Goal: Task Accomplishment & Management: Complete application form

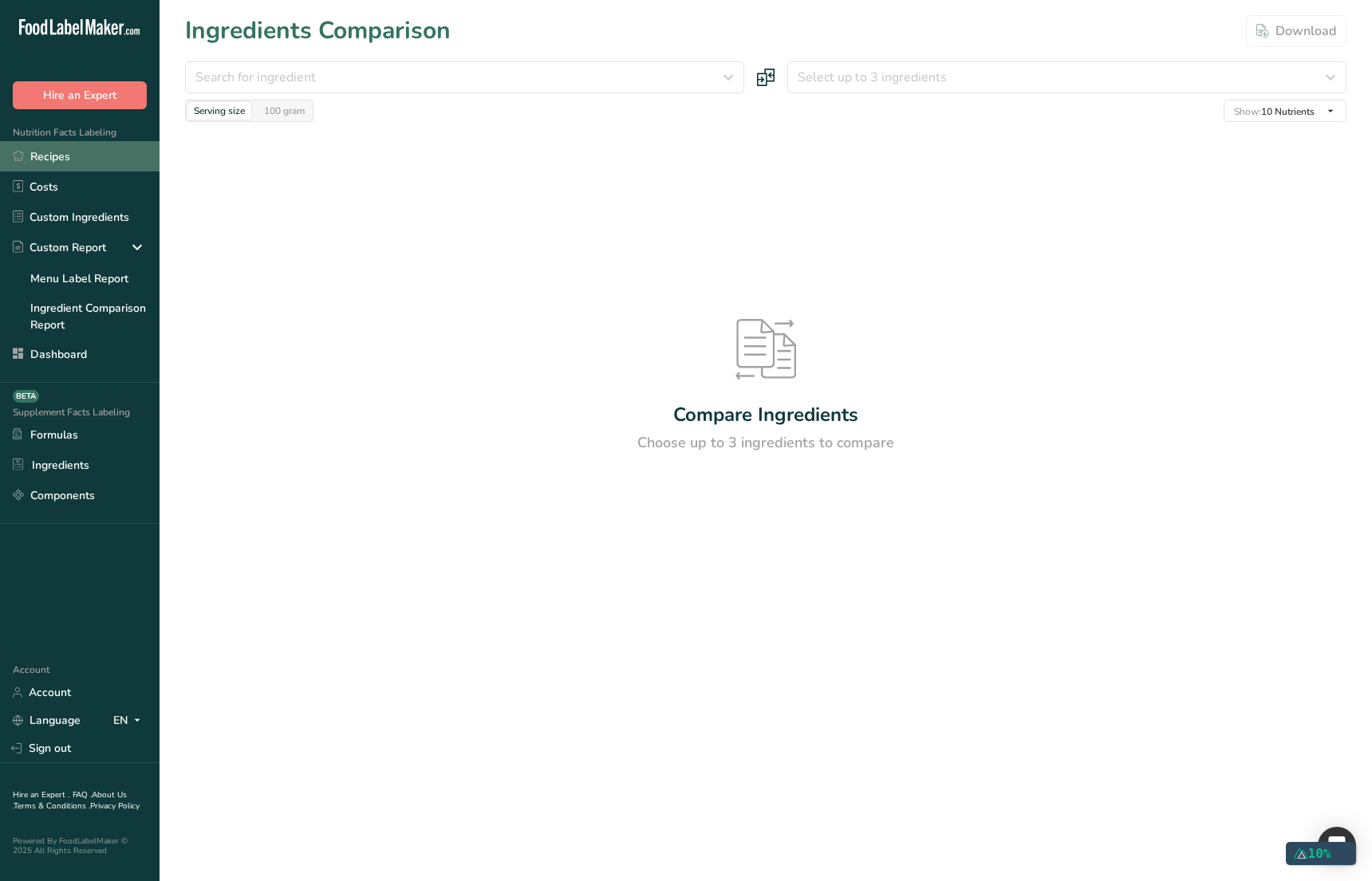
click at [53, 161] on link "Recipes" at bounding box center [79, 156] width 160 height 30
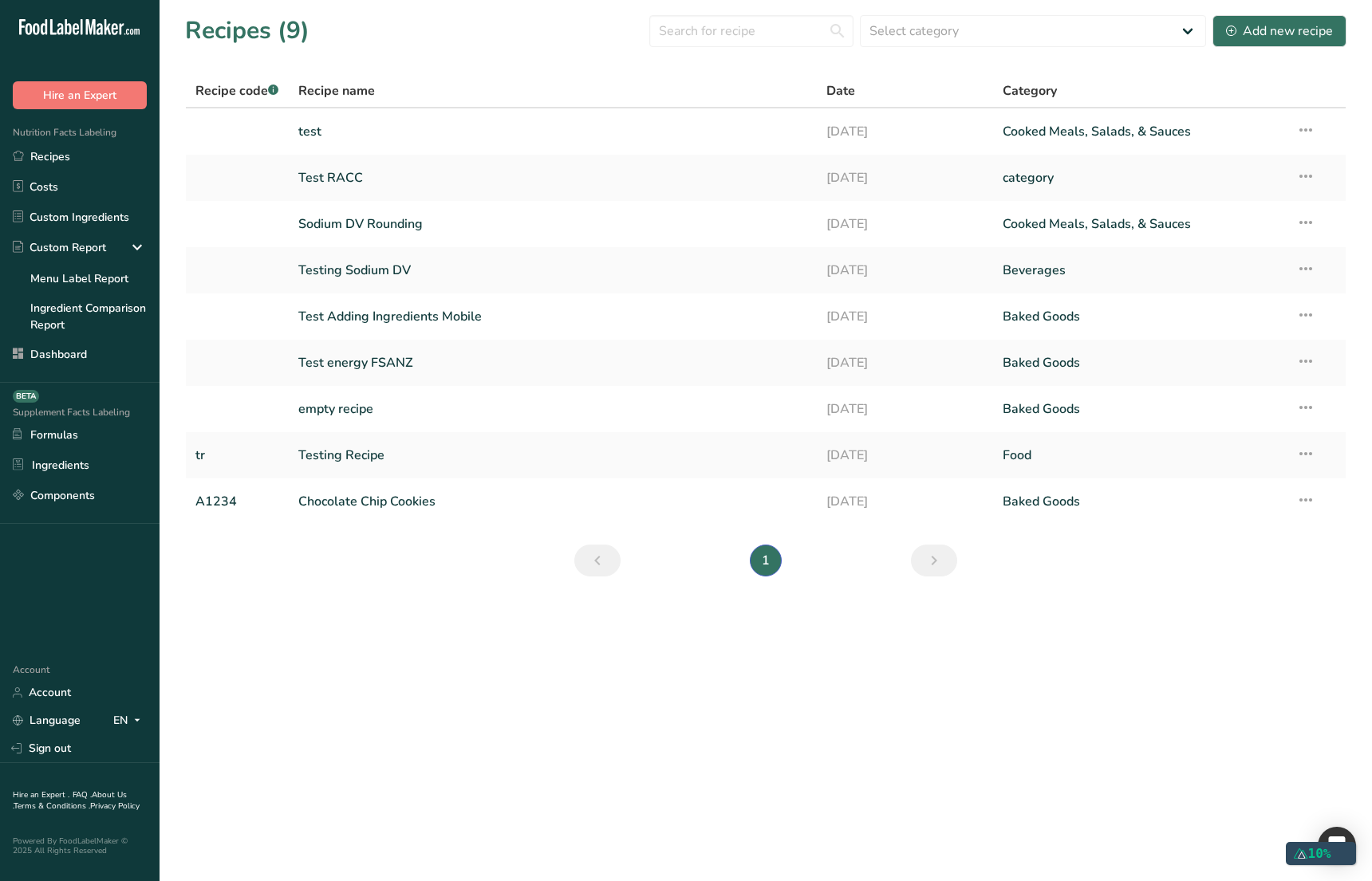
click at [395, 777] on main "Recipes (9) Select category All Baked Goods Beverages category Cooked Meals, Sa…" at bounding box center [686, 440] width 1372 height 881
drag, startPoint x: 344, startPoint y: 651, endPoint x: 340, endPoint y: 617, distance: 34.2
click at [344, 651] on main "Recipes (9) Select category All Baked Goods Beverages category Cooked Meals, Sa…" at bounding box center [686, 440] width 1372 height 881
click at [404, 149] on td "test" at bounding box center [553, 132] width 529 height 46
click at [409, 138] on link "test" at bounding box center [553, 131] width 509 height 33
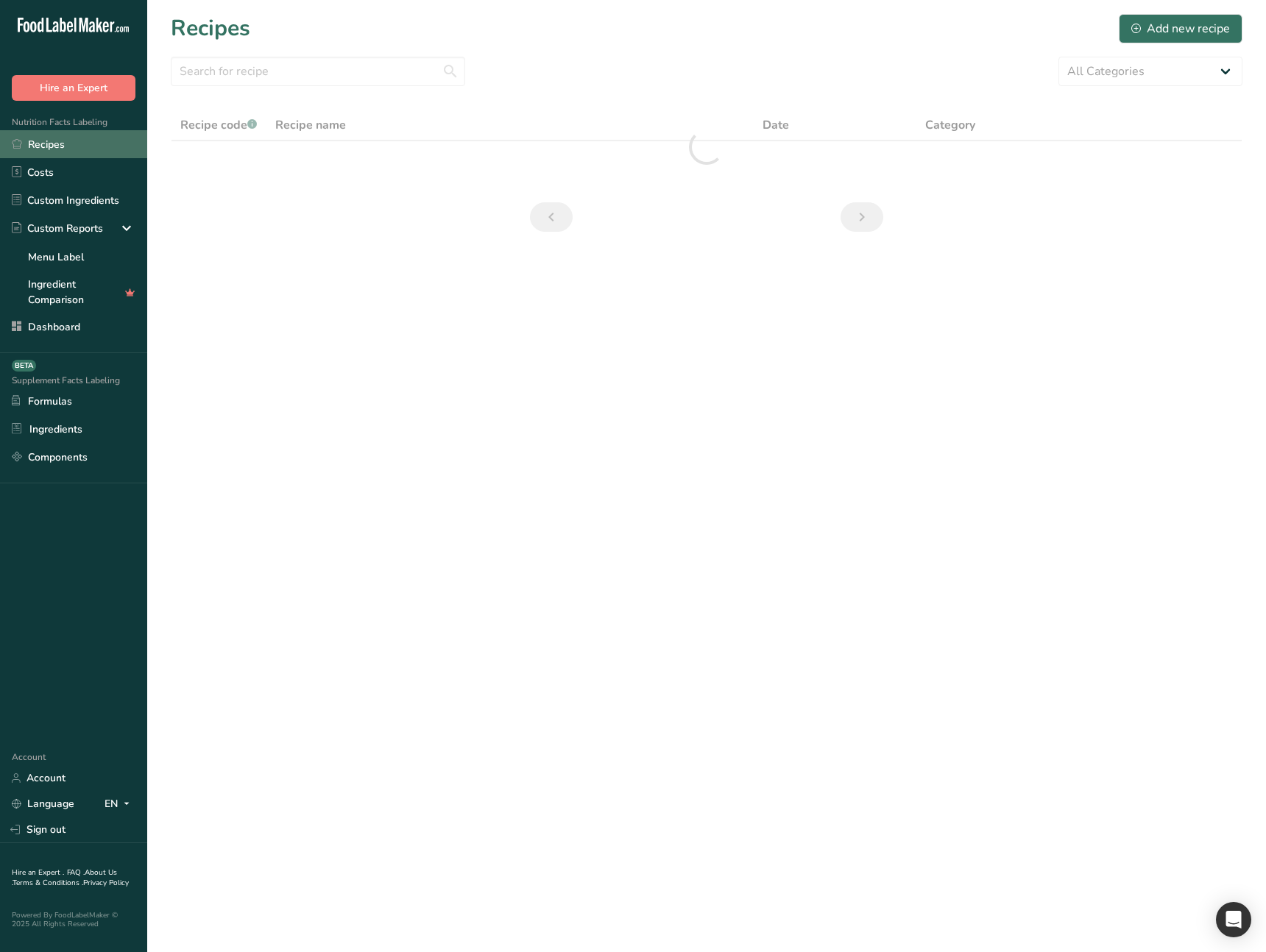
click at [70, 146] on link "Recipes" at bounding box center [73, 144] width 147 height 28
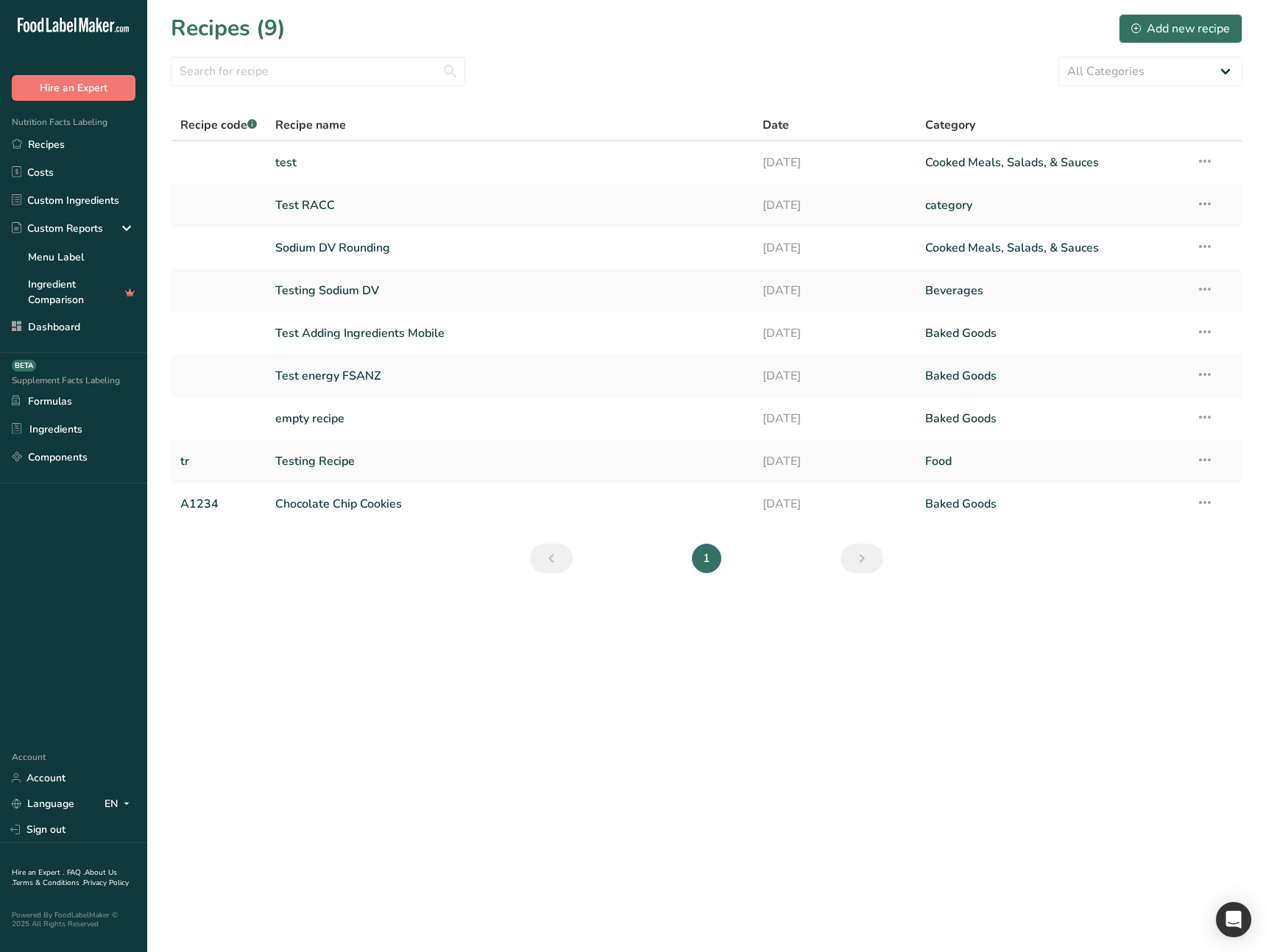
click at [436, 576] on section "Recipes (9) Add new recipe All Categories Baked Goods Beverages category Cooked…" at bounding box center [707, 298] width 1119 height 597
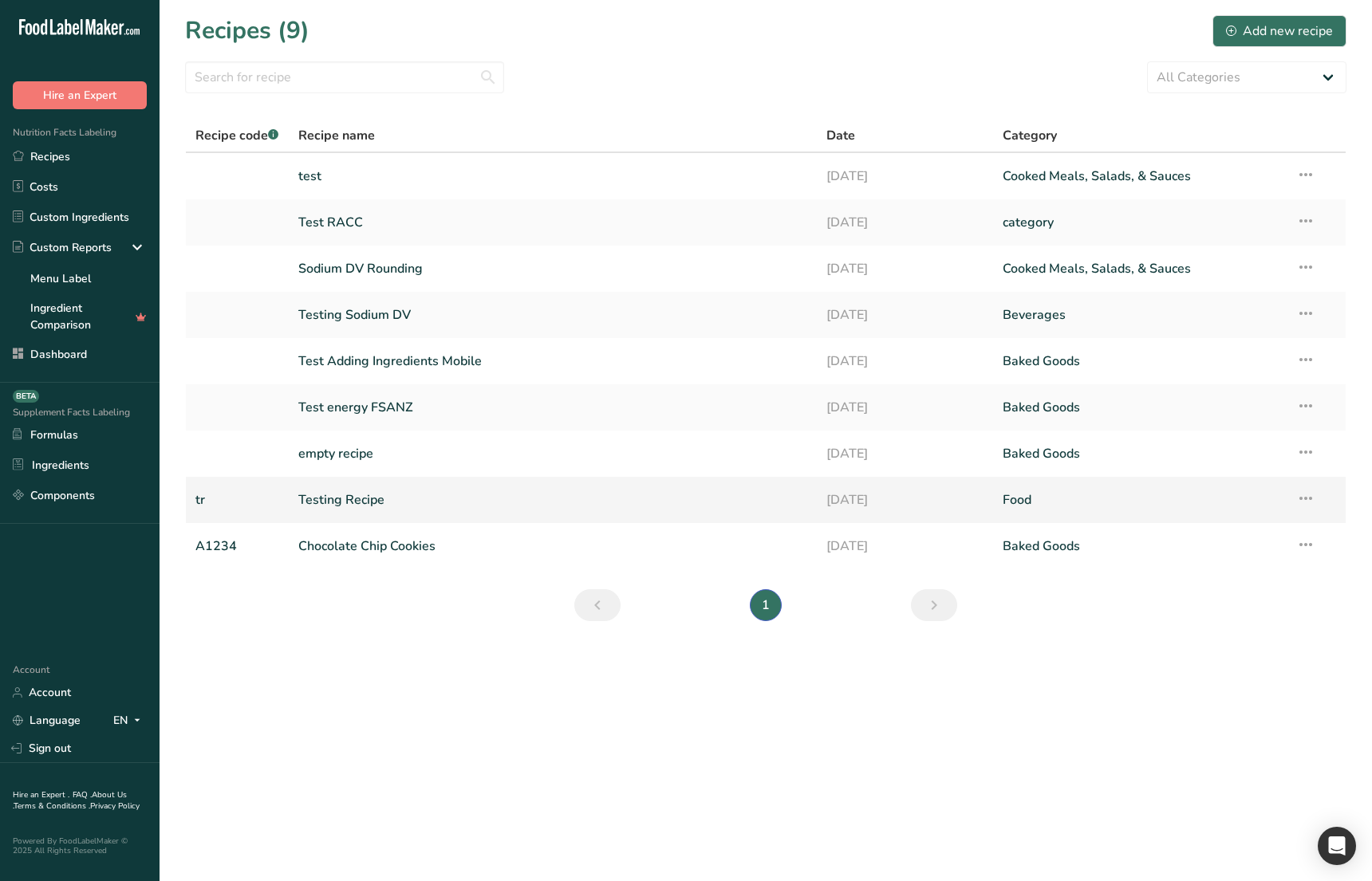
click at [340, 496] on link "Testing Recipe" at bounding box center [553, 500] width 509 height 33
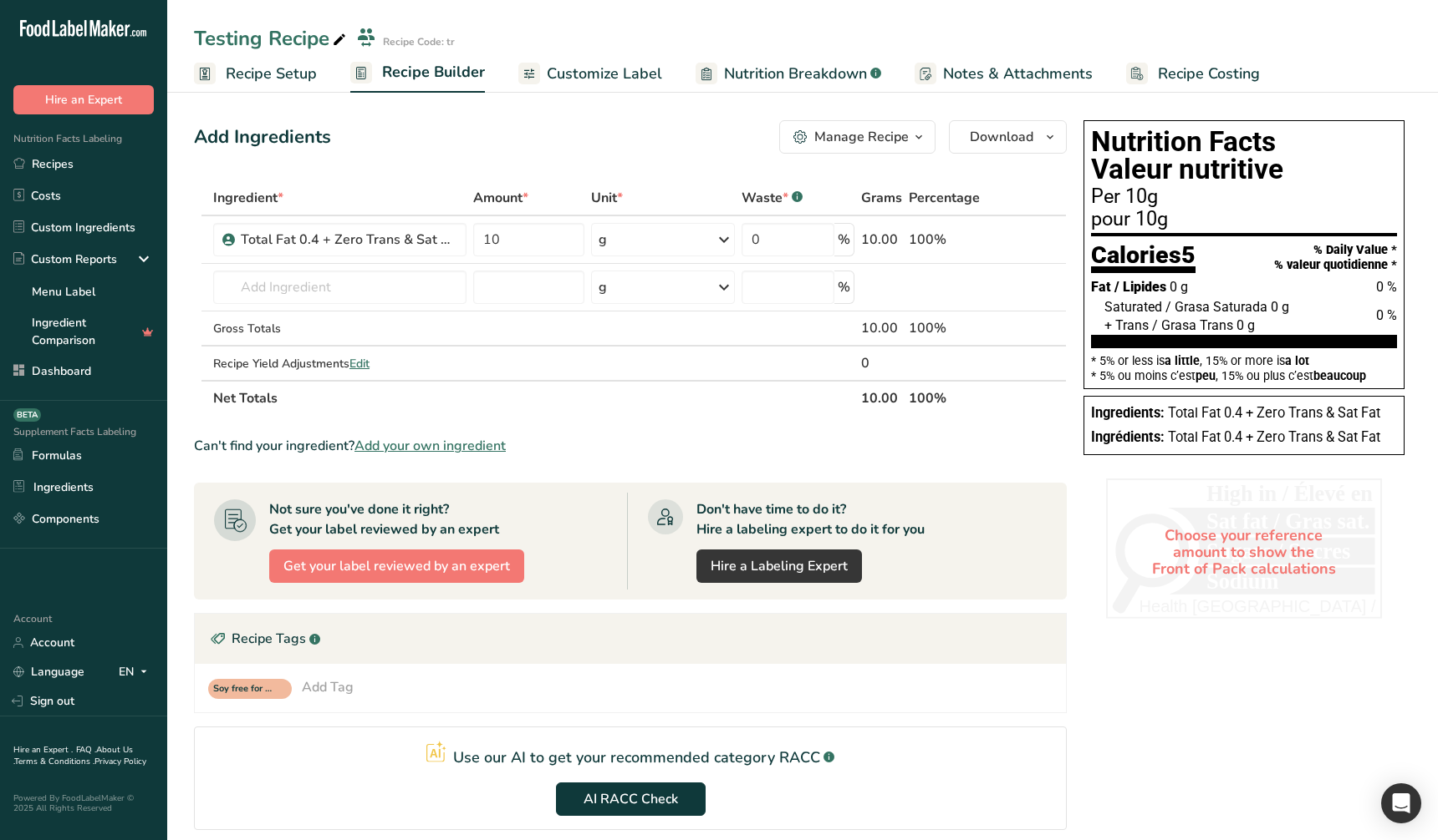
click at [272, 89] on link "Recipe Setup" at bounding box center [255, 73] width 123 height 38
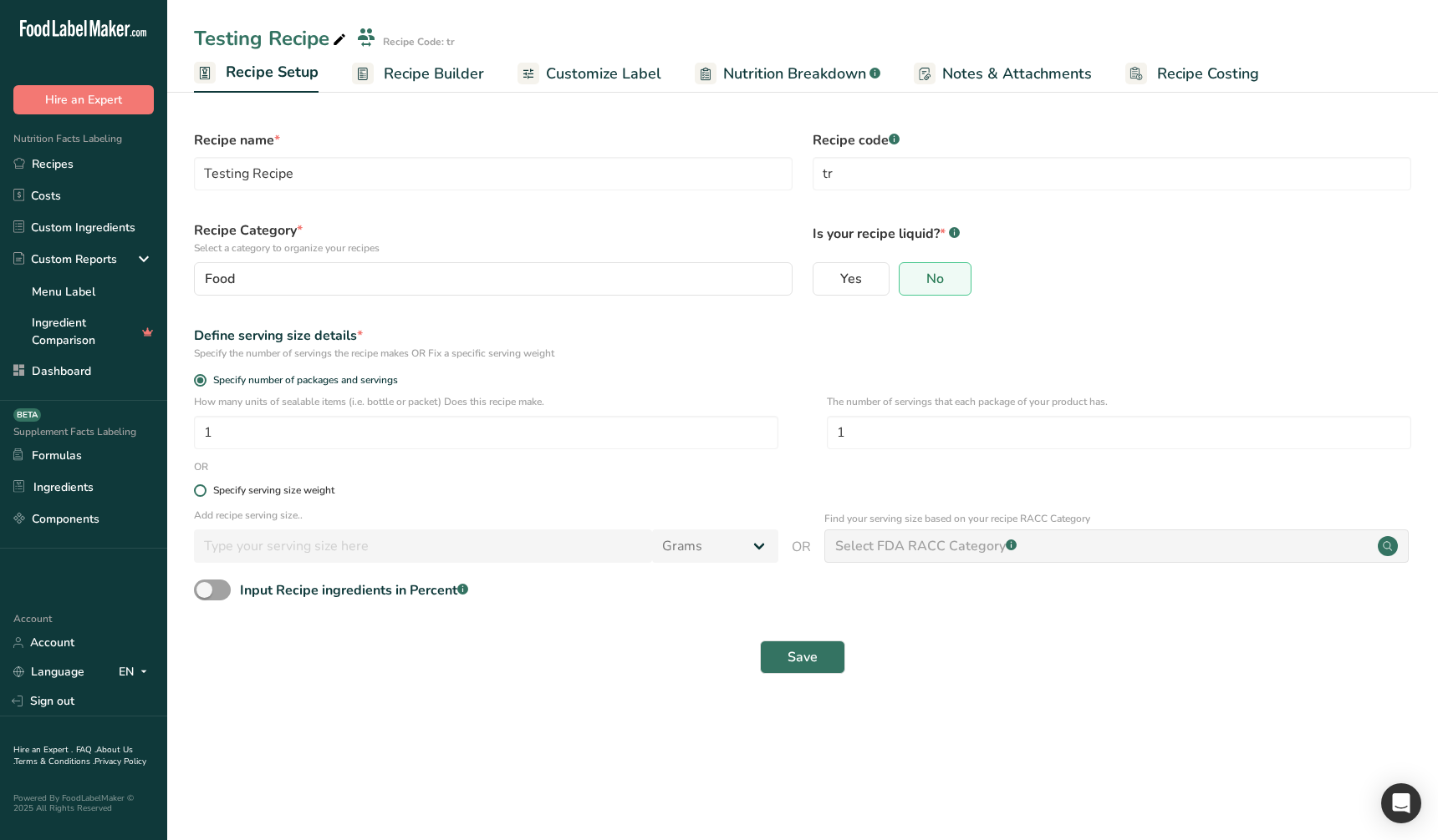
click at [268, 487] on div "Specify serving size weight" at bounding box center [273, 490] width 121 height 13
click at [205, 487] on input "Specify serving size weight" at bounding box center [199, 490] width 11 height 11
radio input "true"
radio input "false"
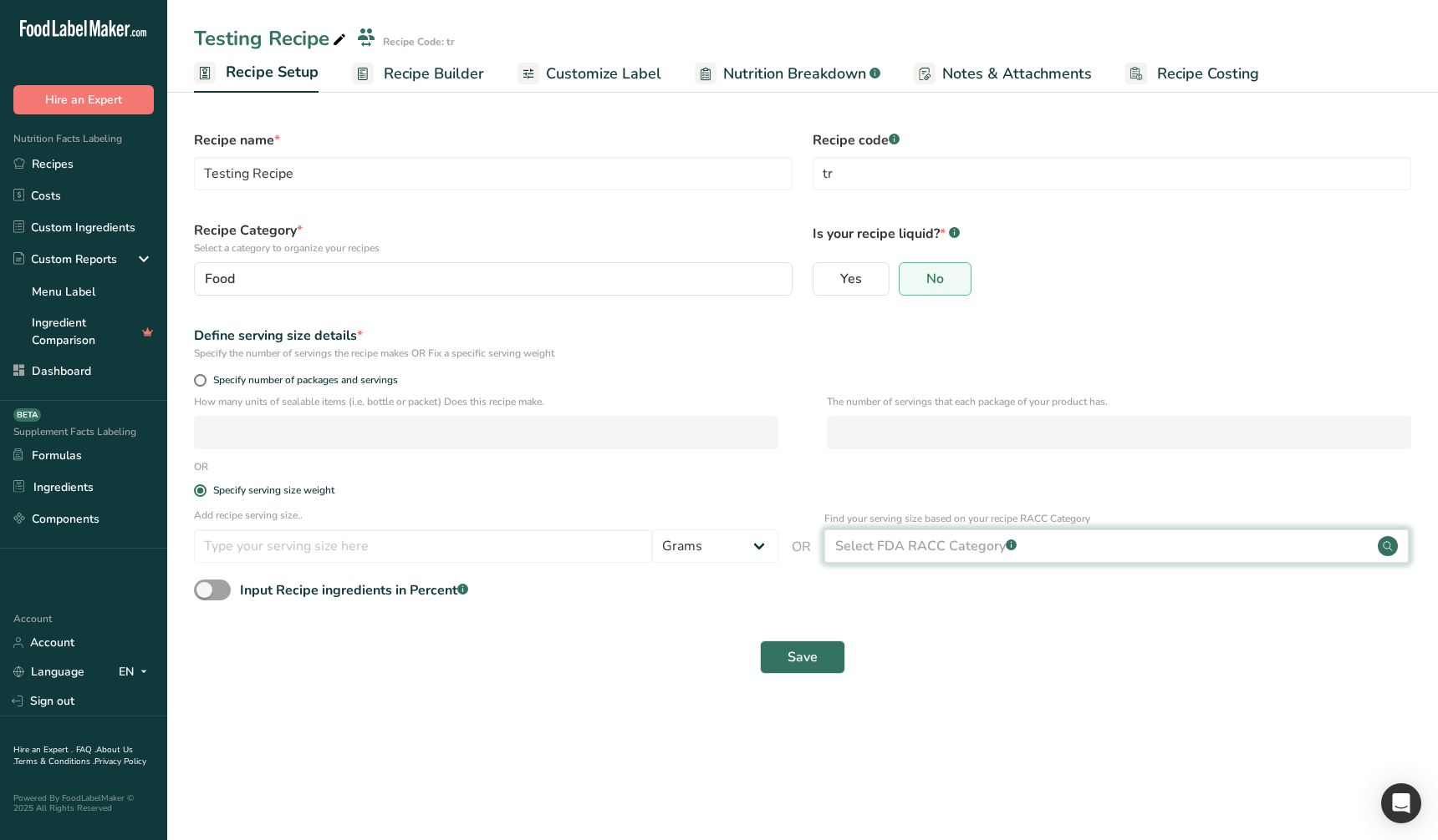
click at [889, 536] on div "Select FDA RACC Category .a-a{fill:#347362;}.b-a{fill:#fff;}" at bounding box center [925, 546] width 182 height 20
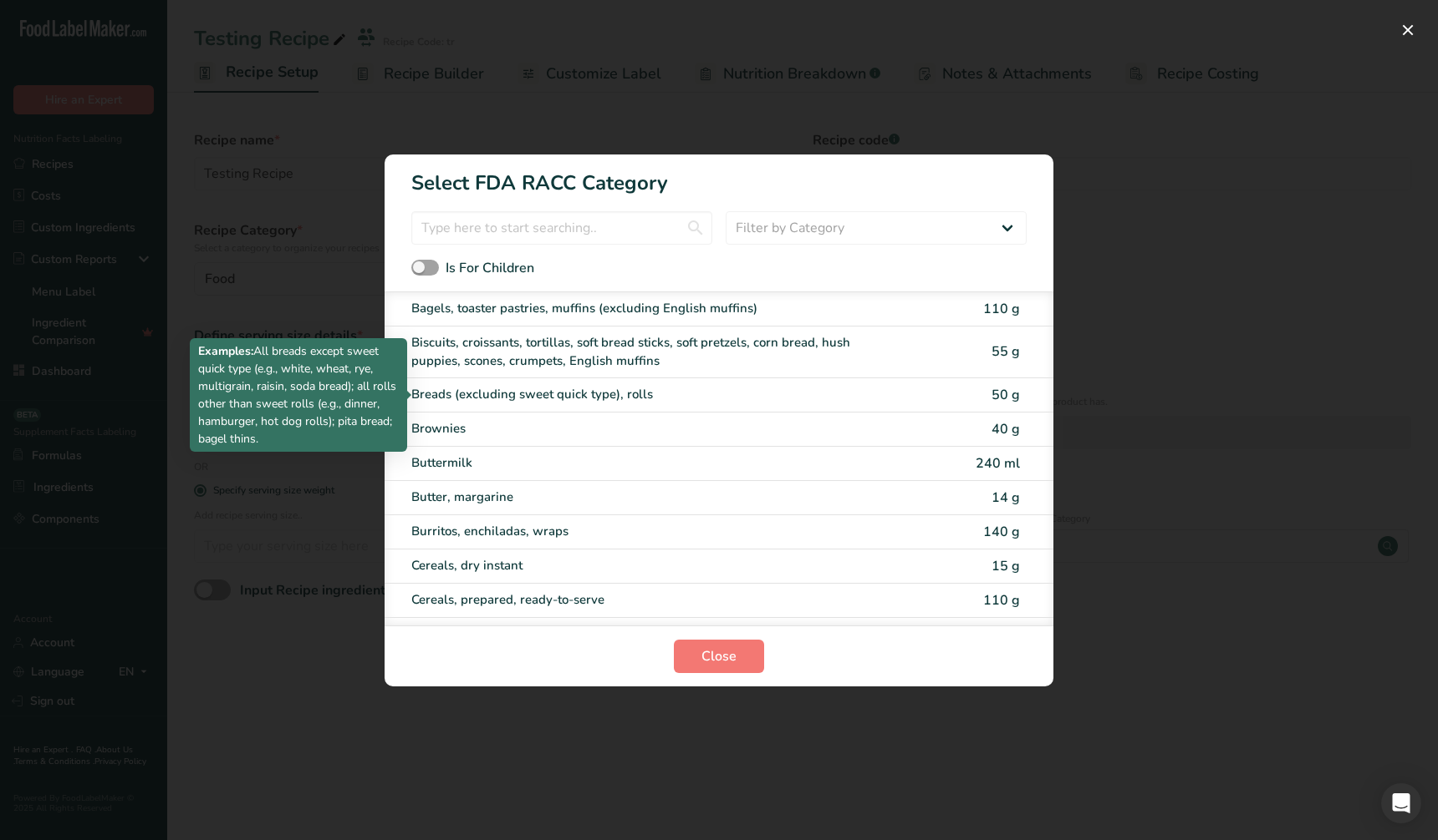
click at [613, 398] on div "Breads (excluding sweet quick type), rolls" at bounding box center [648, 394] width 475 height 19
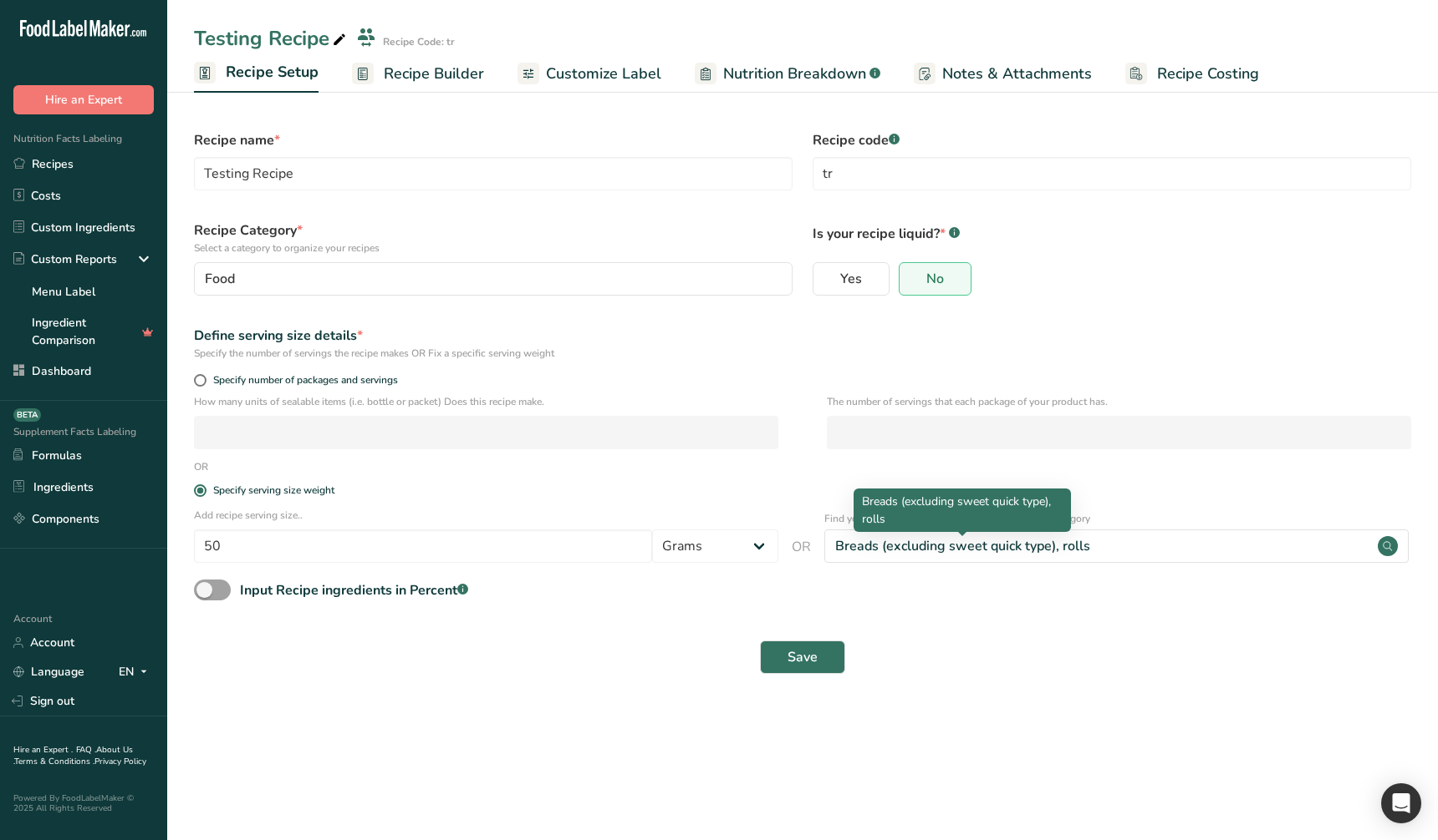
click at [1084, 550] on div "Breads (excluding sweet quick type), rolls" at bounding box center [962, 546] width 255 height 20
click at [311, 551] on input "50" at bounding box center [424, 546] width 458 height 34
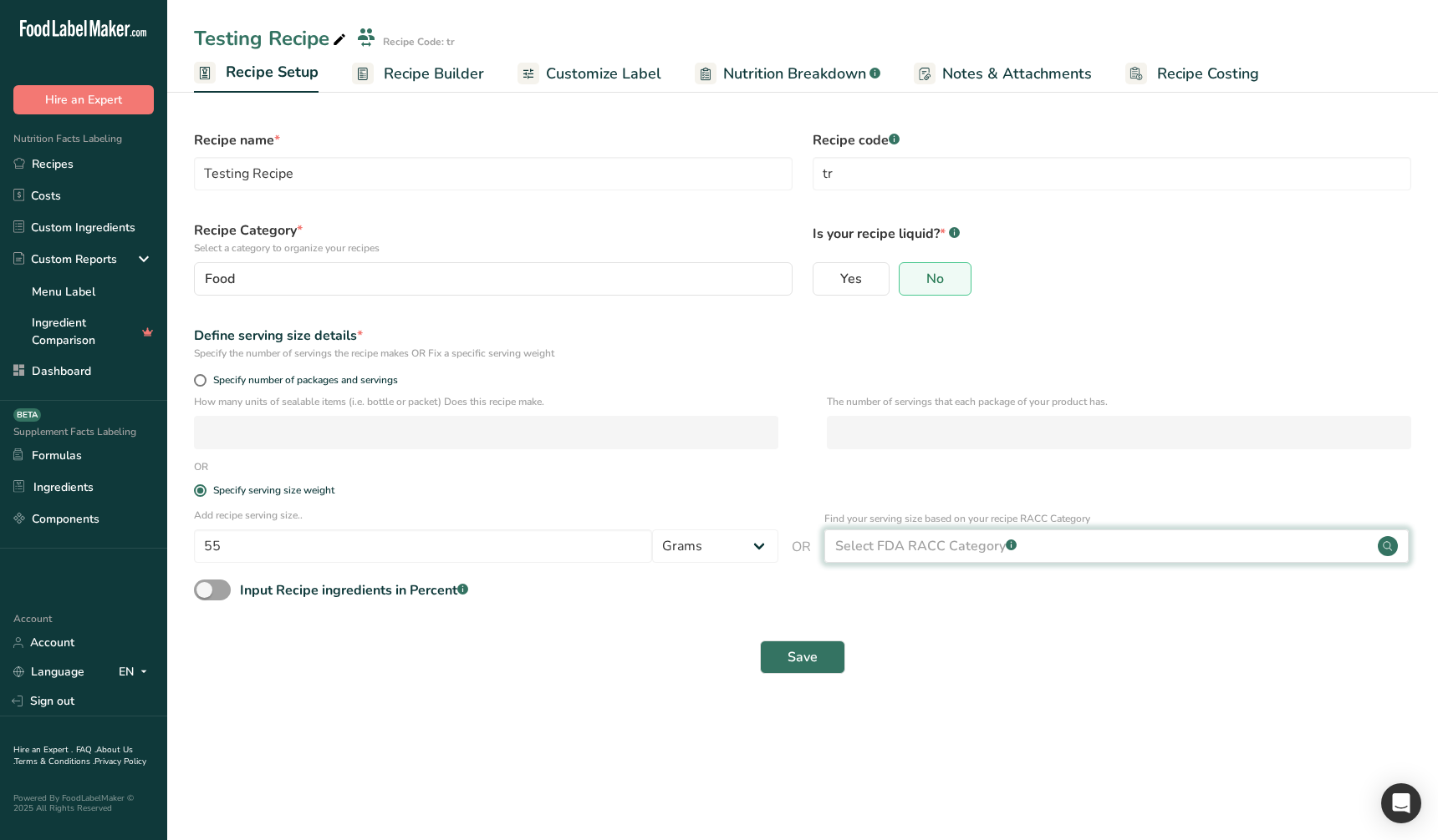
click at [1172, 551] on div "Select FDA RACC Category .a-a{fill:#347362;}.b-a{fill:#fff;}" at bounding box center [1116, 546] width 584 height 34
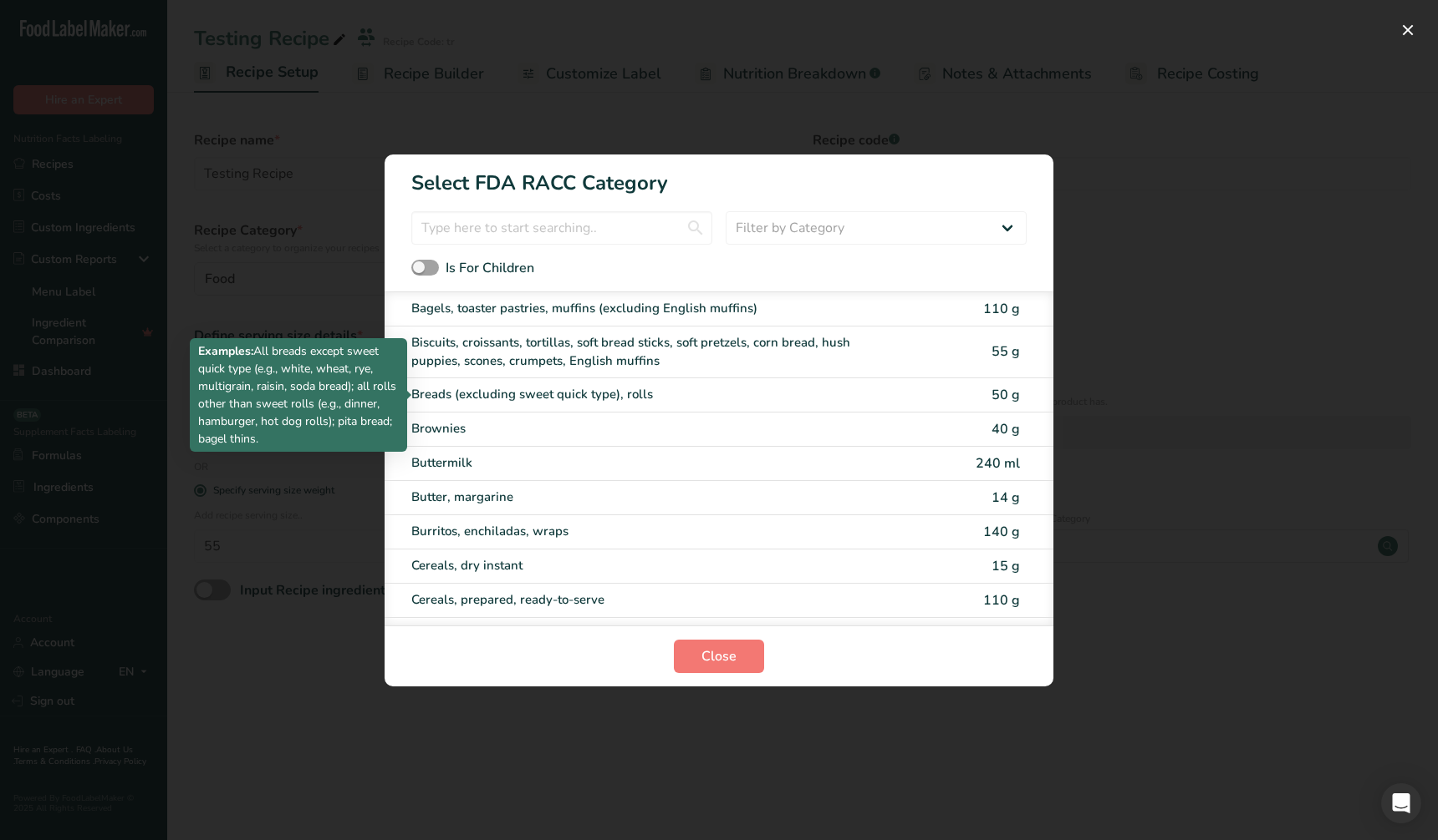
click at [619, 396] on div "Breads (excluding sweet quick type), rolls" at bounding box center [648, 394] width 475 height 19
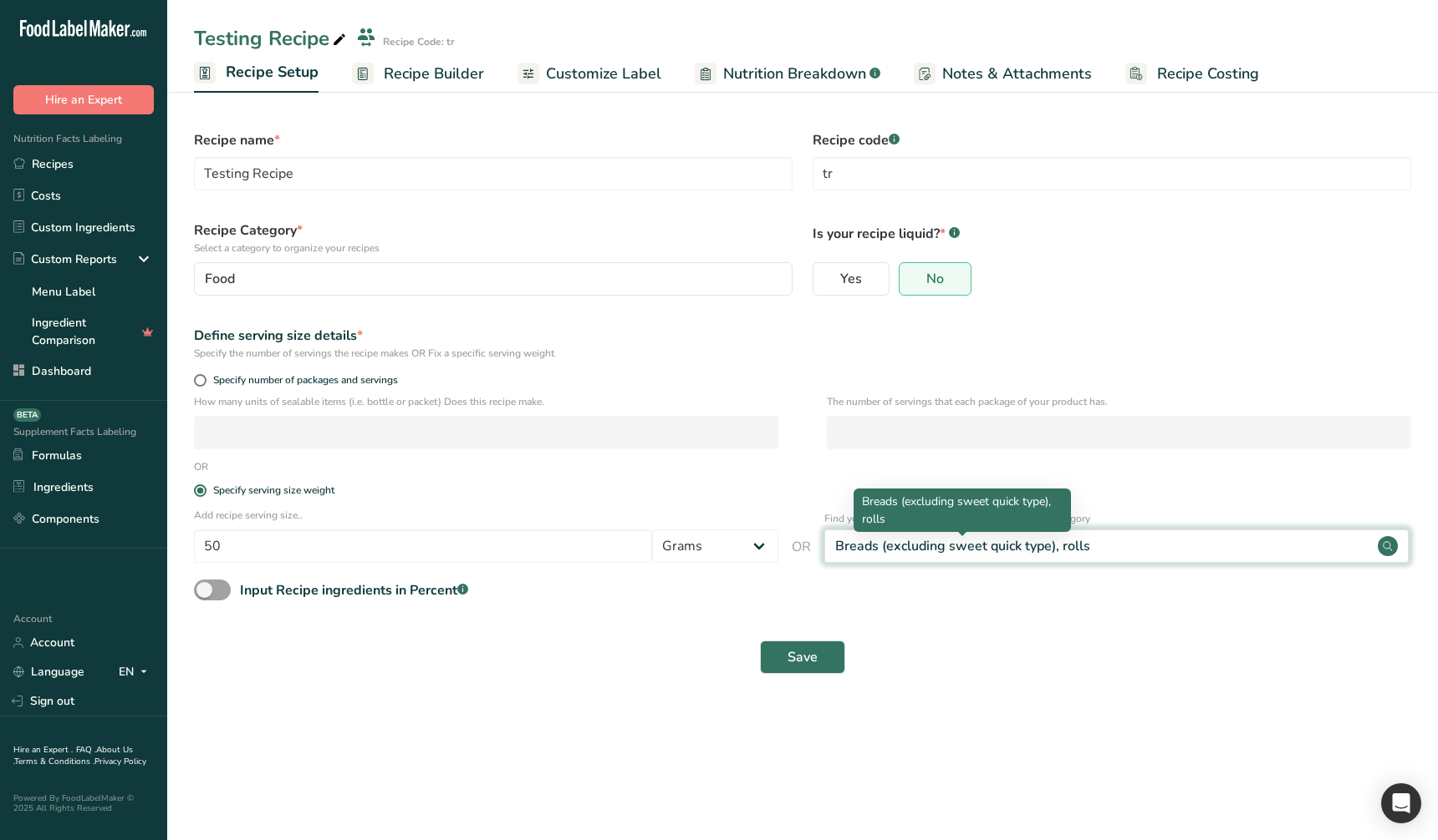
click at [865, 544] on div "Breads (excluding sweet quick type), rolls" at bounding box center [962, 546] width 255 height 20
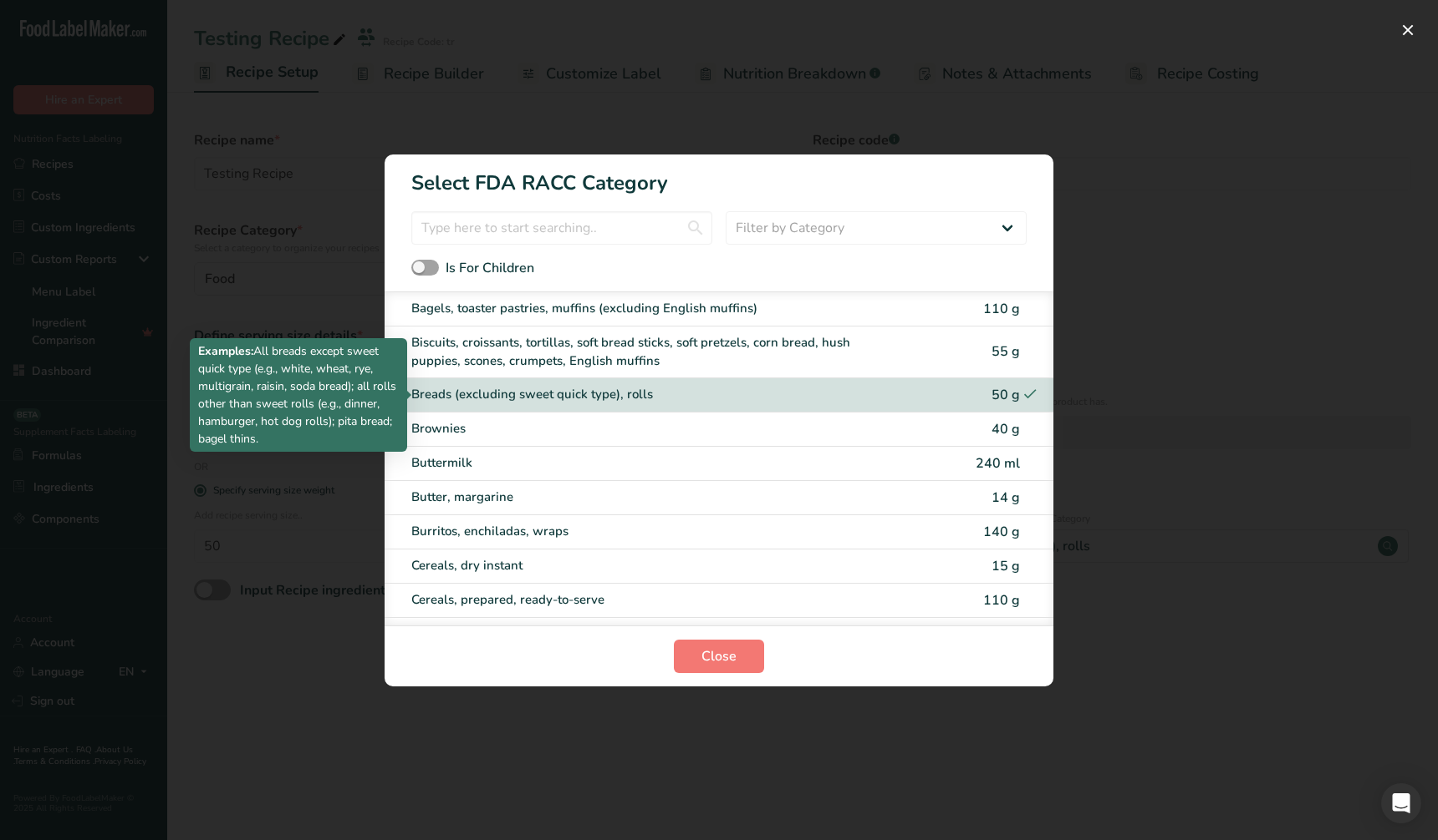
click at [520, 395] on div "Breads (excluding sweet quick type), rolls" at bounding box center [648, 394] width 475 height 19
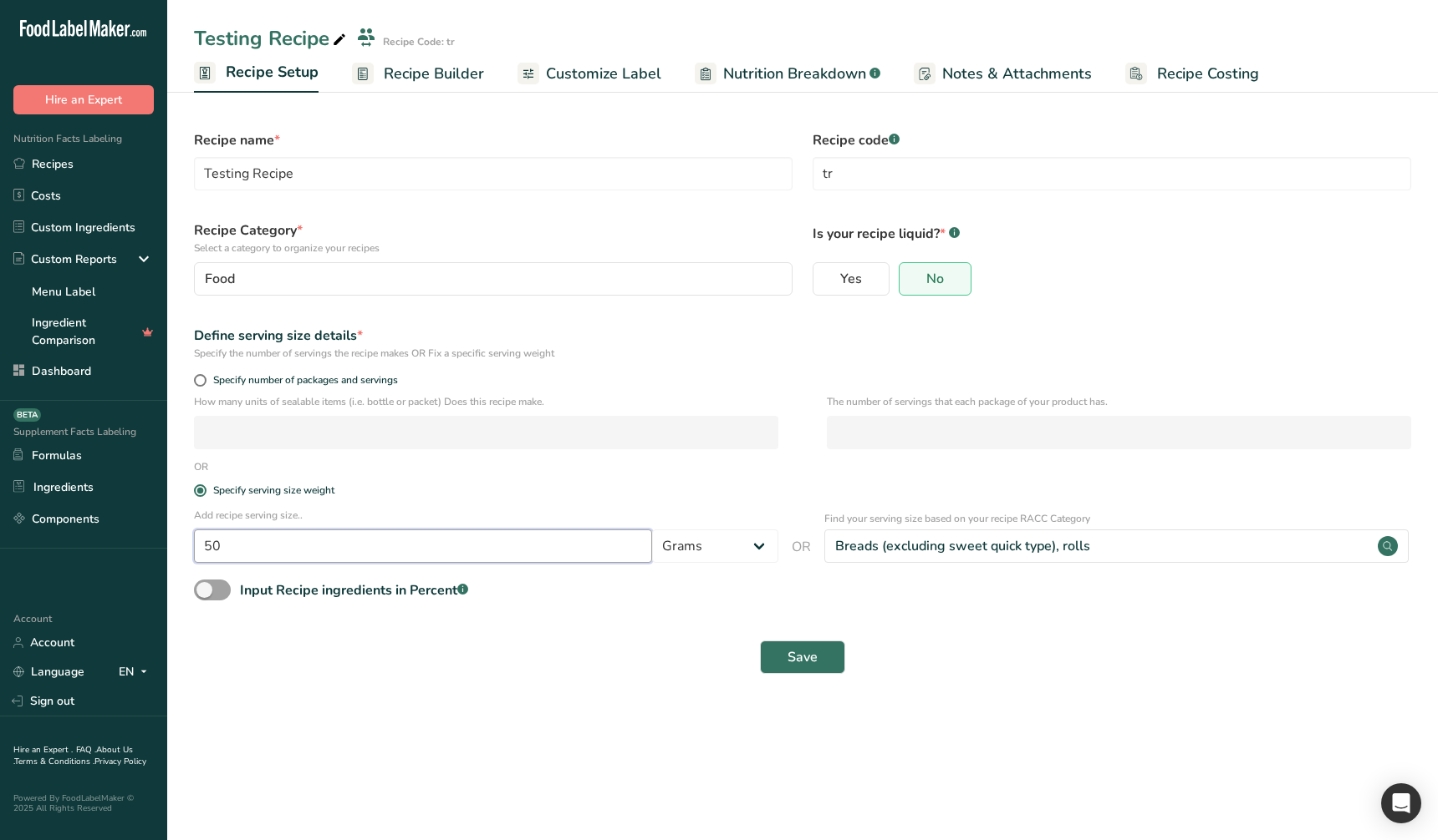
click at [526, 544] on input "50" at bounding box center [424, 546] width 458 height 34
click at [922, 548] on div "Select FDA RACC Category .a-a{fill:#347362;}.b-a{fill:#fff;}" at bounding box center [925, 546] width 182 height 20
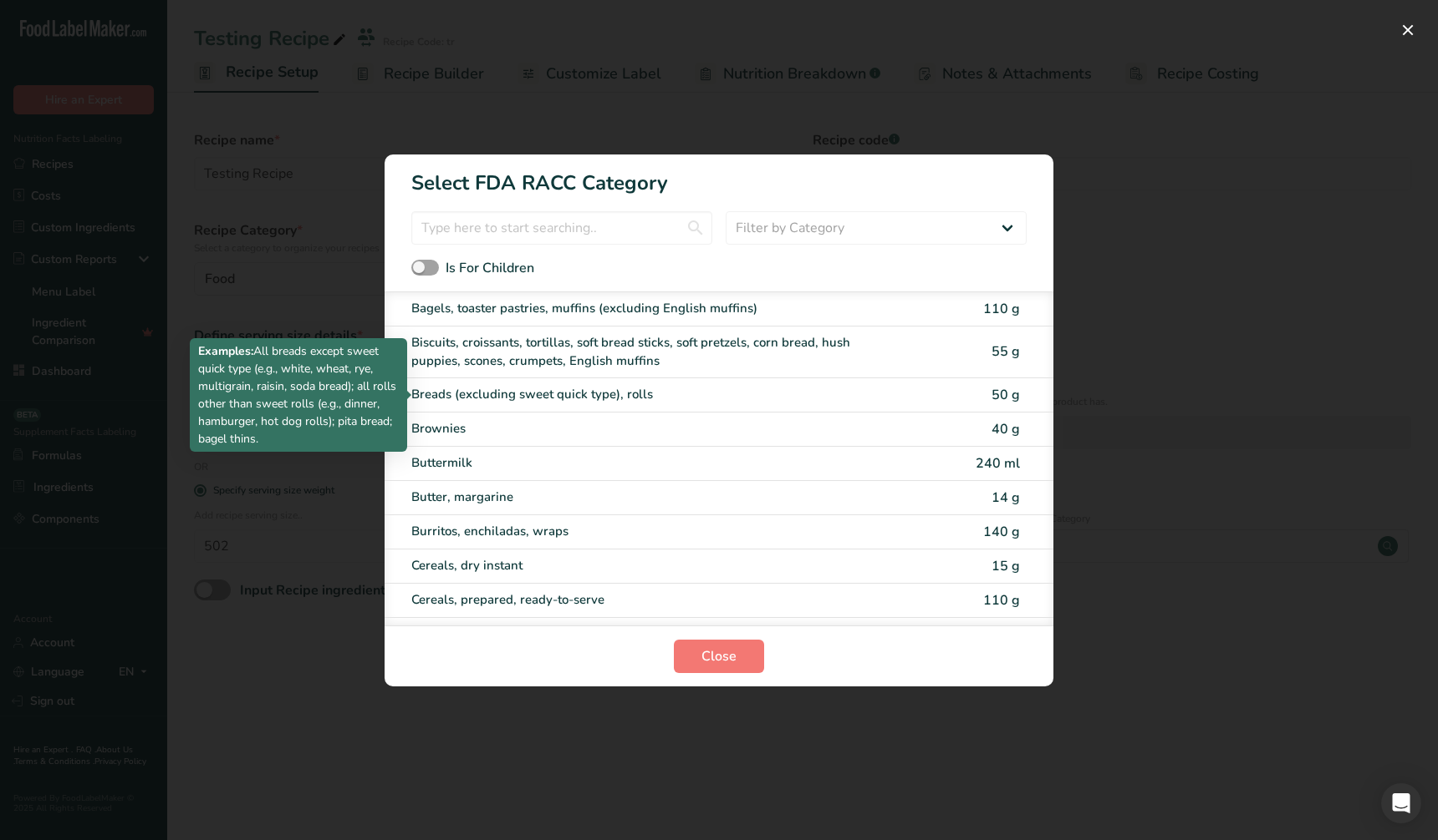
click at [553, 390] on div "Breads (excluding sweet quick type), rolls" at bounding box center [648, 394] width 475 height 19
type input "50"
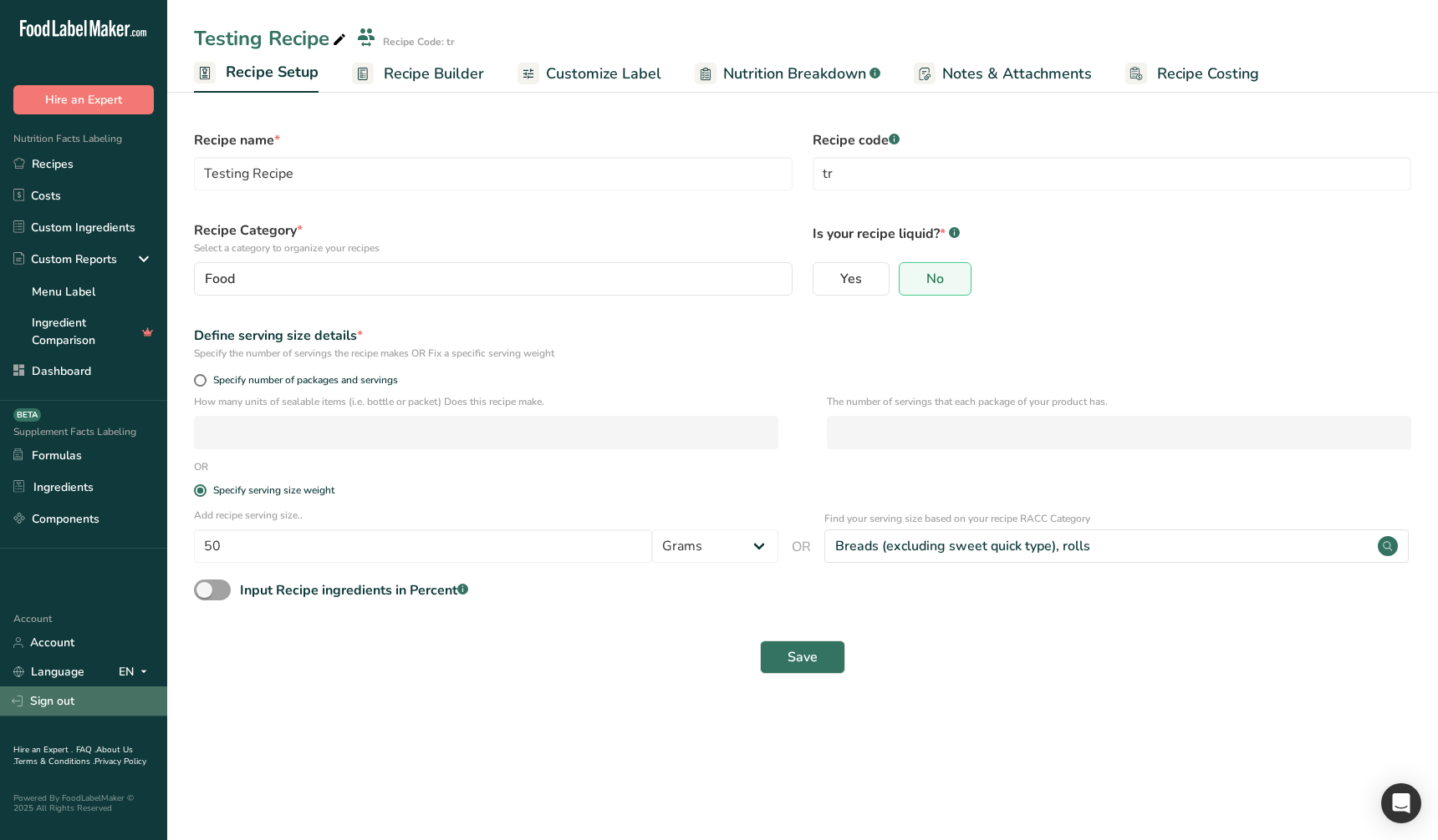
click at [82, 699] on link "Sign out" at bounding box center [83, 701] width 167 height 29
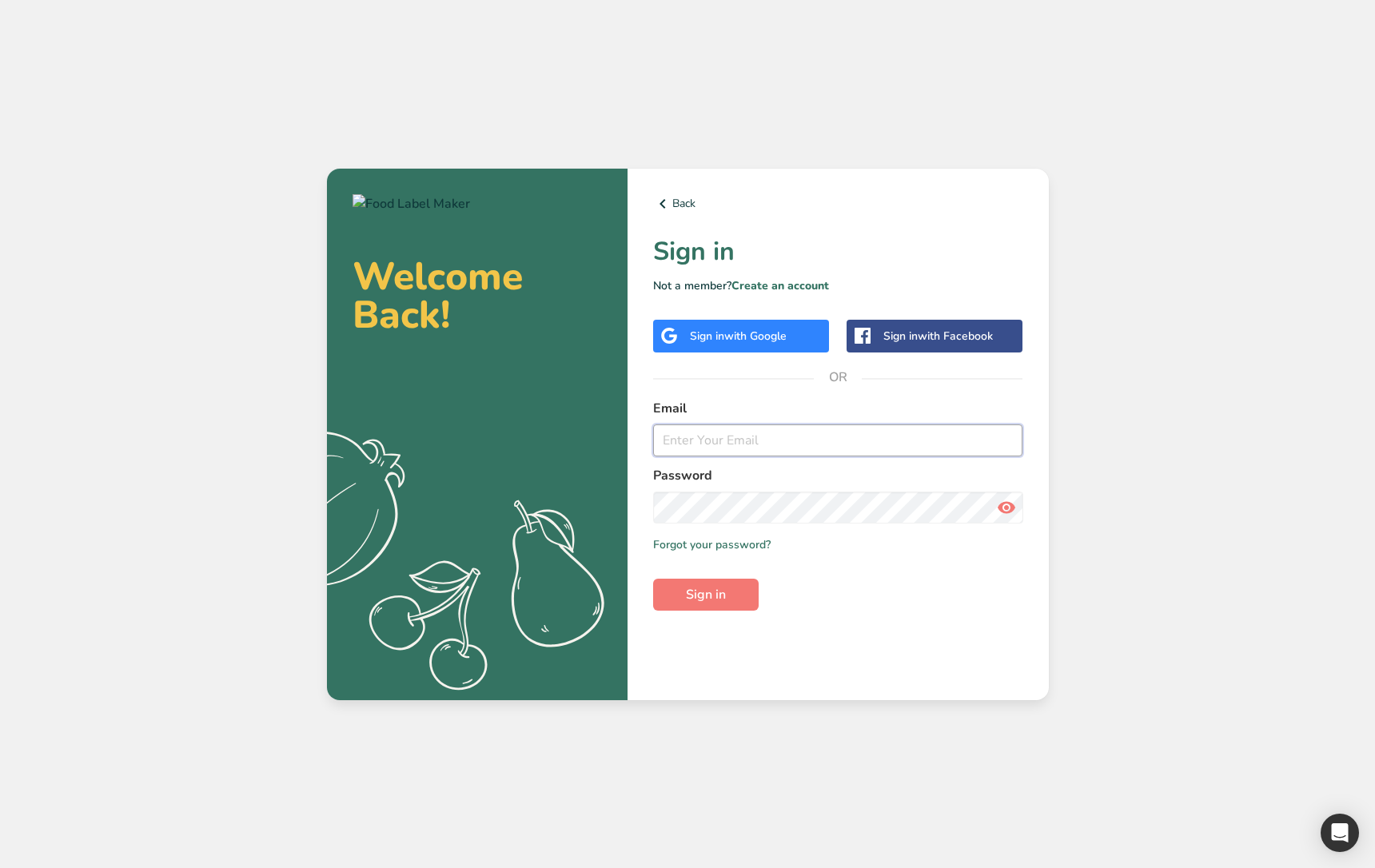
click at [818, 436] on input "email" at bounding box center [838, 440] width 370 height 32
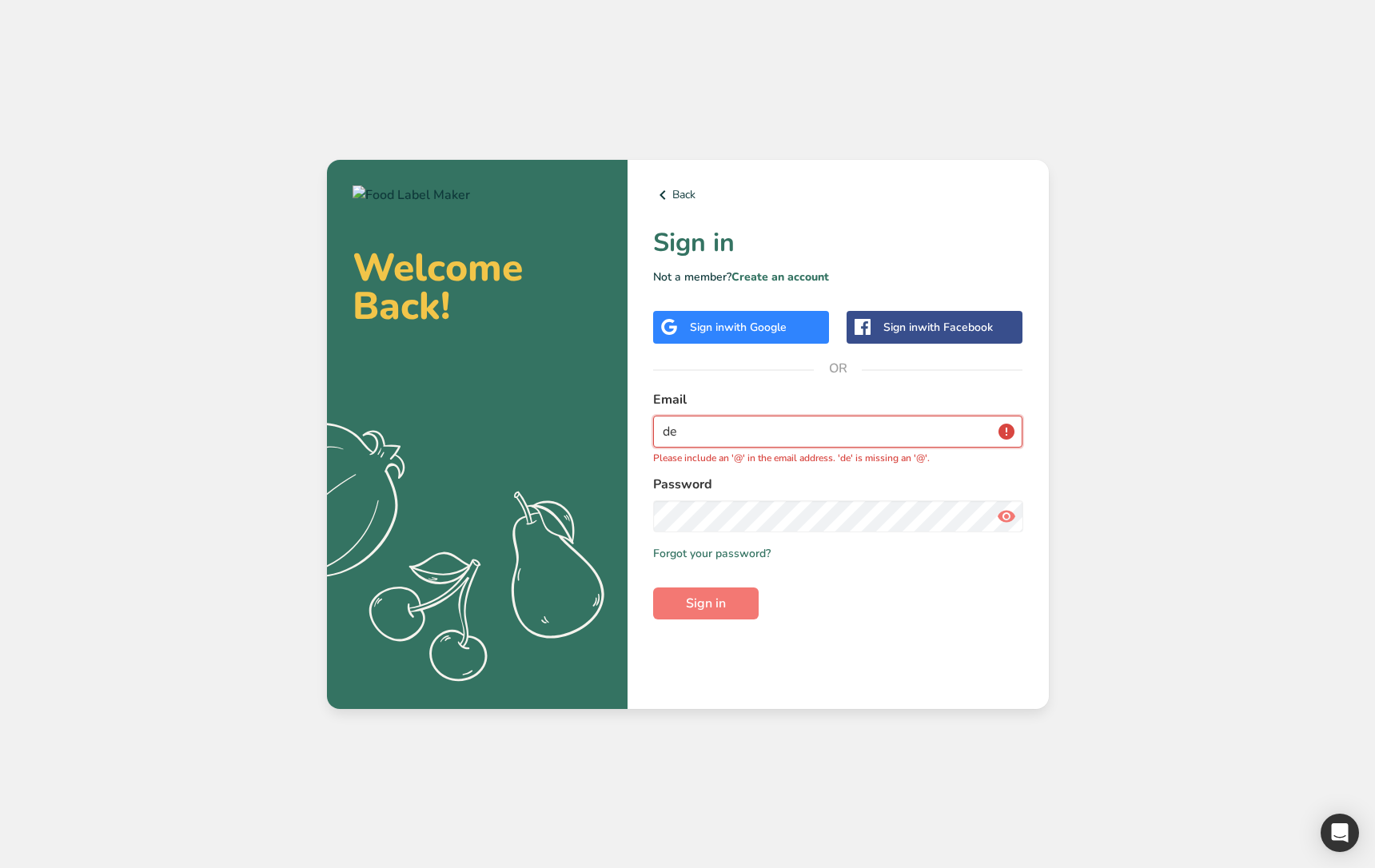
type input "demo2@flm.com"
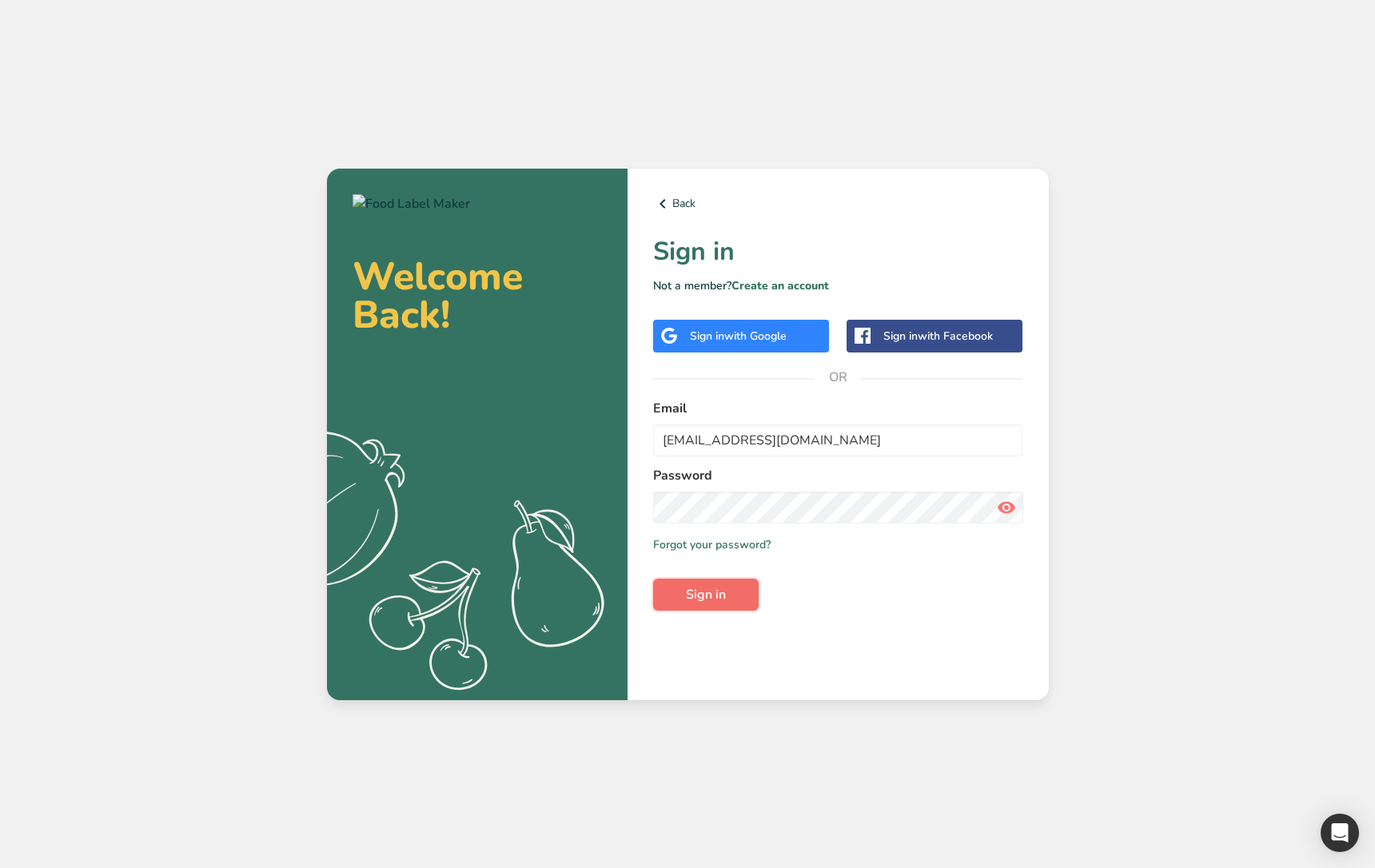
click at [718, 599] on span "Sign in" at bounding box center [706, 594] width 40 height 19
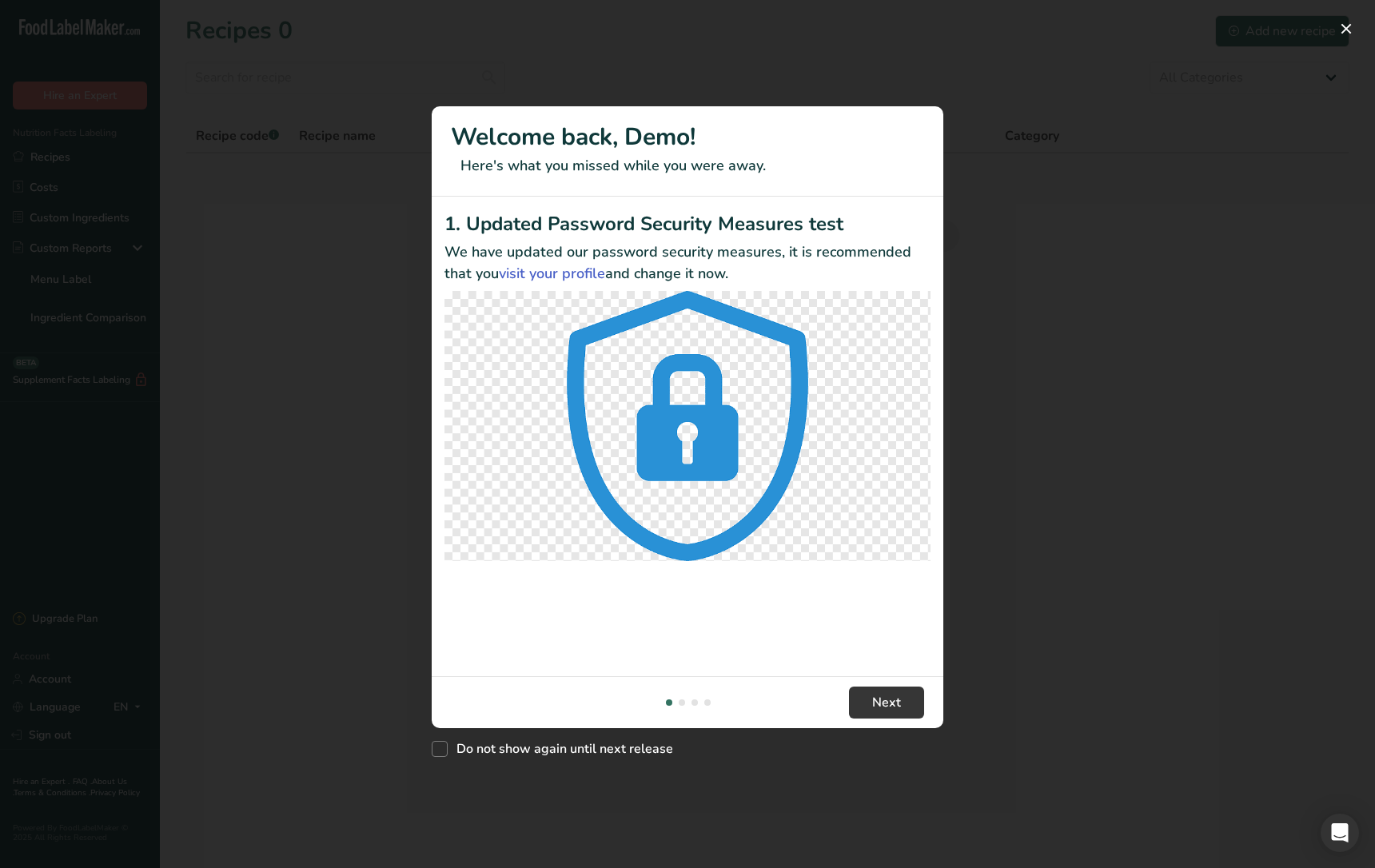
click at [732, 774] on div "New Features" at bounding box center [687, 434] width 1375 height 868
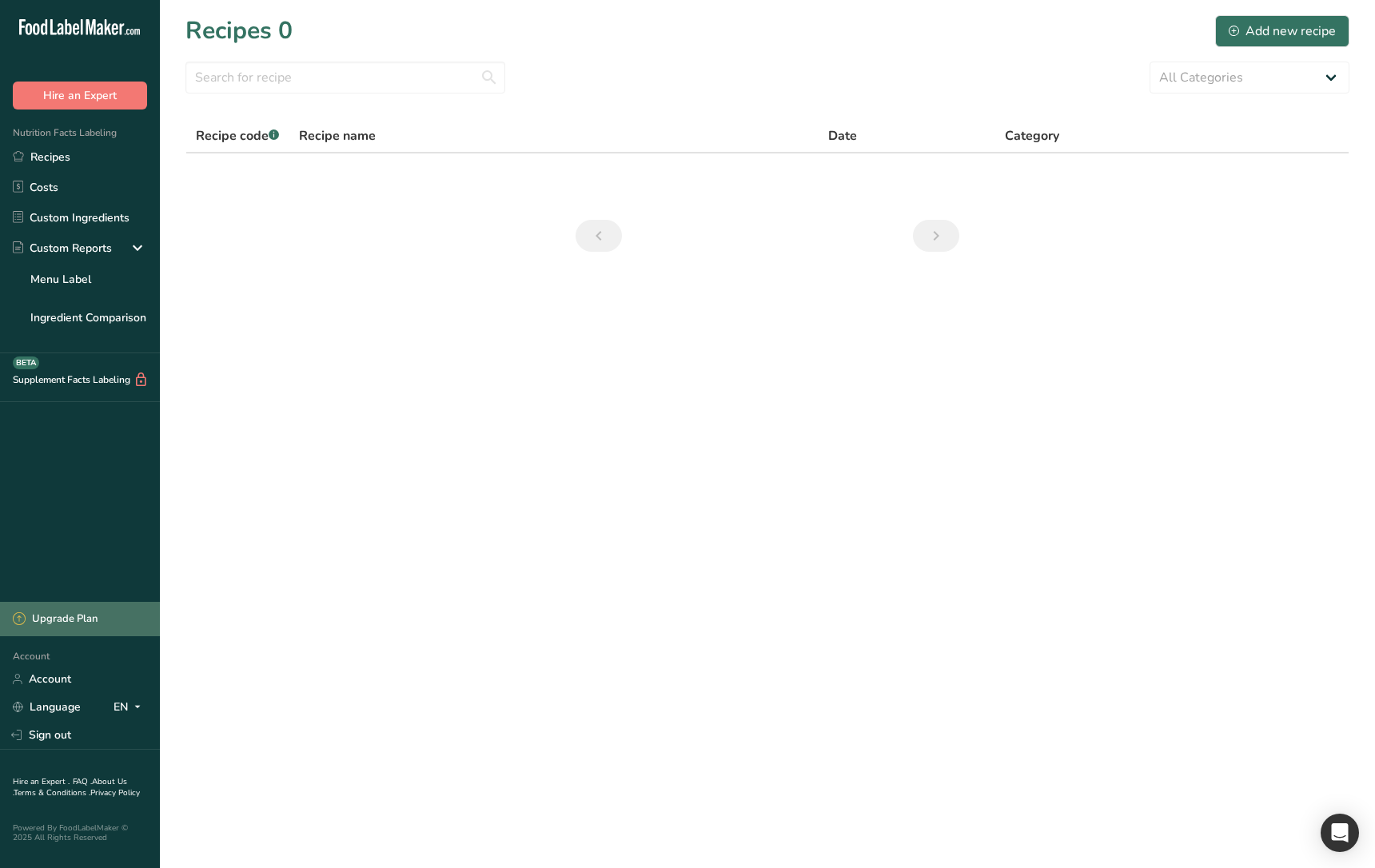
click at [63, 625] on div "Upgrade Plan" at bounding box center [55, 618] width 85 height 16
drag, startPoint x: 40, startPoint y: 720, endPoint x: 39, endPoint y: 739, distance: 19.0
click at [39, 739] on div "Account Account Language EN English Spanish Sign out" at bounding box center [80, 697] width 160 height 104
click at [50, 736] on link "Sign out" at bounding box center [80, 735] width 160 height 28
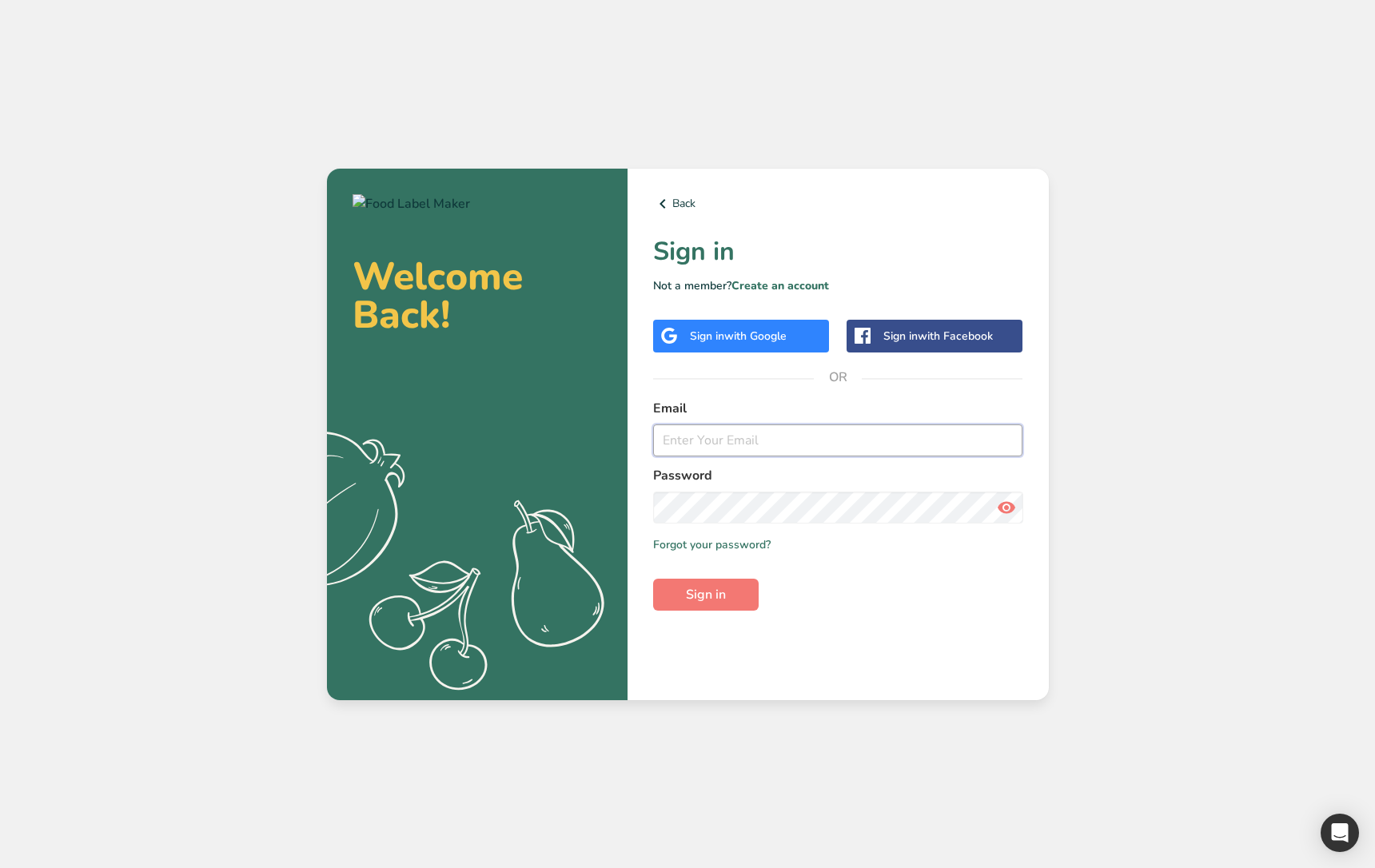
click at [771, 438] on input "email" at bounding box center [838, 440] width 370 height 32
click at [723, 610] on div "Back Sign in Not a member? Create an account Sign in with Google Sign in with F…" at bounding box center [837, 434] width 421 height 532
click at [730, 603] on button "Sign in" at bounding box center [706, 594] width 105 height 32
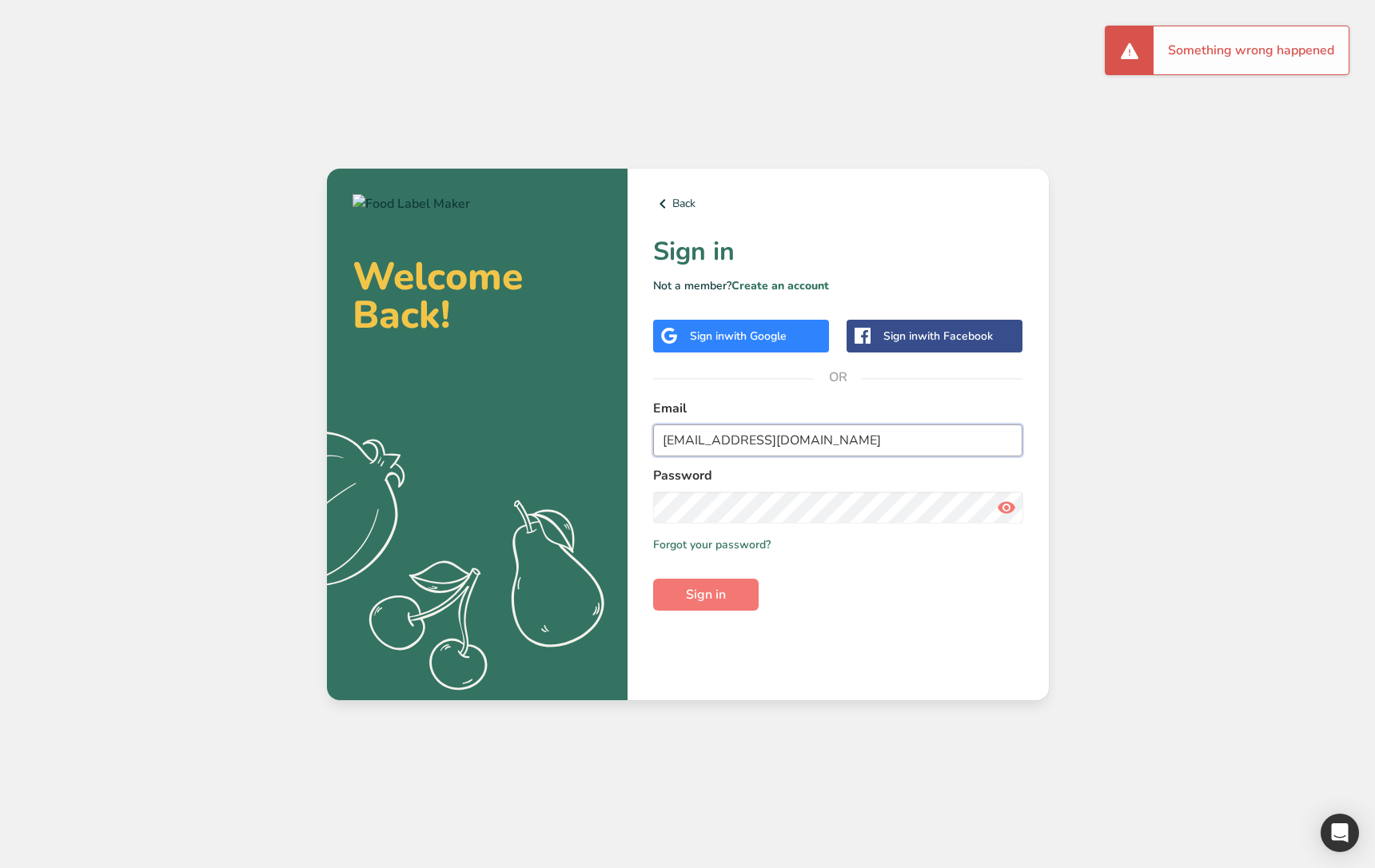
click at [821, 430] on input "demo@flm.com" at bounding box center [838, 440] width 370 height 32
drag, startPoint x: 1002, startPoint y: 616, endPoint x: 981, endPoint y: 616, distance: 21.0
click at [992, 614] on div "Back Sign in Not a member? Create an account Sign in with Google Sign in with F…" at bounding box center [837, 434] width 421 height 532
click at [877, 438] on input "demo@flm.com" at bounding box center [838, 440] width 370 height 32
type input "ahmad-demo@flm.com"
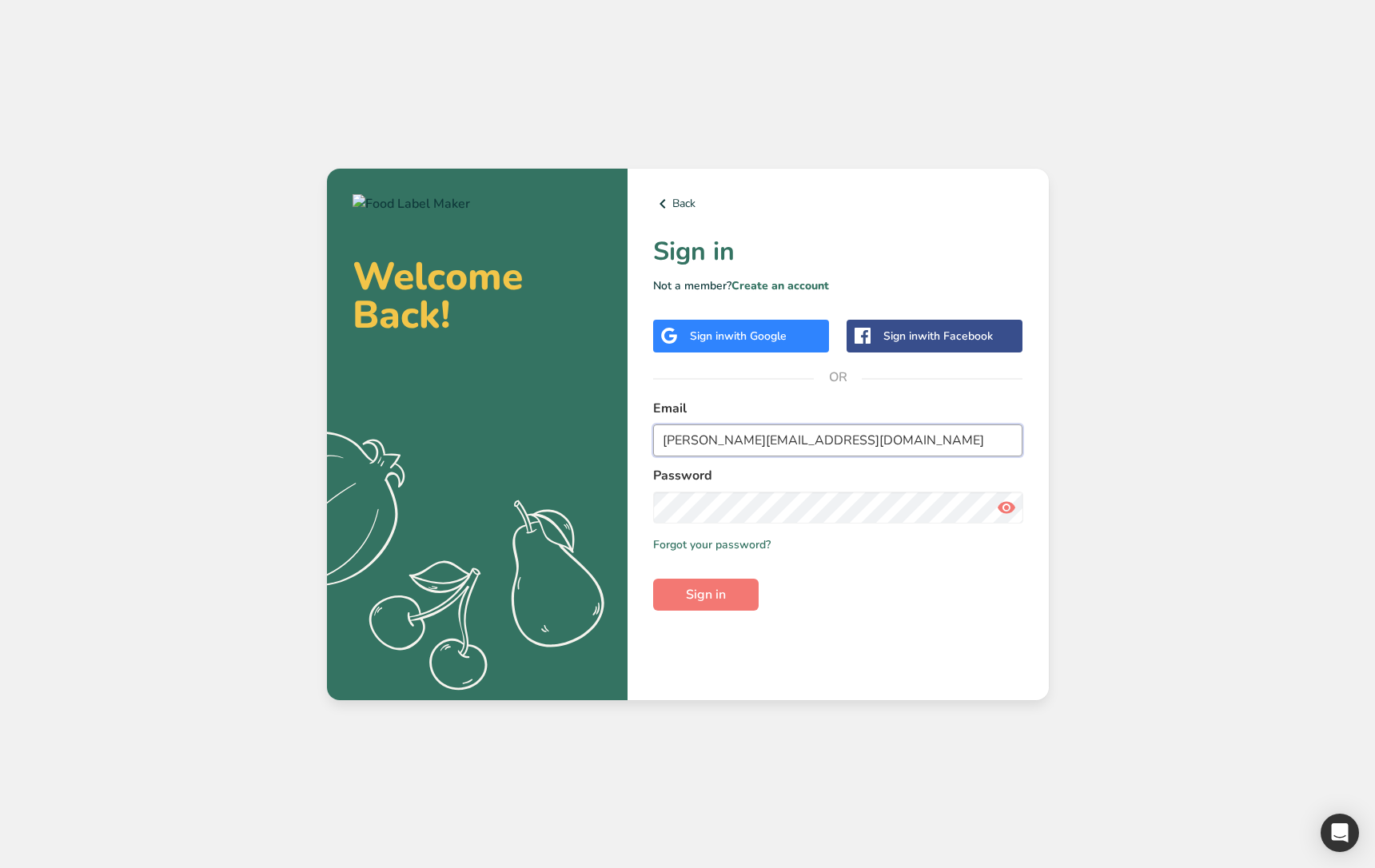
click at [663, 445] on input "ahmad-demo@flm.com" at bounding box center [838, 440] width 370 height 32
click at [766, 283] on link "Create an account" at bounding box center [780, 286] width 97 height 15
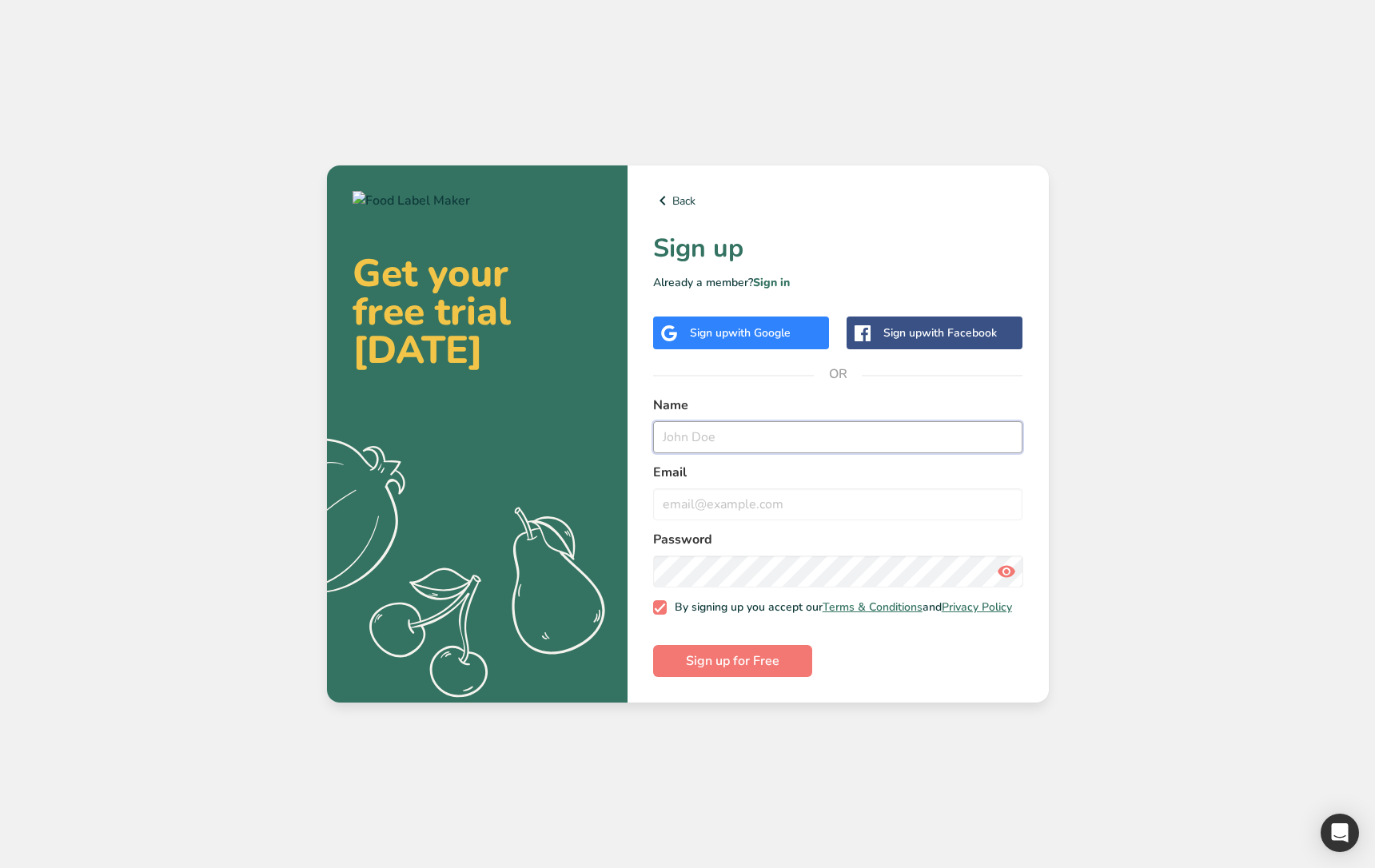
click at [743, 435] on input "text" at bounding box center [838, 436] width 370 height 32
type input "a"
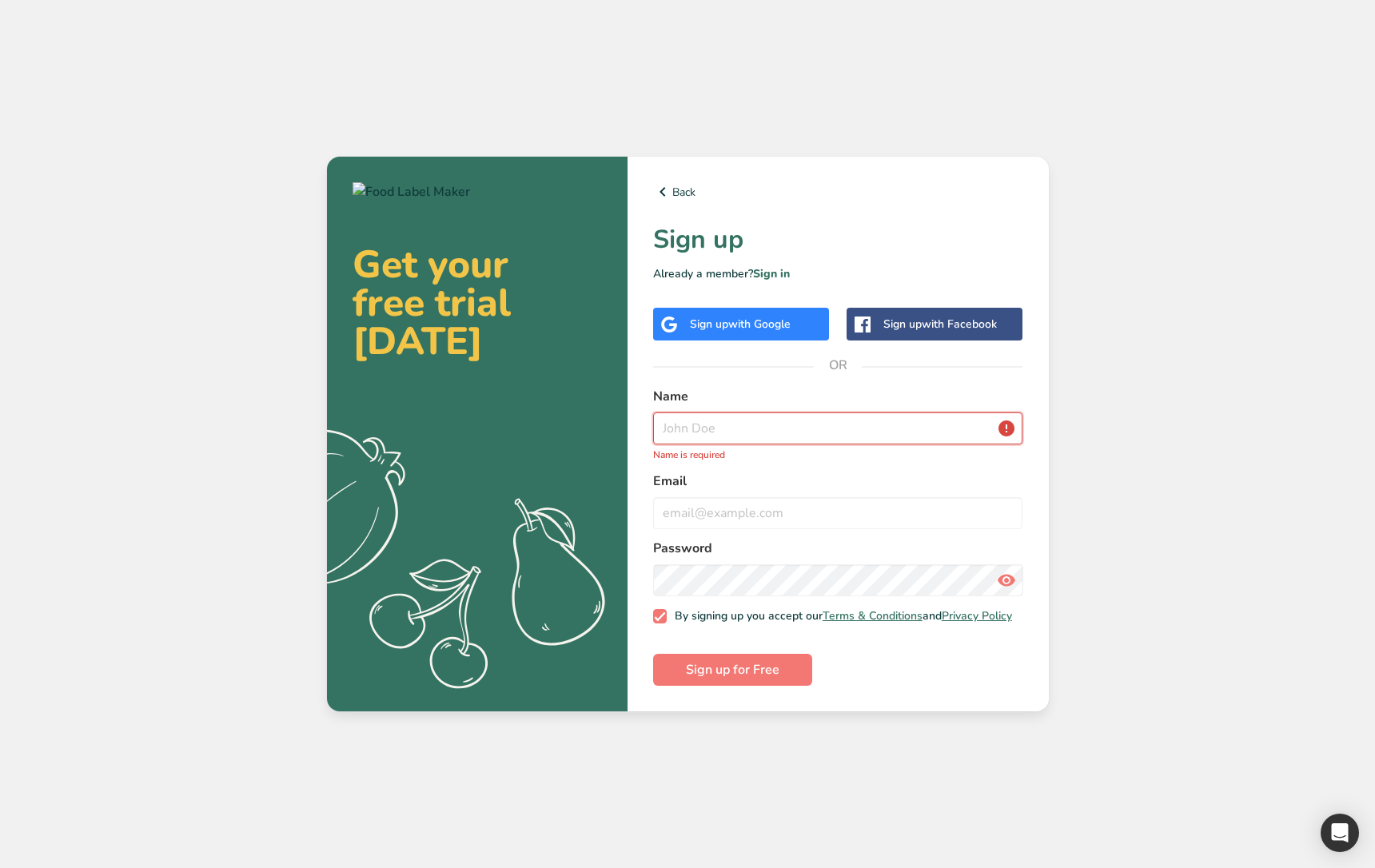
type input "D"
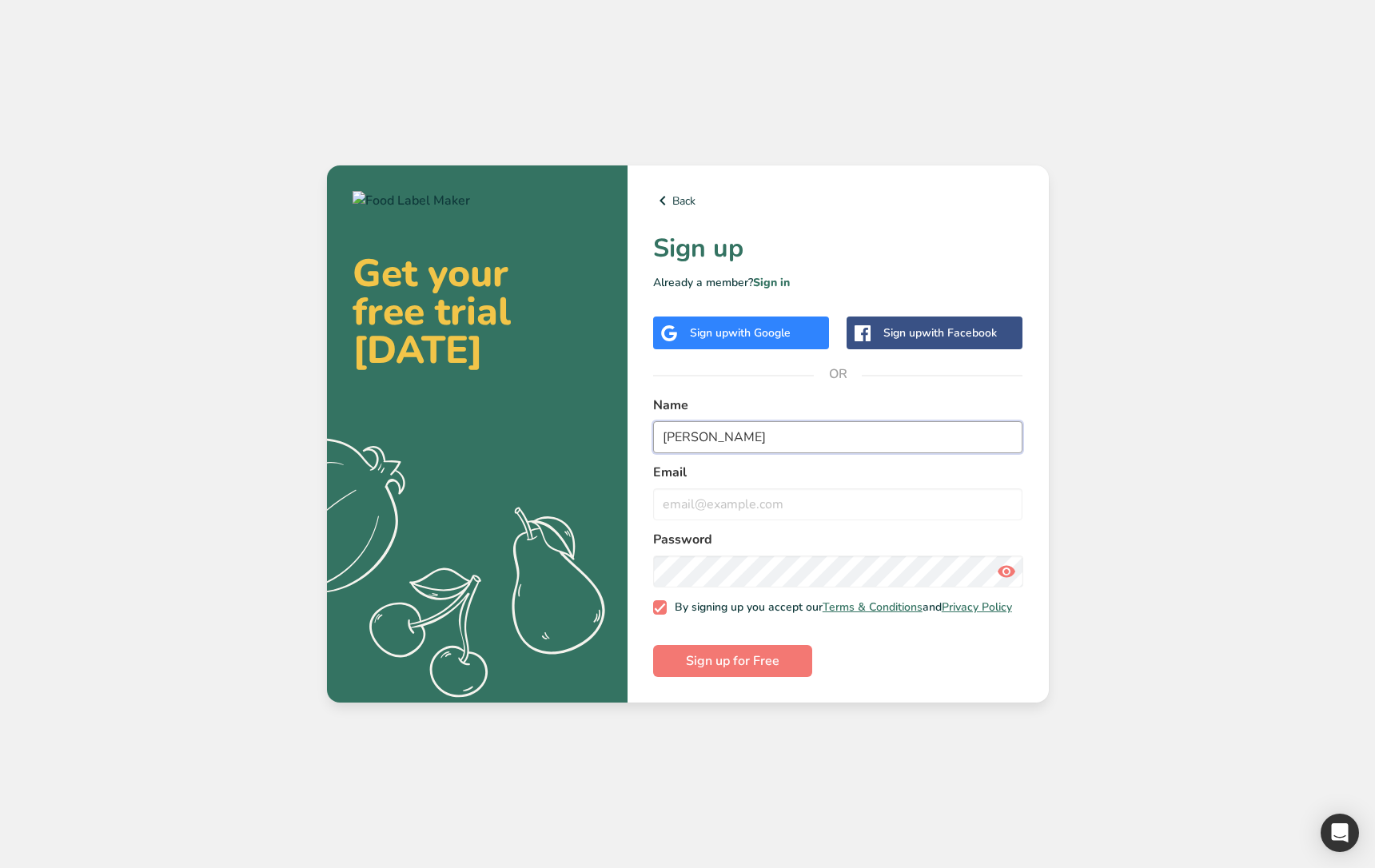
type input "Ahmad Demo"
type input "ahmad-demo@flm.com"
click at [768, 653] on button "Sign up for Free" at bounding box center [732, 660] width 159 height 32
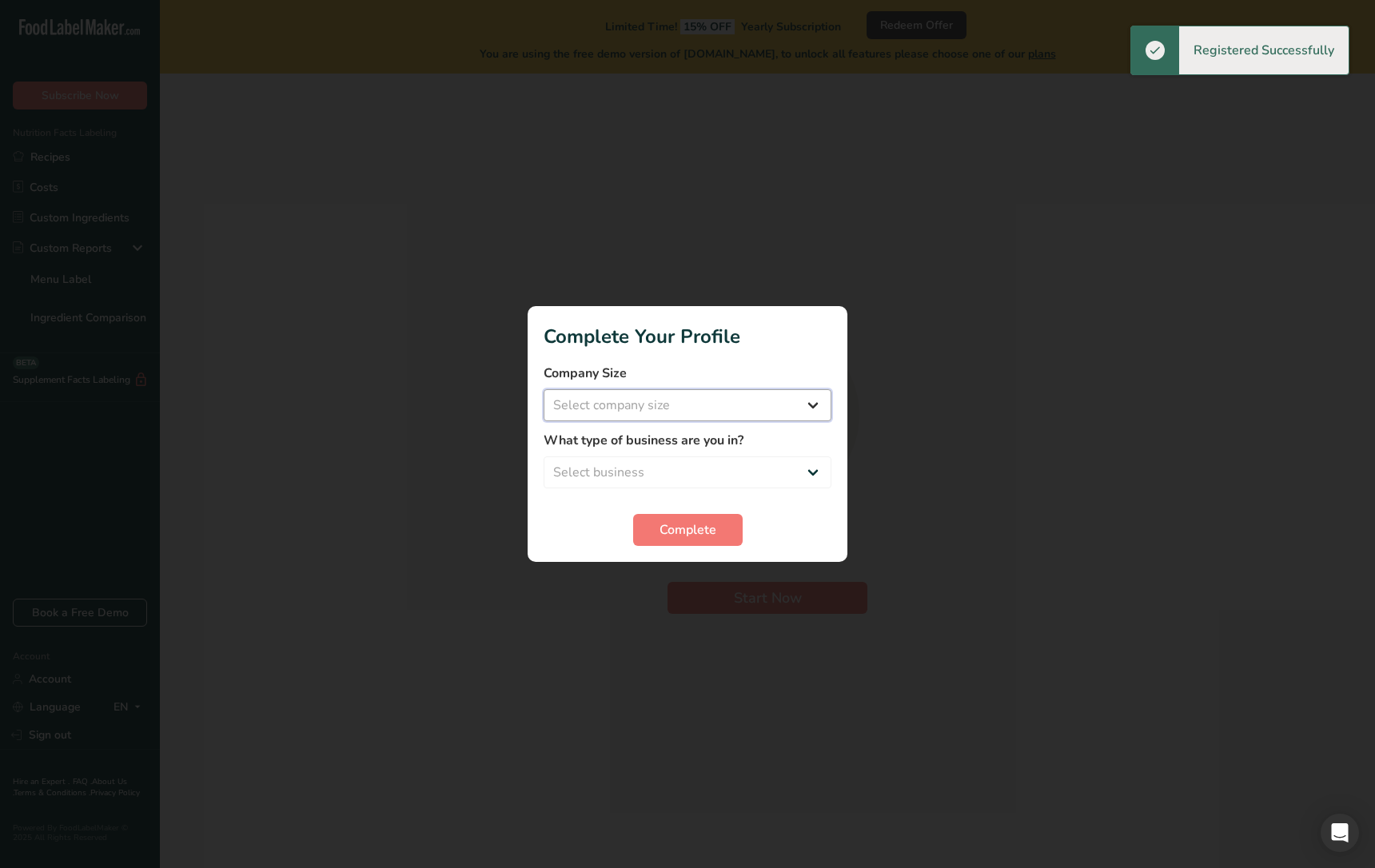
click at [662, 415] on select "Select company size Over 500 Employees test 1 1 Fewer than 10 Employees Fewer t…" at bounding box center [687, 405] width 288 height 32
select select "16"
click at [544, 389] on select "Select company size Over 500 Employees test 1 1 Fewer than 10 Employees Fewer t…" at bounding box center [687, 405] width 288 height 32
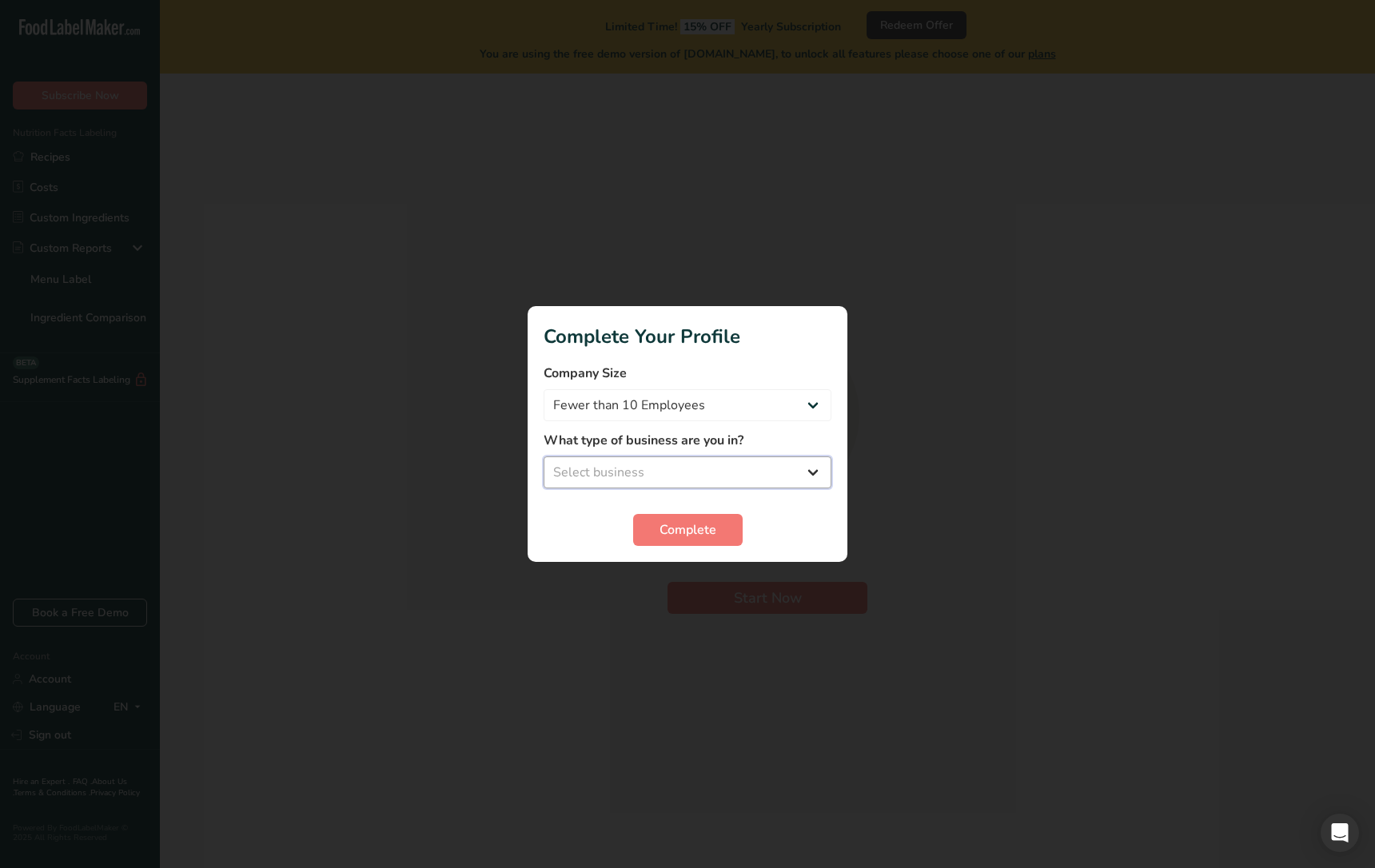
click at [655, 461] on select "Select business Packaged Food Manufacturer Restaurant & Cafe Bakery Meal Plans …" at bounding box center [687, 472] width 288 height 32
select select "4"
click at [544, 457] on select "Select business Packaged Food Manufacturer Restaurant & Cafe Bakery Meal Plans …" at bounding box center [687, 472] width 288 height 32
click at [716, 539] on button "Complete" at bounding box center [688, 530] width 109 height 32
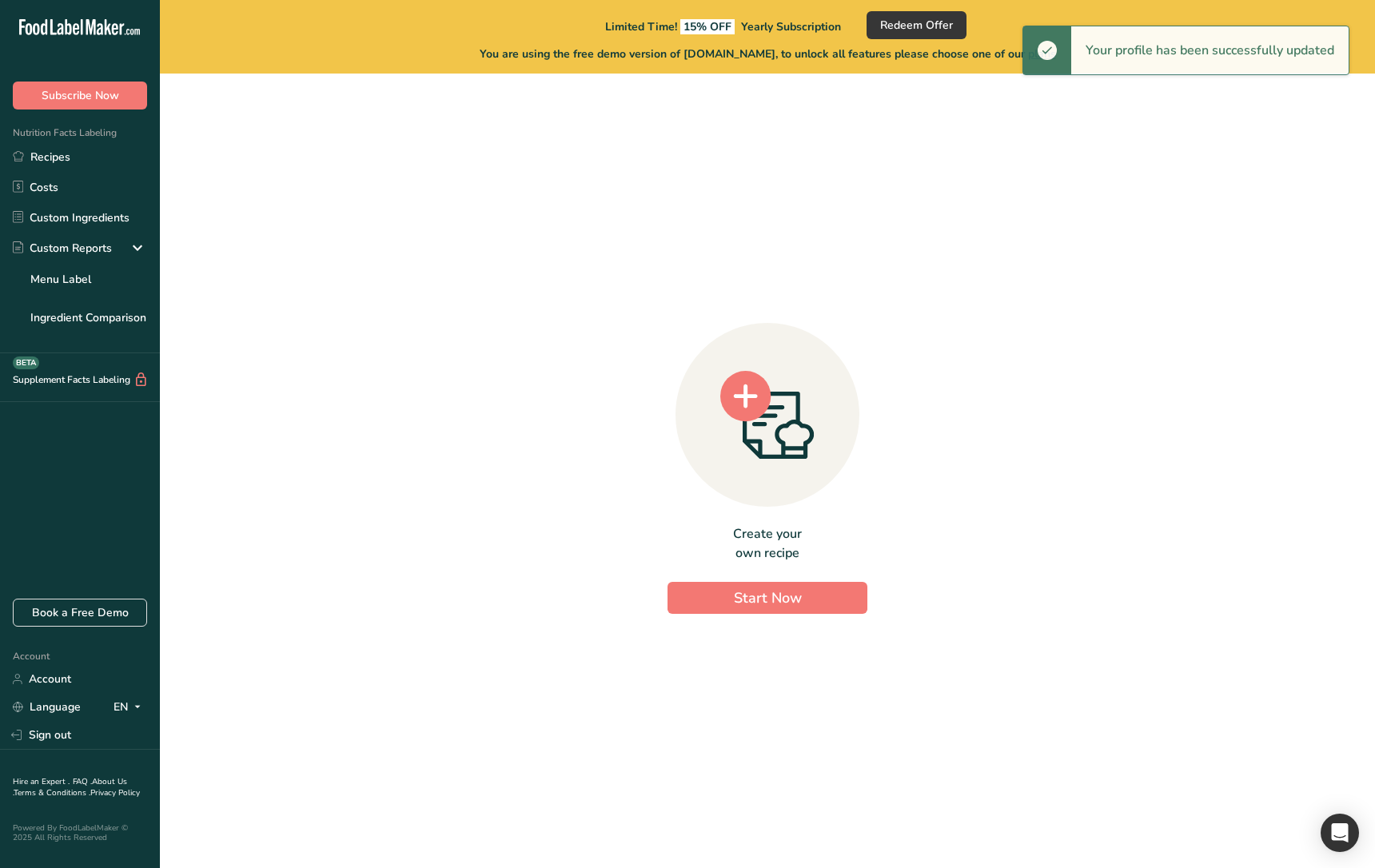
click at [507, 536] on div "Create your own recipe Start Now" at bounding box center [767, 464] width 1163 height 756
click at [87, 156] on link "Recipes" at bounding box center [80, 156] width 160 height 31
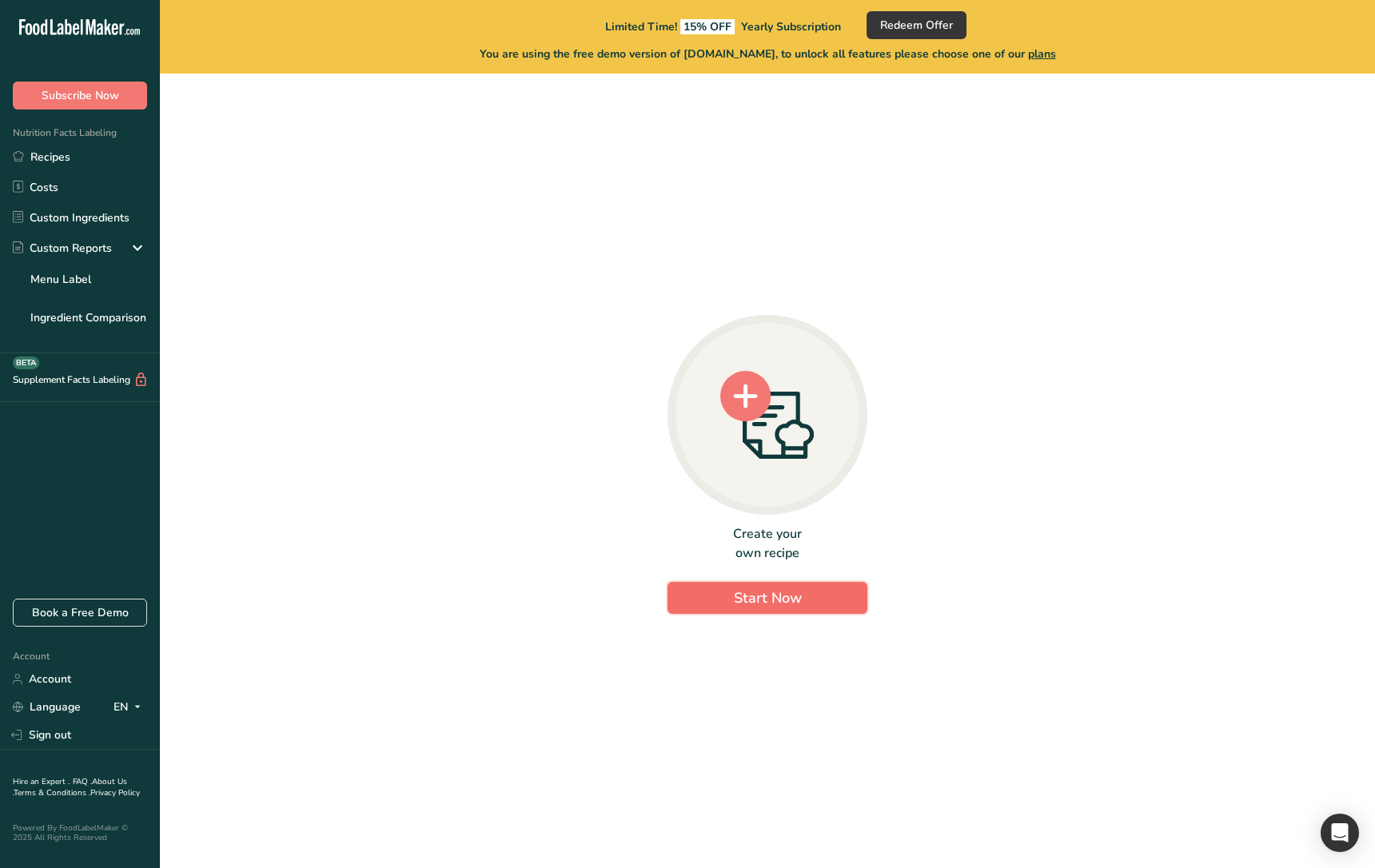
click at [798, 604] on span "Start Now" at bounding box center [767, 597] width 68 height 19
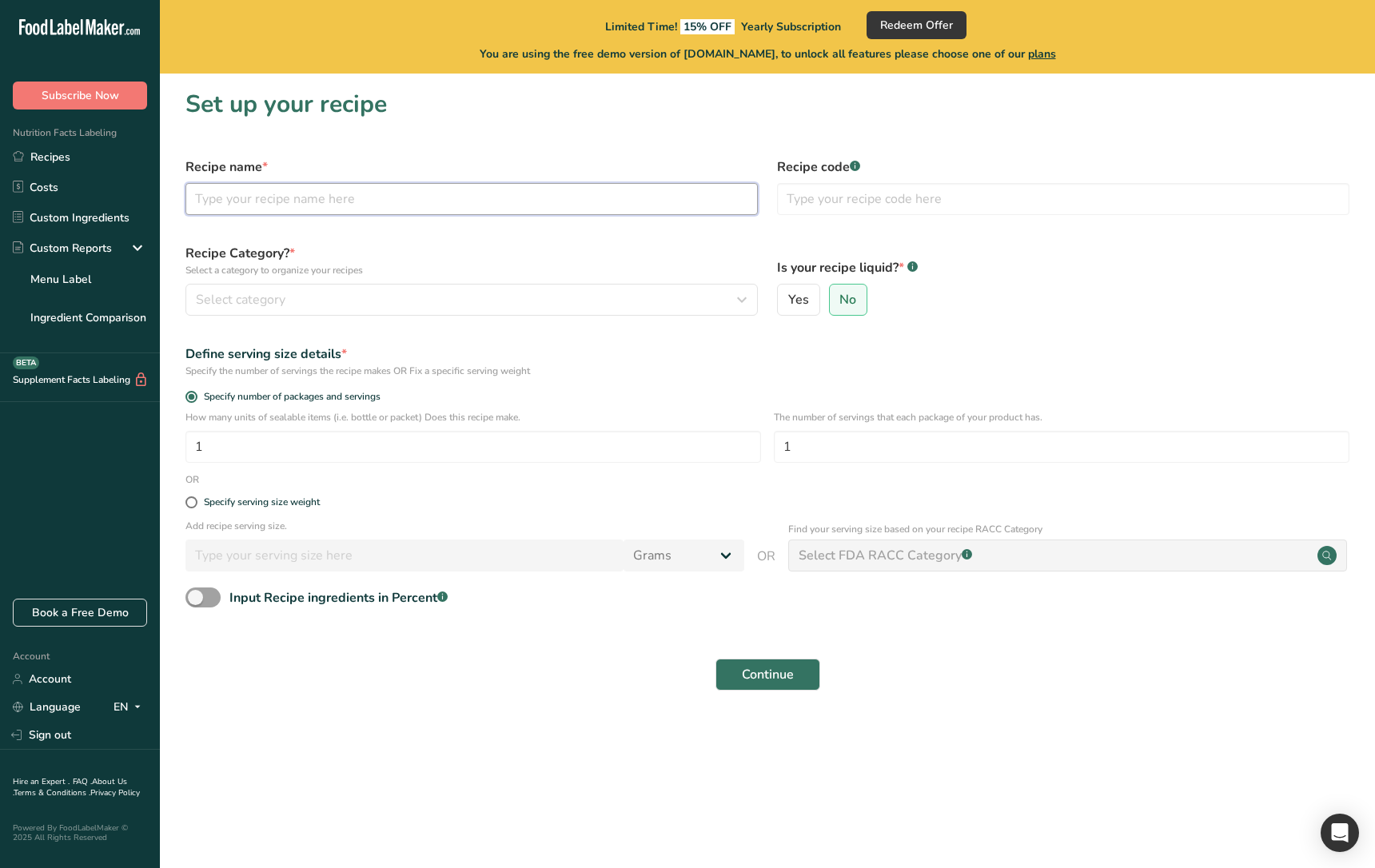
click at [269, 186] on input "text" at bounding box center [472, 199] width 572 height 32
type input "Test RACC"
click at [876, 205] on input "text" at bounding box center [1062, 199] width 572 height 32
type input "1234"
drag, startPoint x: 338, startPoint y: 287, endPoint x: 325, endPoint y: 312, distance: 28.2
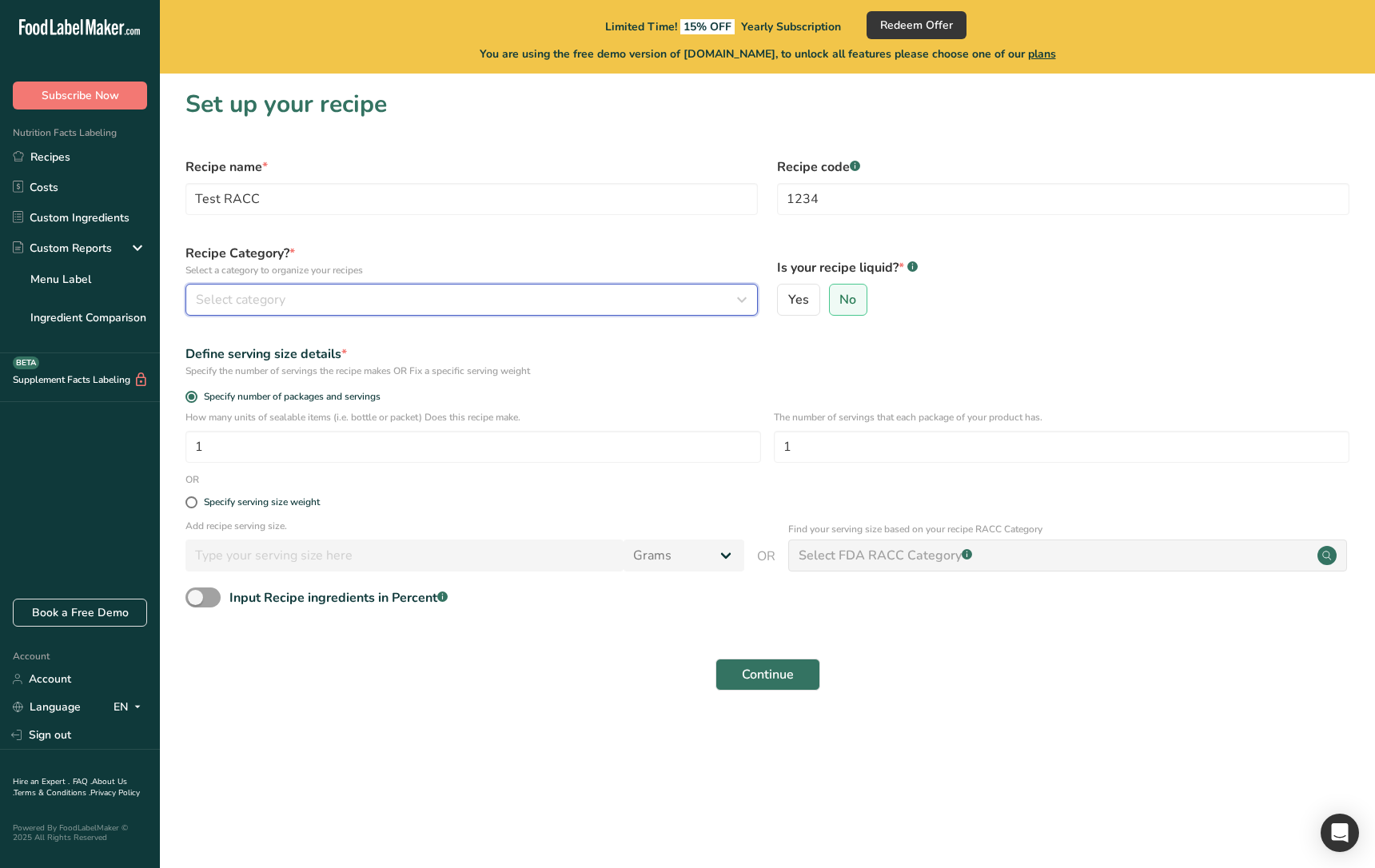
click at [338, 287] on button "Select category" at bounding box center [472, 300] width 572 height 32
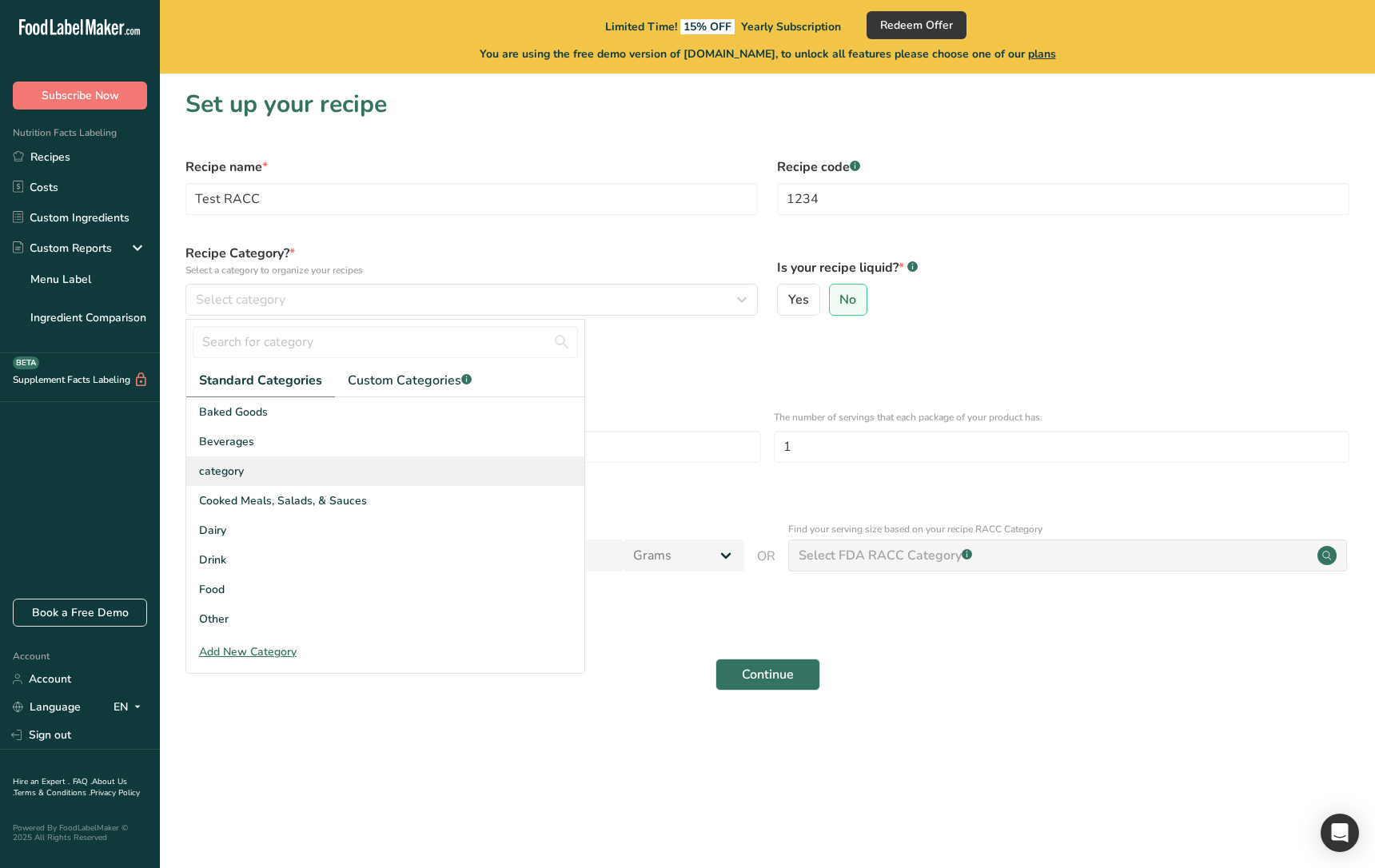
click at [305, 483] on div "category" at bounding box center [385, 471] width 398 height 30
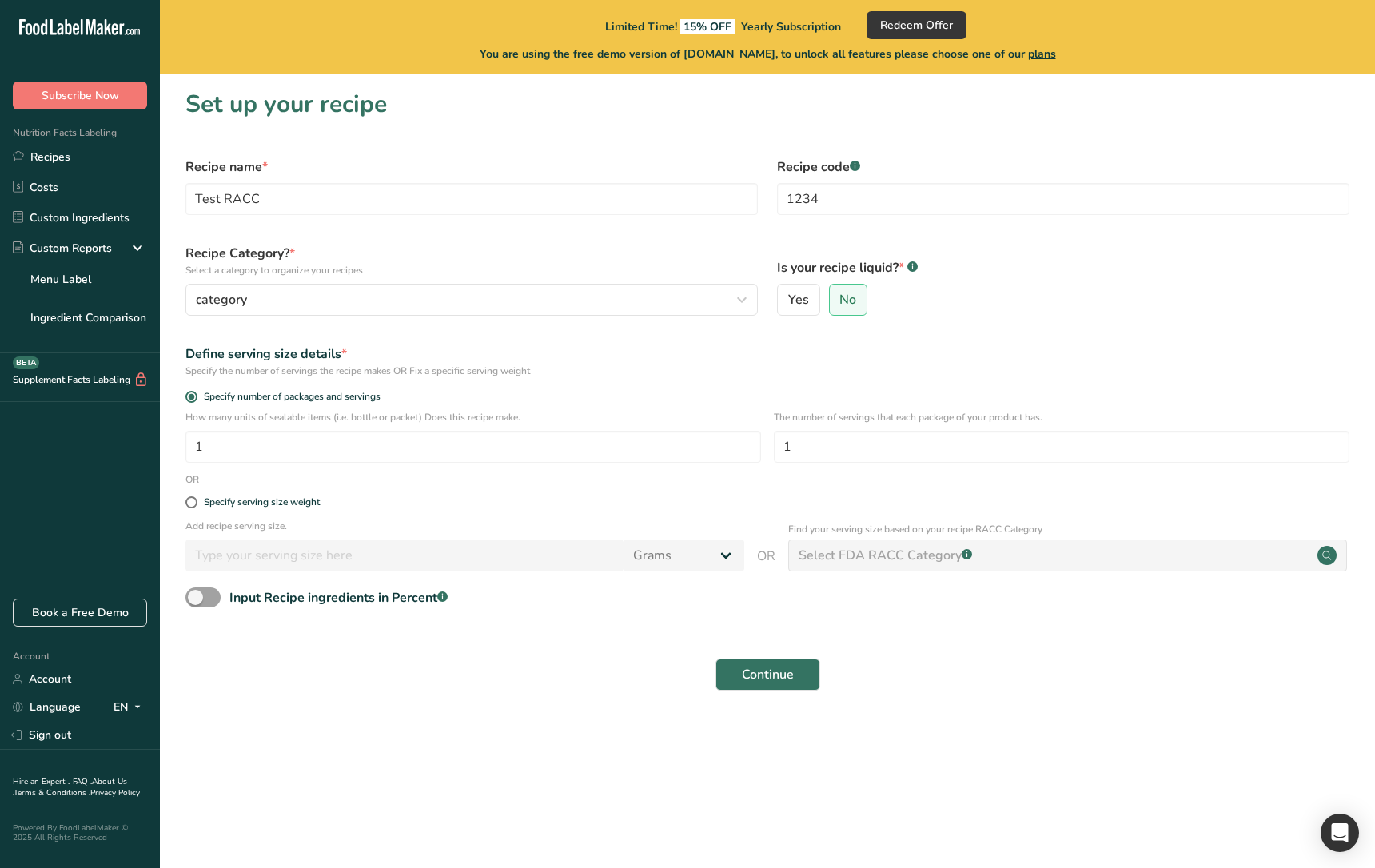
click at [492, 782] on main "Limited Time! 15% OFF Yearly Subscription Redeem Offer You are using the free d…" at bounding box center [687, 434] width 1375 height 868
click at [733, 688] on button "Continue" at bounding box center [767, 674] width 104 height 32
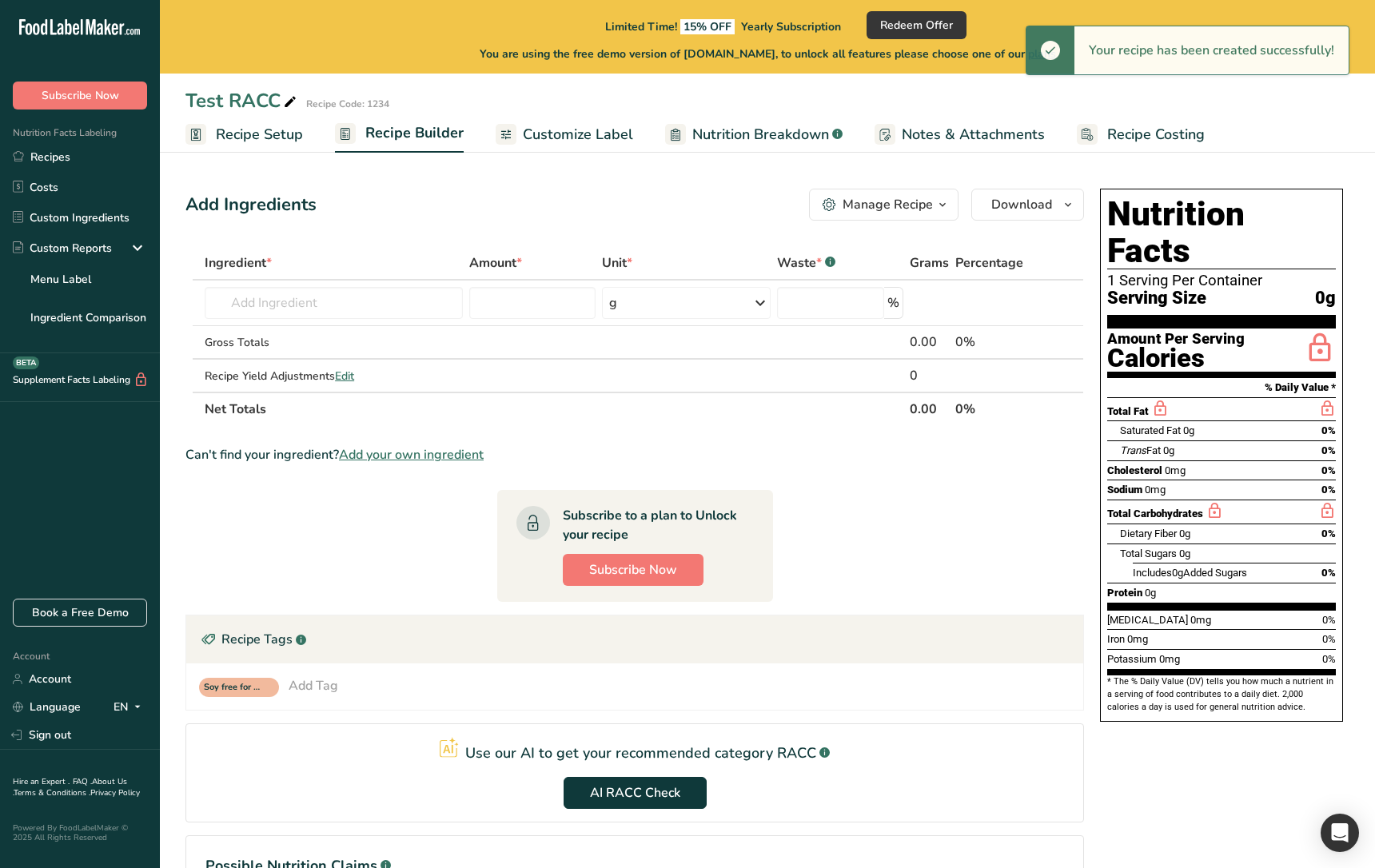
scroll to position [149, 0]
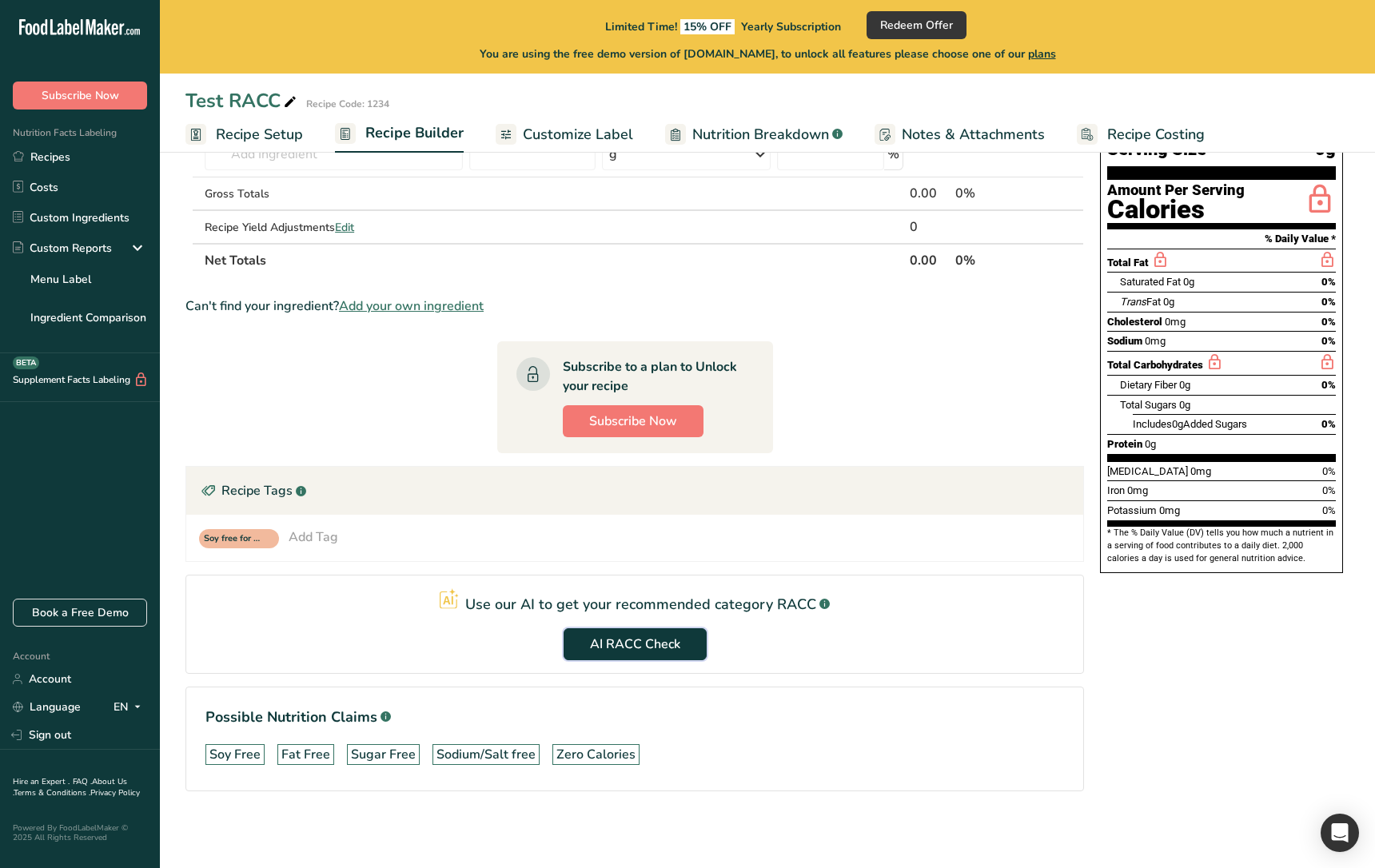
click at [659, 630] on button "AI RACC Check" at bounding box center [634, 643] width 143 height 32
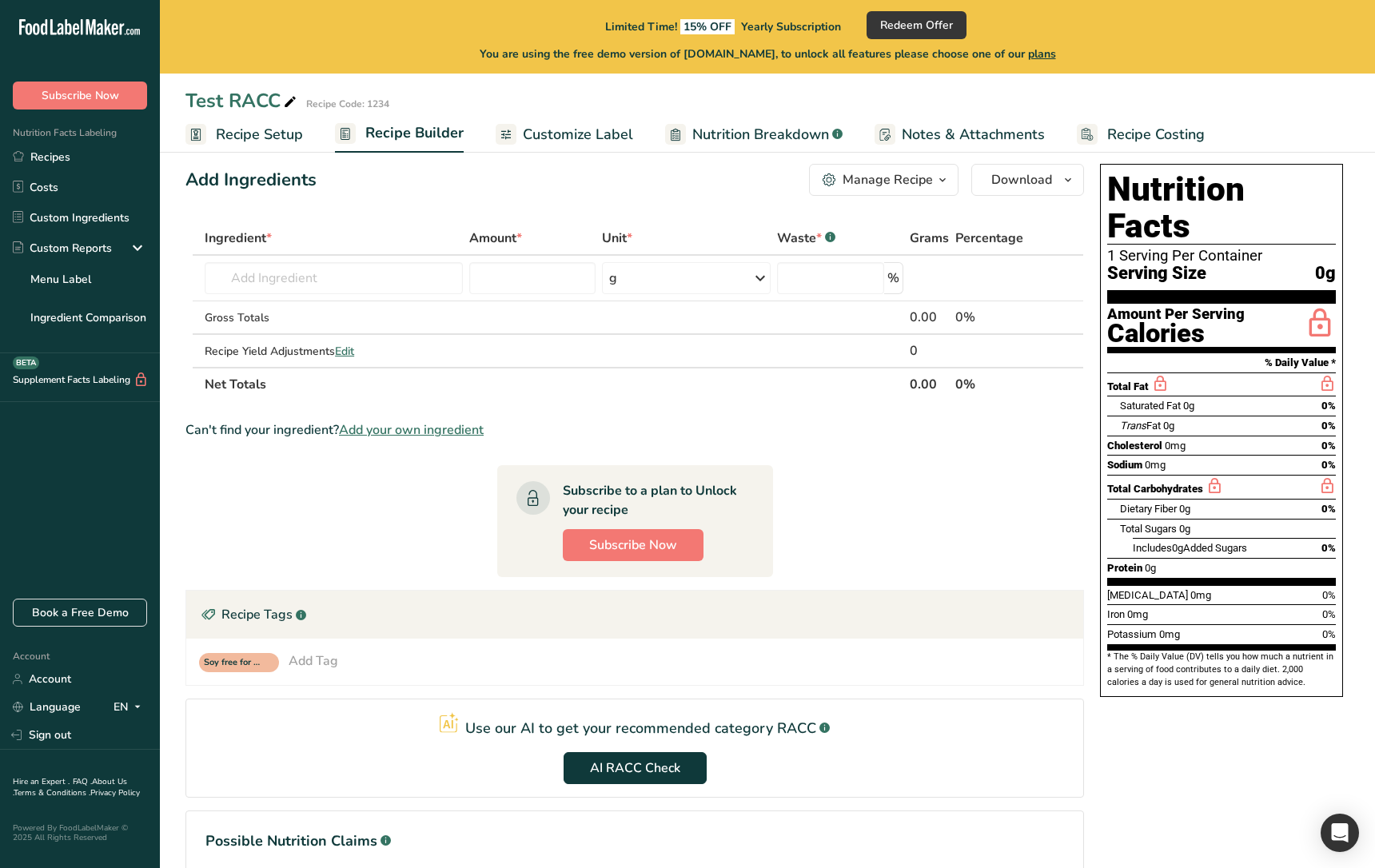
scroll to position [0, 0]
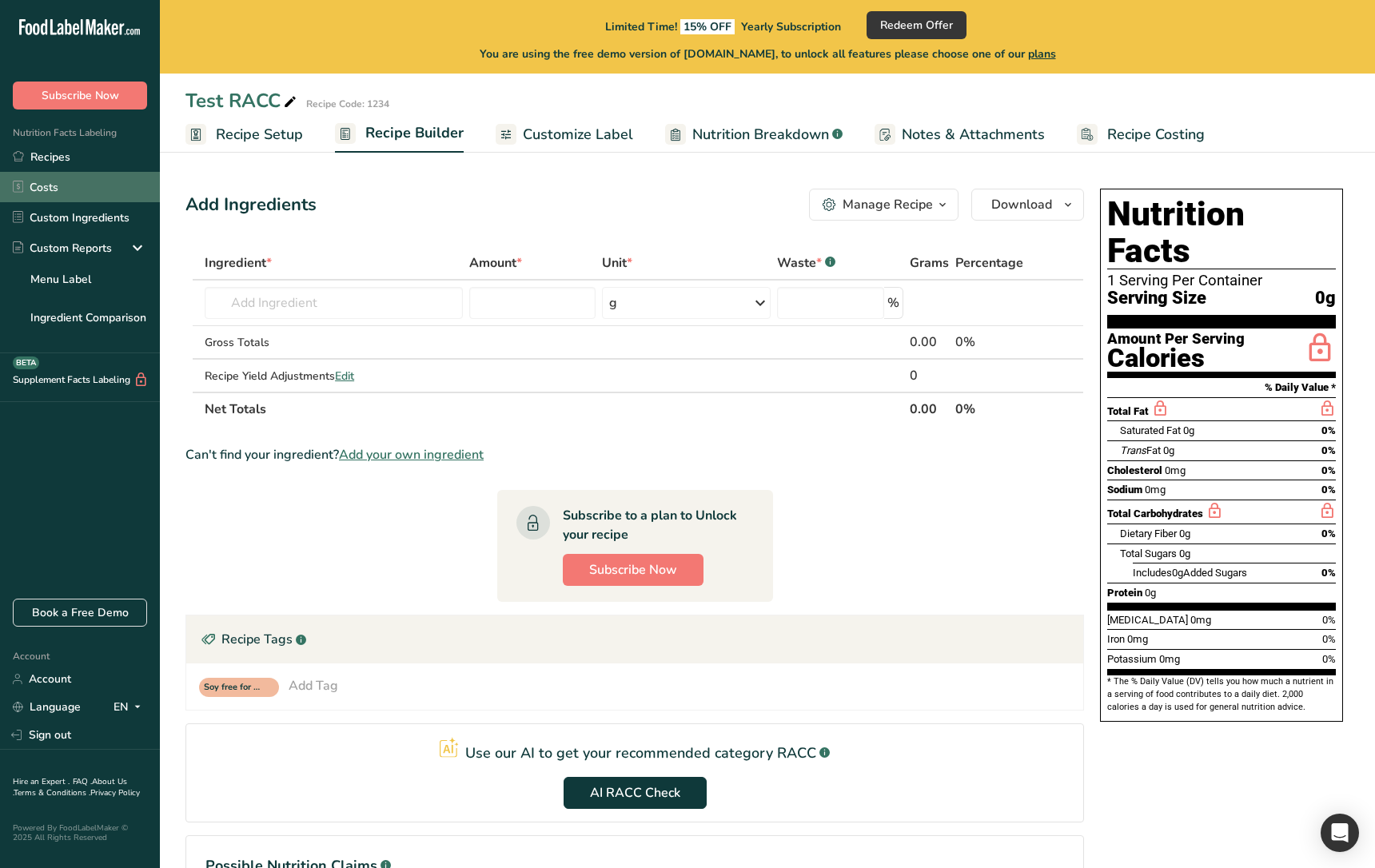
click at [101, 189] on link "Costs" at bounding box center [80, 187] width 160 height 31
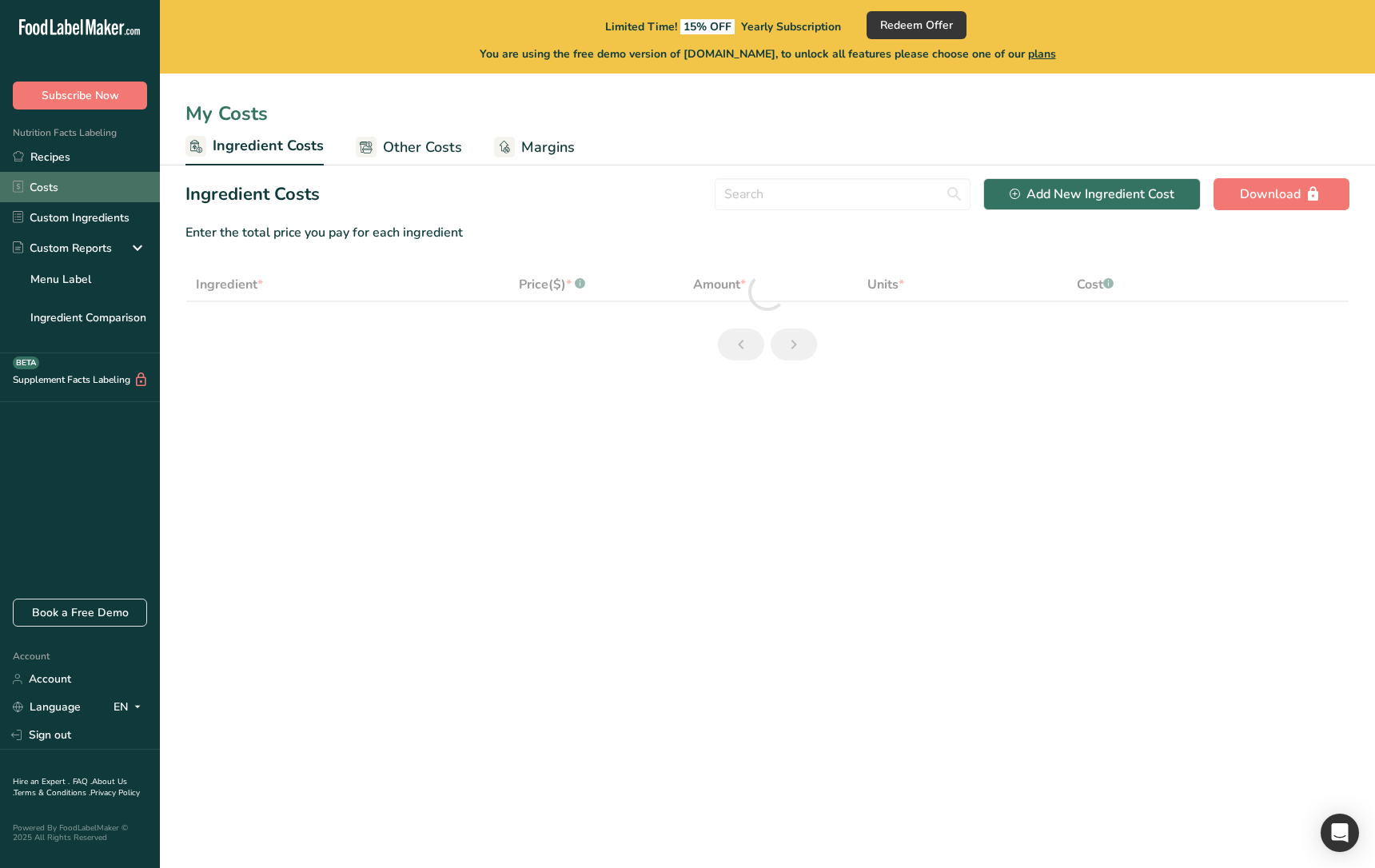
select select "1"
select select "17"
select select "1"
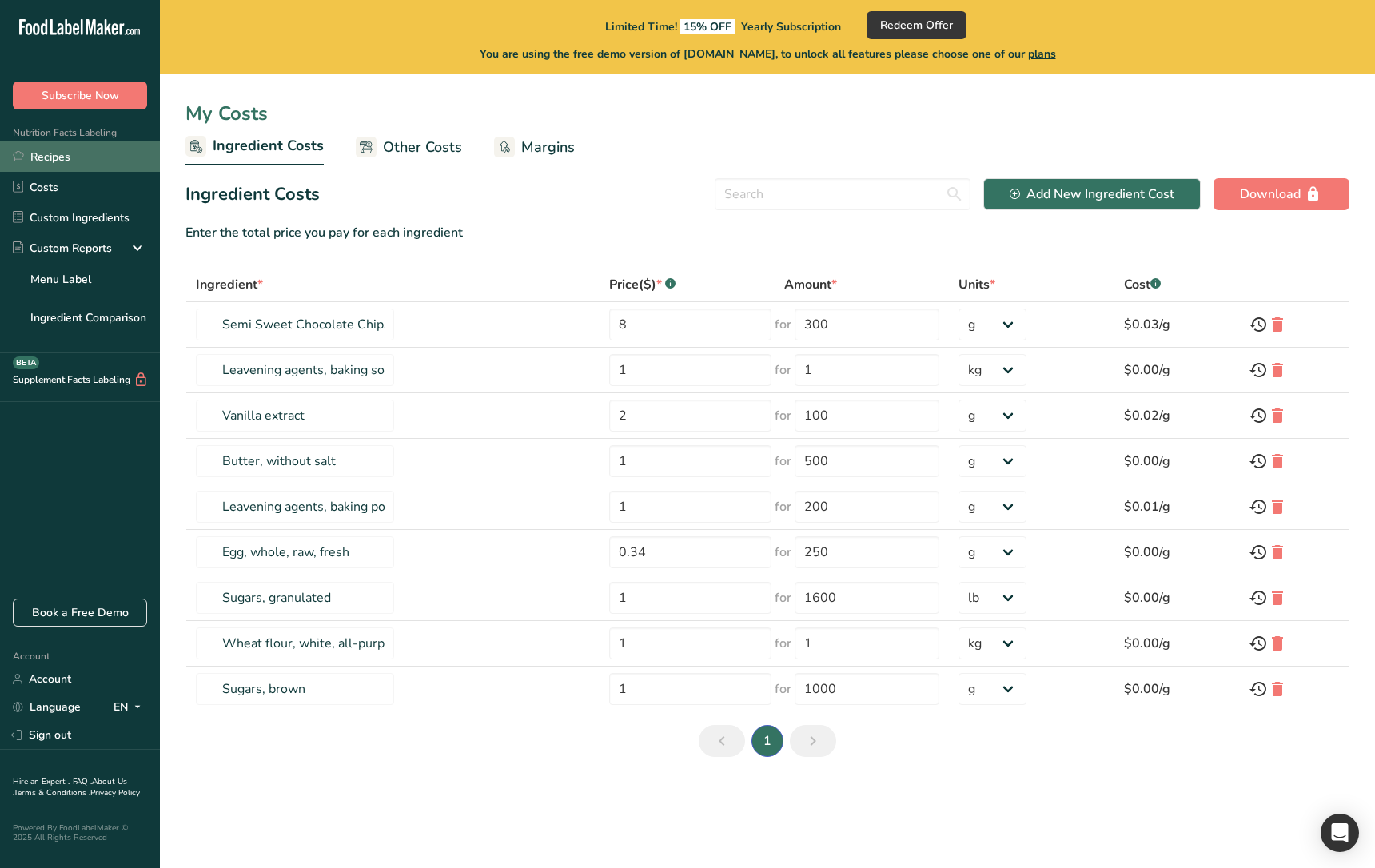
click at [104, 165] on link "Recipes" at bounding box center [80, 156] width 160 height 31
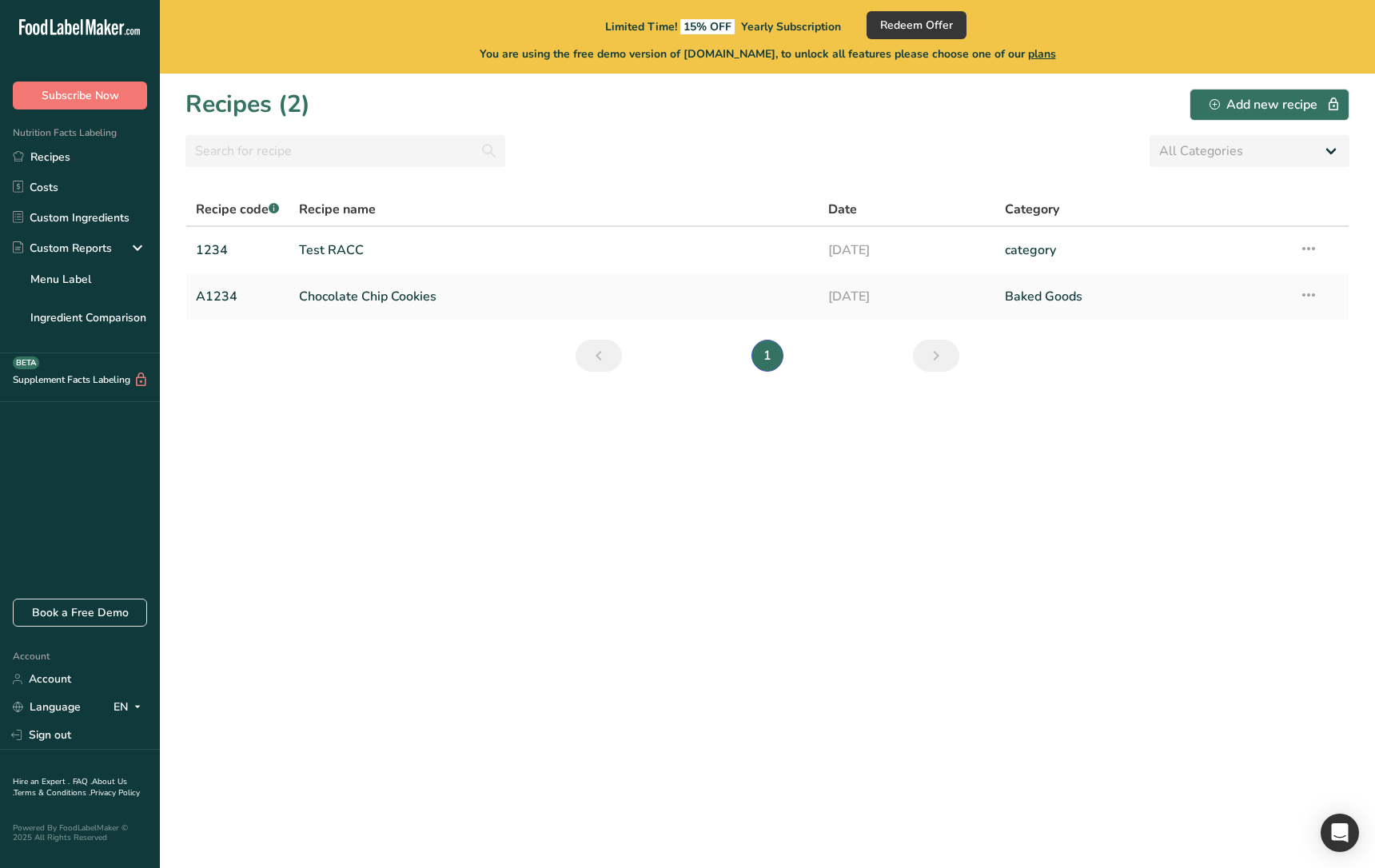
click at [354, 628] on section "Recipes (2) Add new recipe All Categories Baked Goods Beverages category Cooked…" at bounding box center [767, 471] width 1215 height 794
click at [511, 443] on section "Recipes (2) Add new recipe All Categories Baked Goods Beverages category Cooked…" at bounding box center [767, 471] width 1215 height 794
click at [95, 164] on link "Recipes" at bounding box center [80, 156] width 160 height 31
click at [362, 245] on link "Test RACC" at bounding box center [554, 250] width 510 height 33
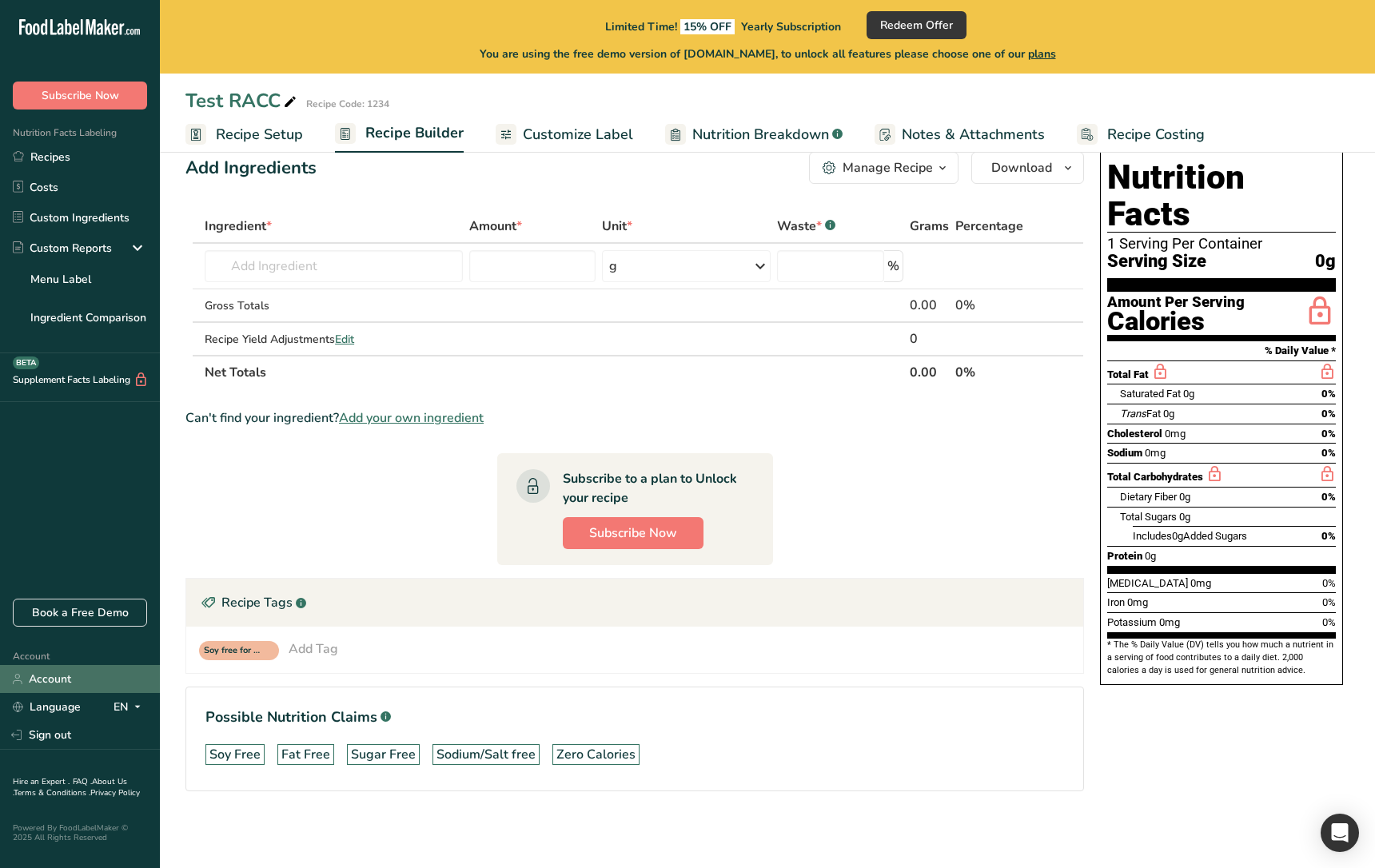
scroll to position [37, 0]
drag, startPoint x: 306, startPoint y: 485, endPoint x: 326, endPoint y: 479, distance: 20.9
click at [306, 485] on section "Ingredient * Amount * Unit * Waste * .a-a{fill:#347362;}.b-a{fill:#fff;} Grams …" at bounding box center [634, 512] width 898 height 607
click at [74, 733] on link "Sign out" at bounding box center [80, 735] width 160 height 28
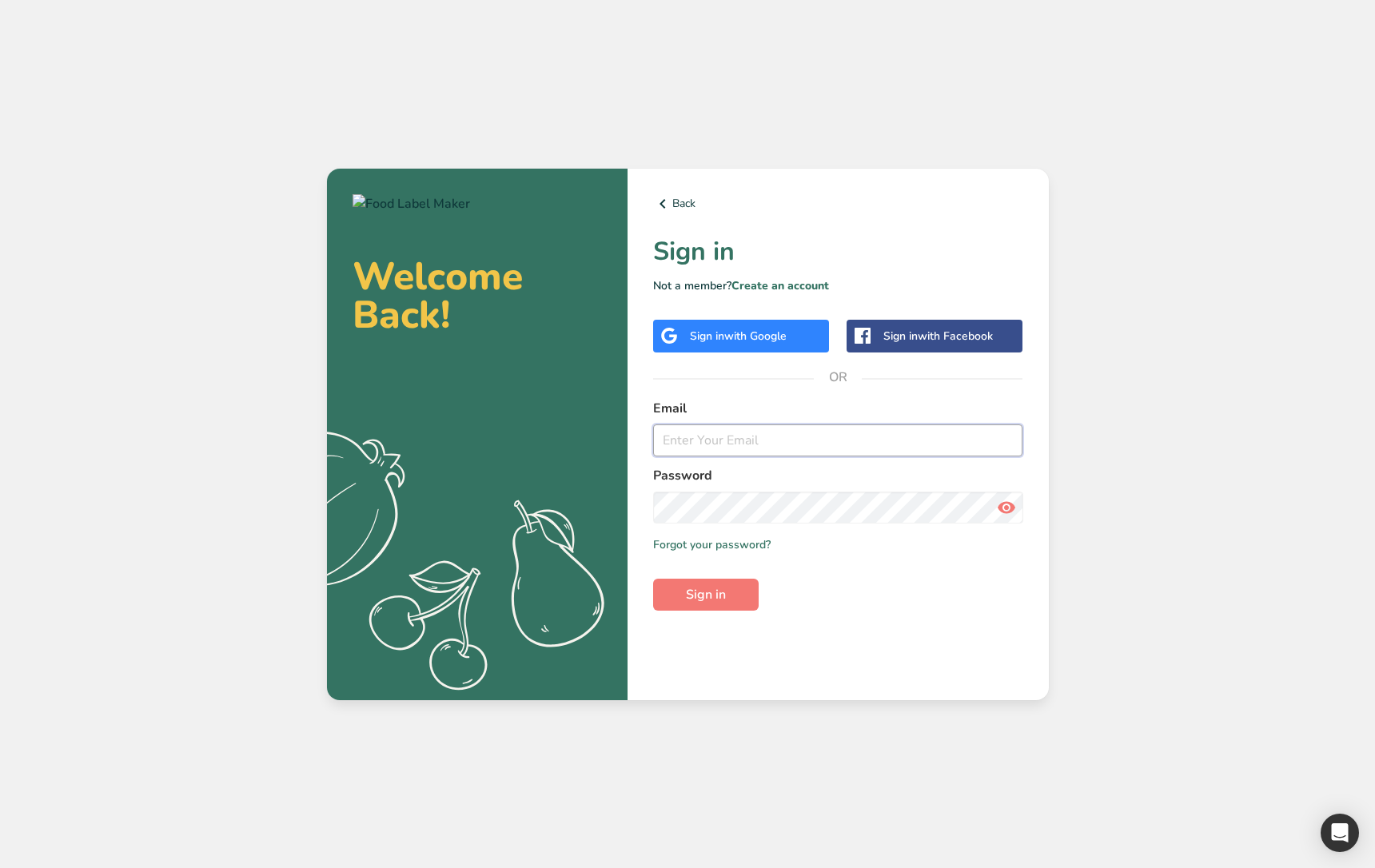
click at [733, 436] on input "email" at bounding box center [838, 440] width 370 height 32
type input "ahmad@foodlabelmaker.com"
click at [739, 605] on button "Sign in" at bounding box center [706, 594] width 105 height 32
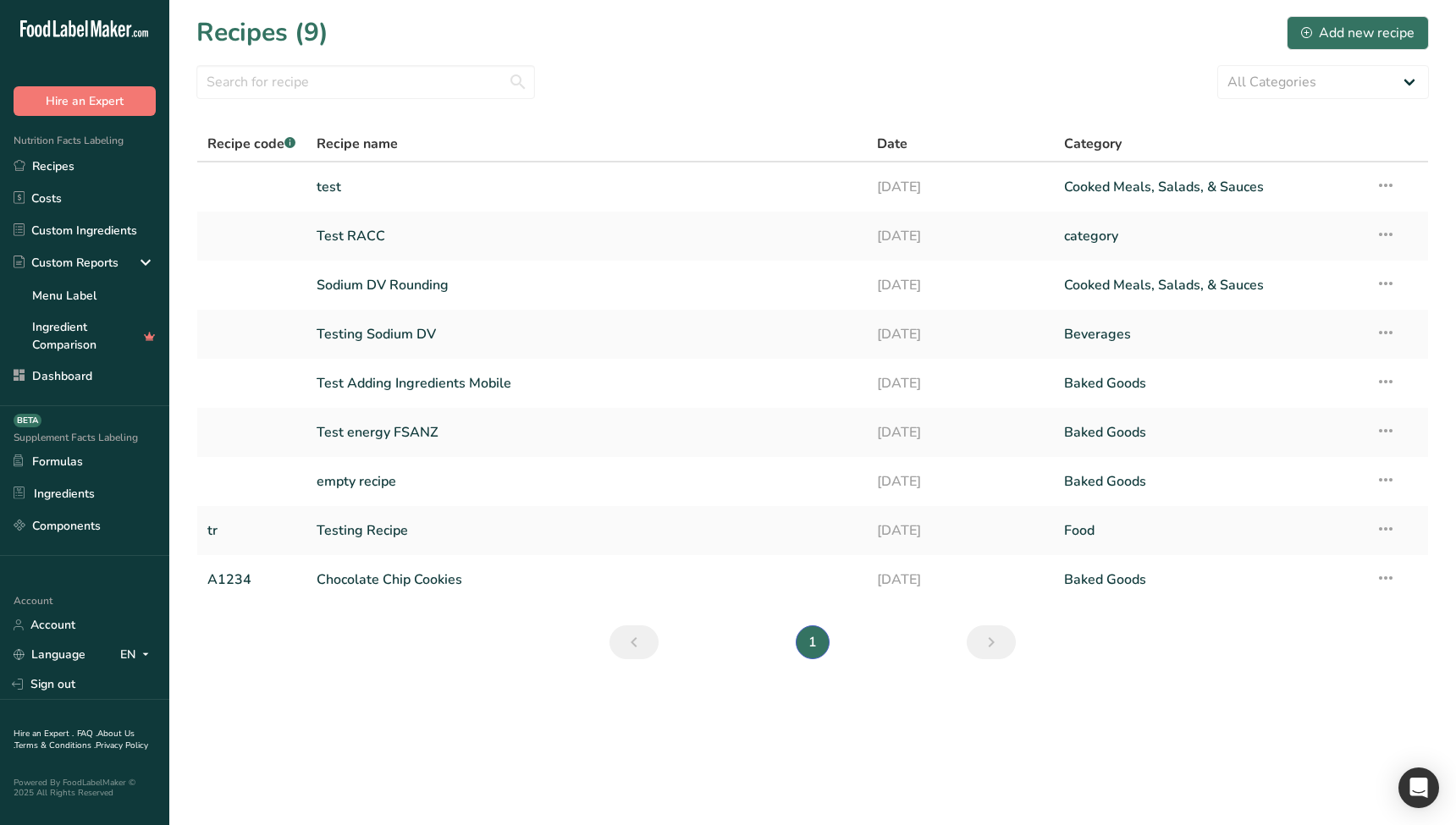
click at [674, 727] on main "Recipes (9) Add new recipe All Categories Baked Goods Beverages category Cooked…" at bounding box center [728, 412] width 1456 height 825
drag, startPoint x: 801, startPoint y: 643, endPoint x: 813, endPoint y: 644, distance: 12.0
click at [819, 658] on li "1" at bounding box center [812, 642] width 40 height 34
drag, startPoint x: 813, startPoint y: 643, endPoint x: 621, endPoint y: 671, distance: 194.0
click at [779, 669] on section "Recipes (9) Add new recipe All Categories Baked Goods Beverages category Cooked…" at bounding box center [813, 343] width 1287 height 686
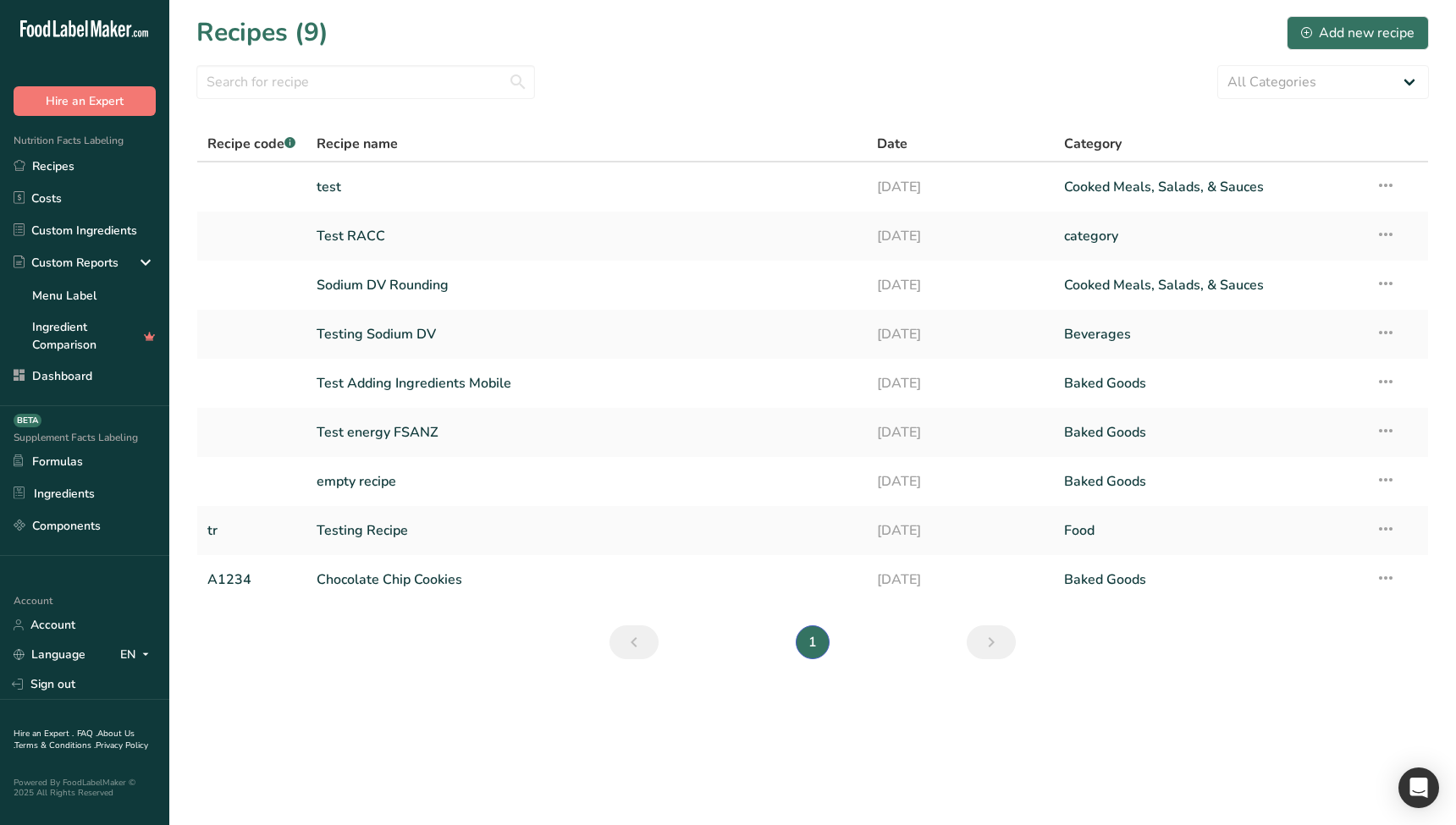
click at [301, 681] on section "Recipes (9) Add new recipe All Categories Baked Goods Beverages category Cooked…" at bounding box center [813, 343] width 1287 height 686
click at [462, 672] on section "Recipes (9) Add new recipe All Categories Baked Goods Beverages category Cooked…" at bounding box center [813, 343] width 1287 height 686
click at [78, 617] on link "Account" at bounding box center [84, 624] width 169 height 29
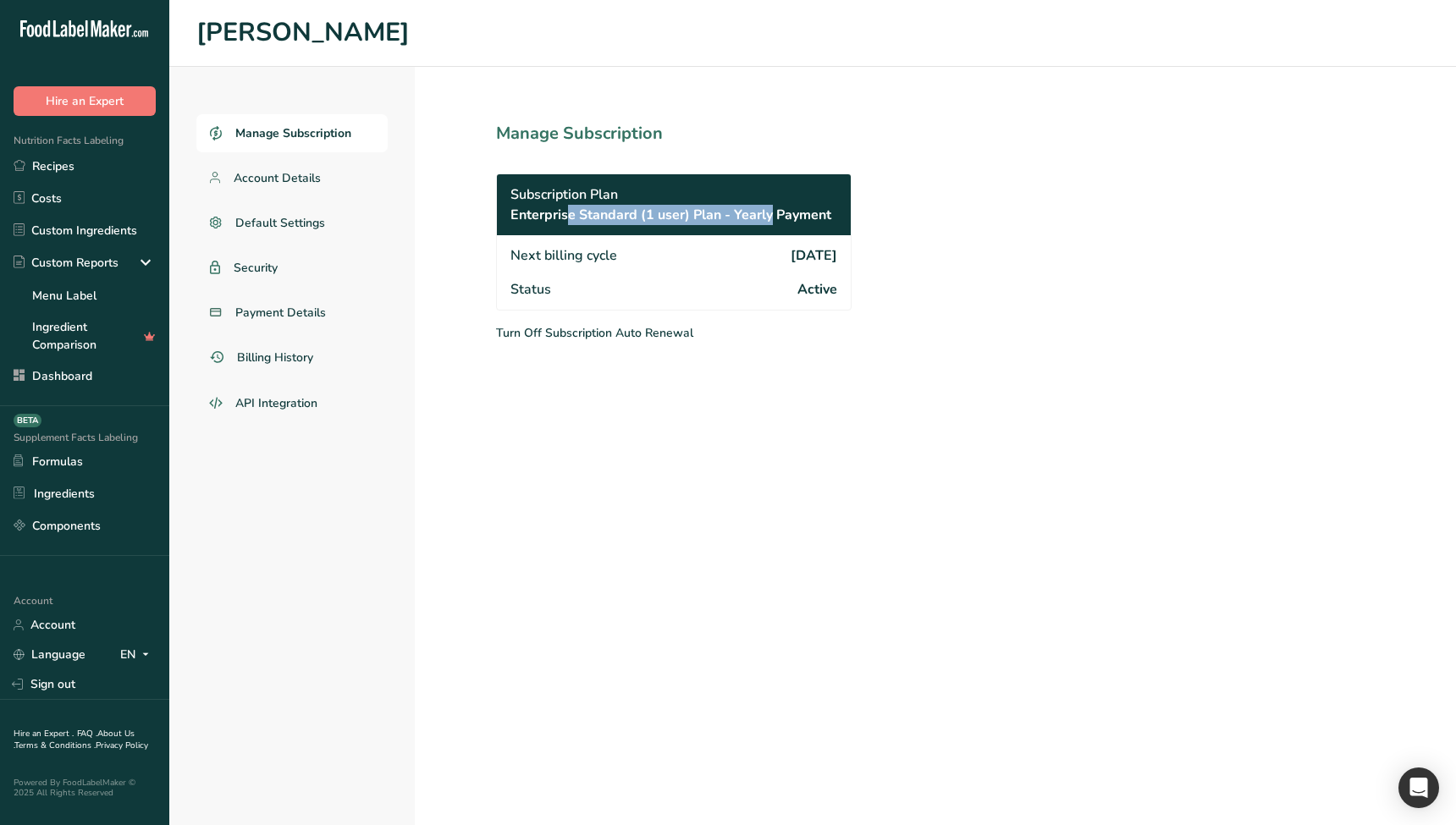
drag, startPoint x: 508, startPoint y: 213, endPoint x: 718, endPoint y: 206, distance: 210.1
click at [718, 206] on div "Subscription Plan Enterprise Standard (1 user) Plan - Yearly Payment" at bounding box center [673, 205] width 353 height 61
copy span "Enterprise Standard (1 user) Plan"
click at [93, 374] on link "Dashboard" at bounding box center [84, 375] width 169 height 32
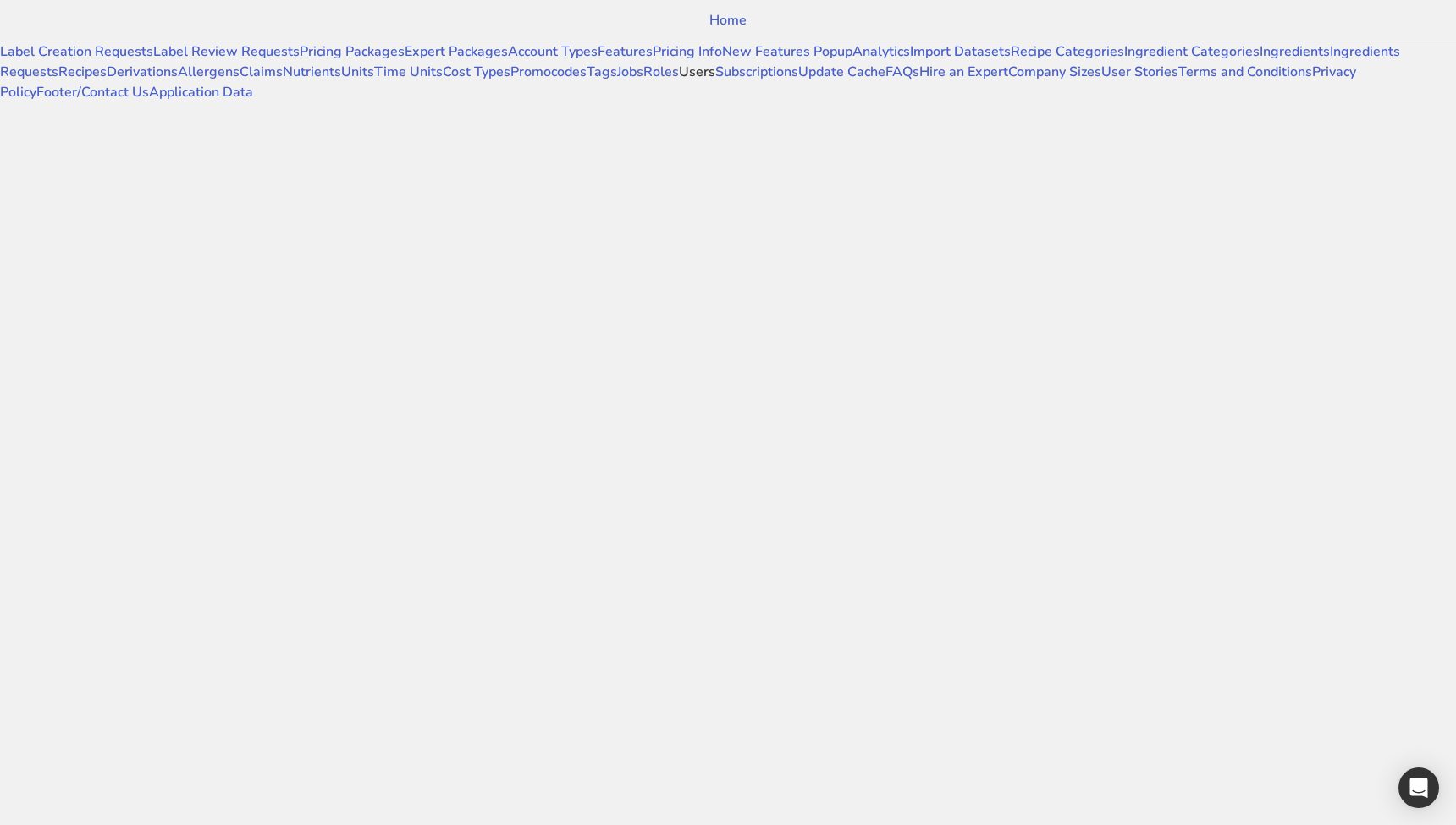
scroll to position [619, 0]
click at [679, 81] on link "Users" at bounding box center [696, 71] width 36 height 19
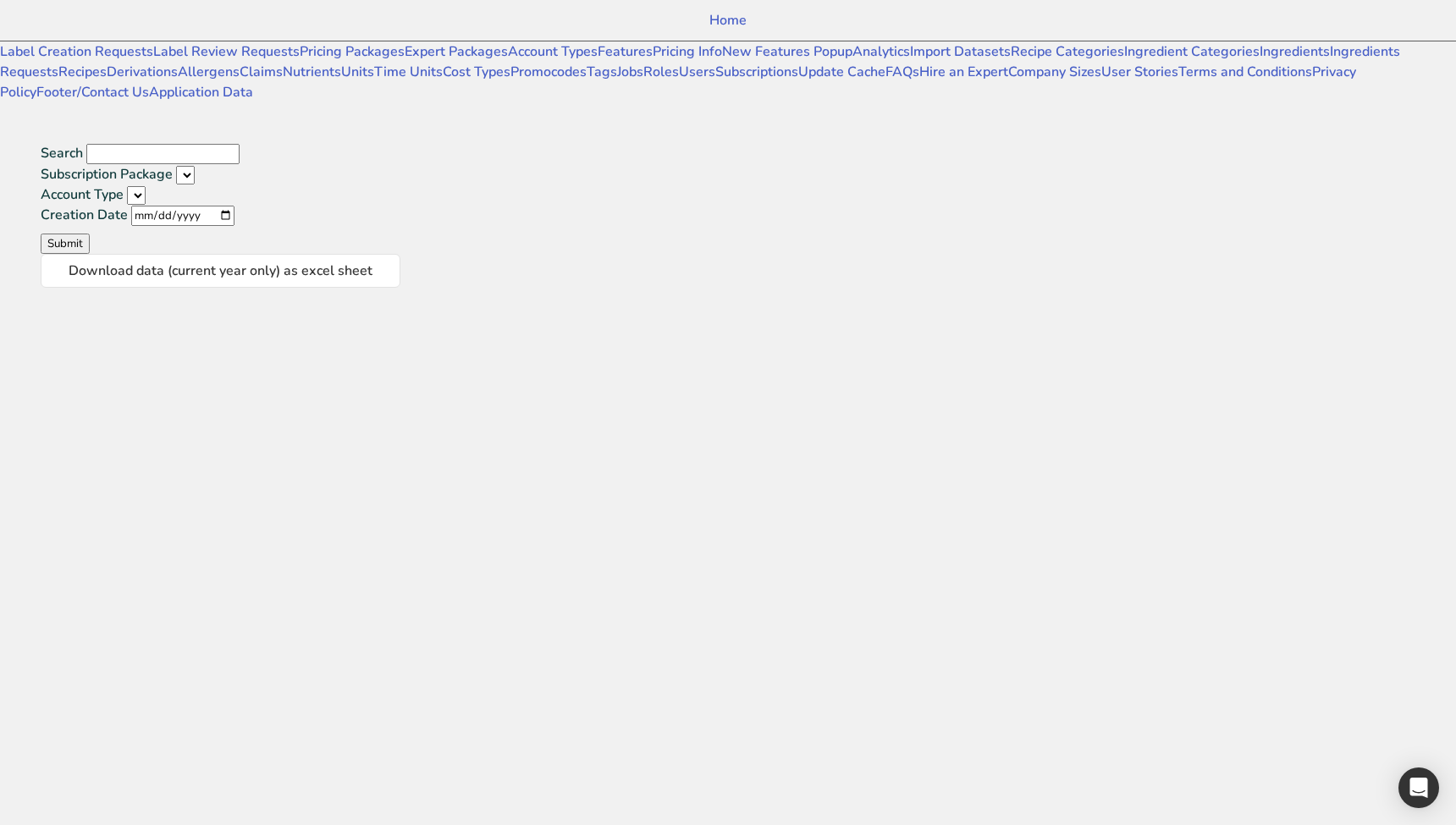
select select
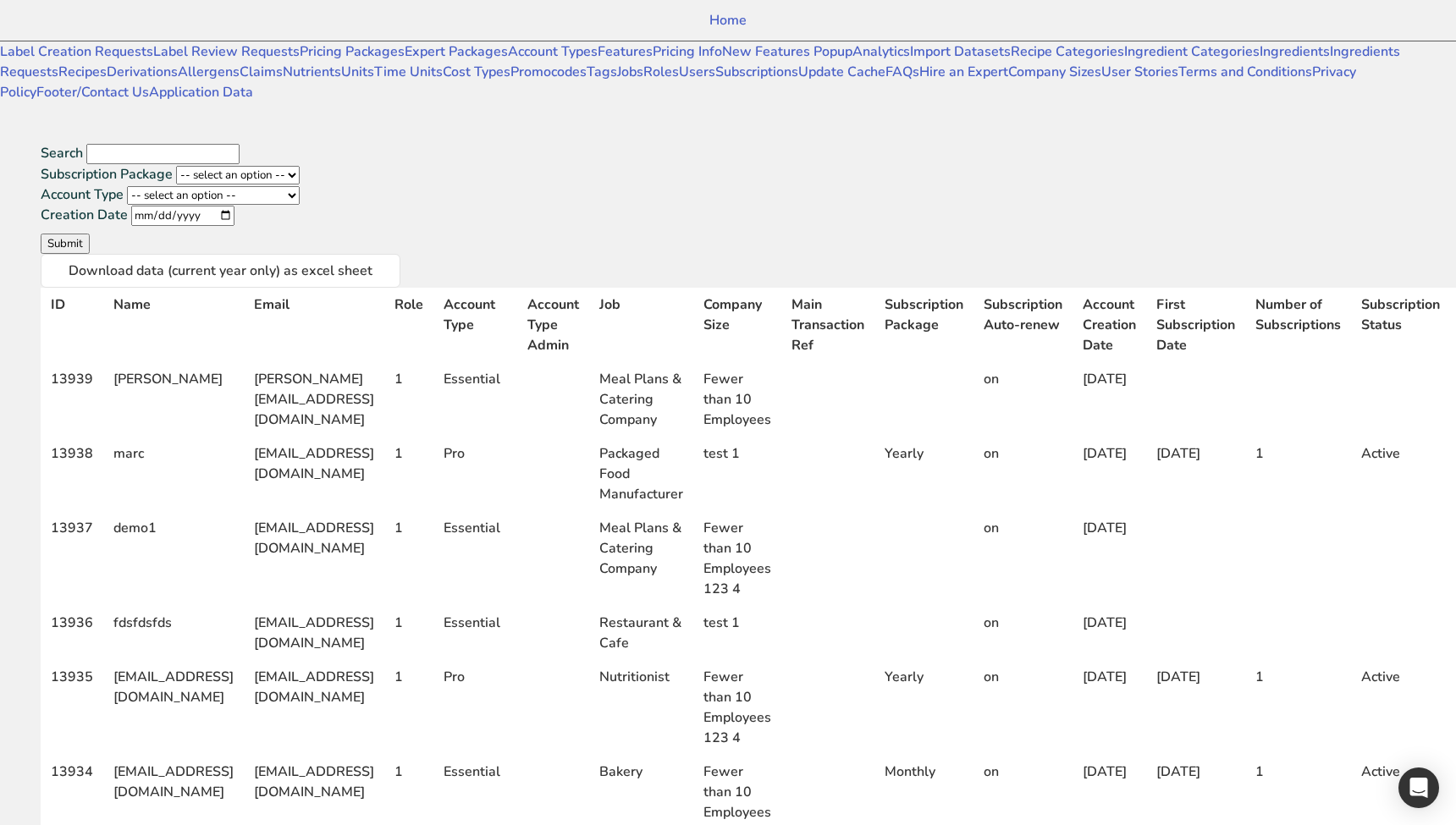
click at [272, 143] on div "Search" at bounding box center [649, 154] width 1219 height 22
click at [262, 143] on div "Search" at bounding box center [649, 154] width 1219 height 22
click at [255, 143] on div "Search" at bounding box center [649, 154] width 1219 height 22
click at [231, 143] on div "Search" at bounding box center [649, 154] width 1219 height 22
click at [83, 144] on label "Search" at bounding box center [61, 153] width 42 height 19
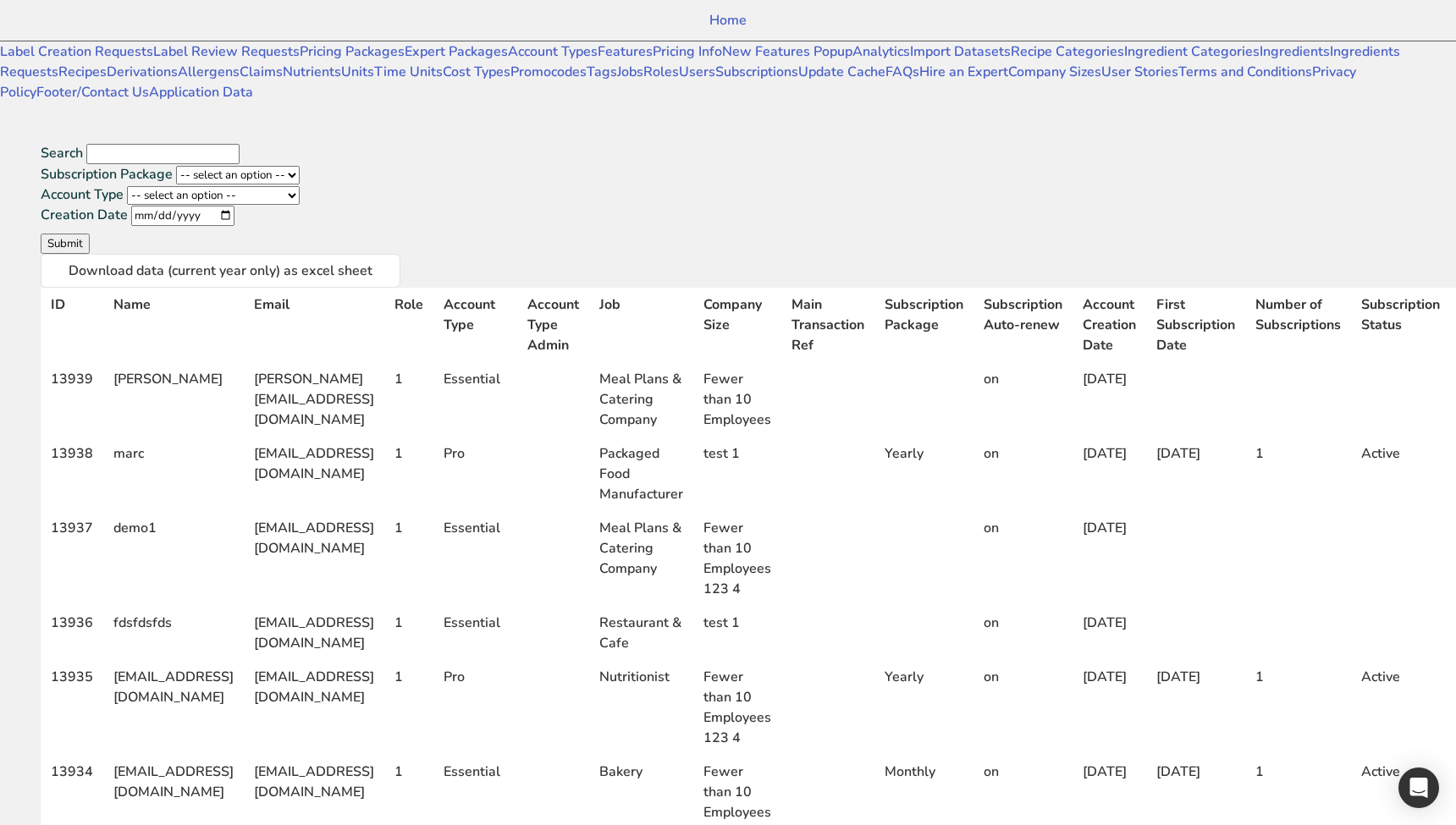
click at [198, 144] on input "Search" at bounding box center [163, 154] width 153 height 21
click at [209, 144] on input "Search" at bounding box center [163, 154] width 153 height 21
type input "ahmad@food"
click at [40, 234] on button "Submit" at bounding box center [65, 244] width 49 height 21
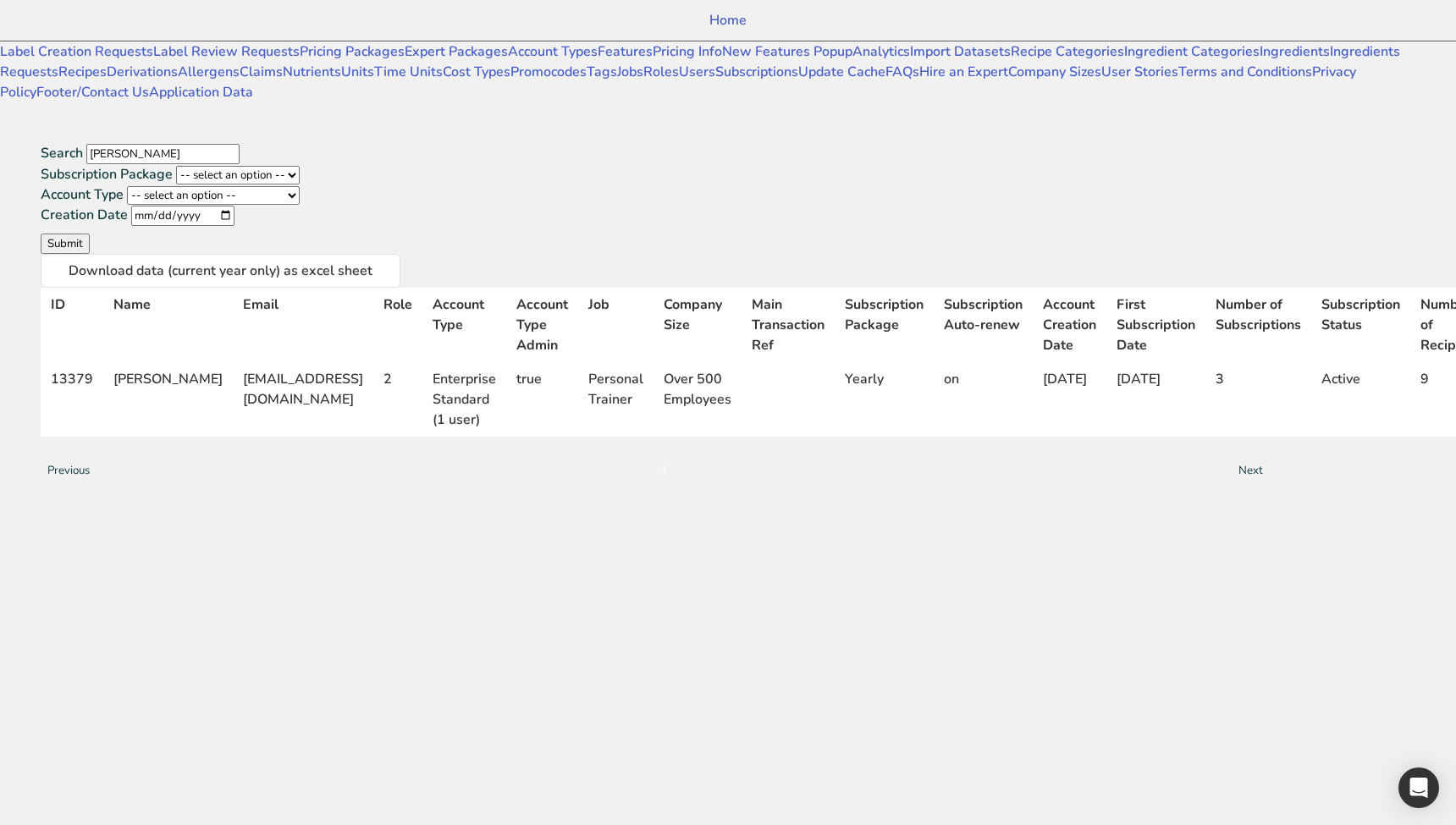
scroll to position [0, 459]
select select "3"
select select "US"
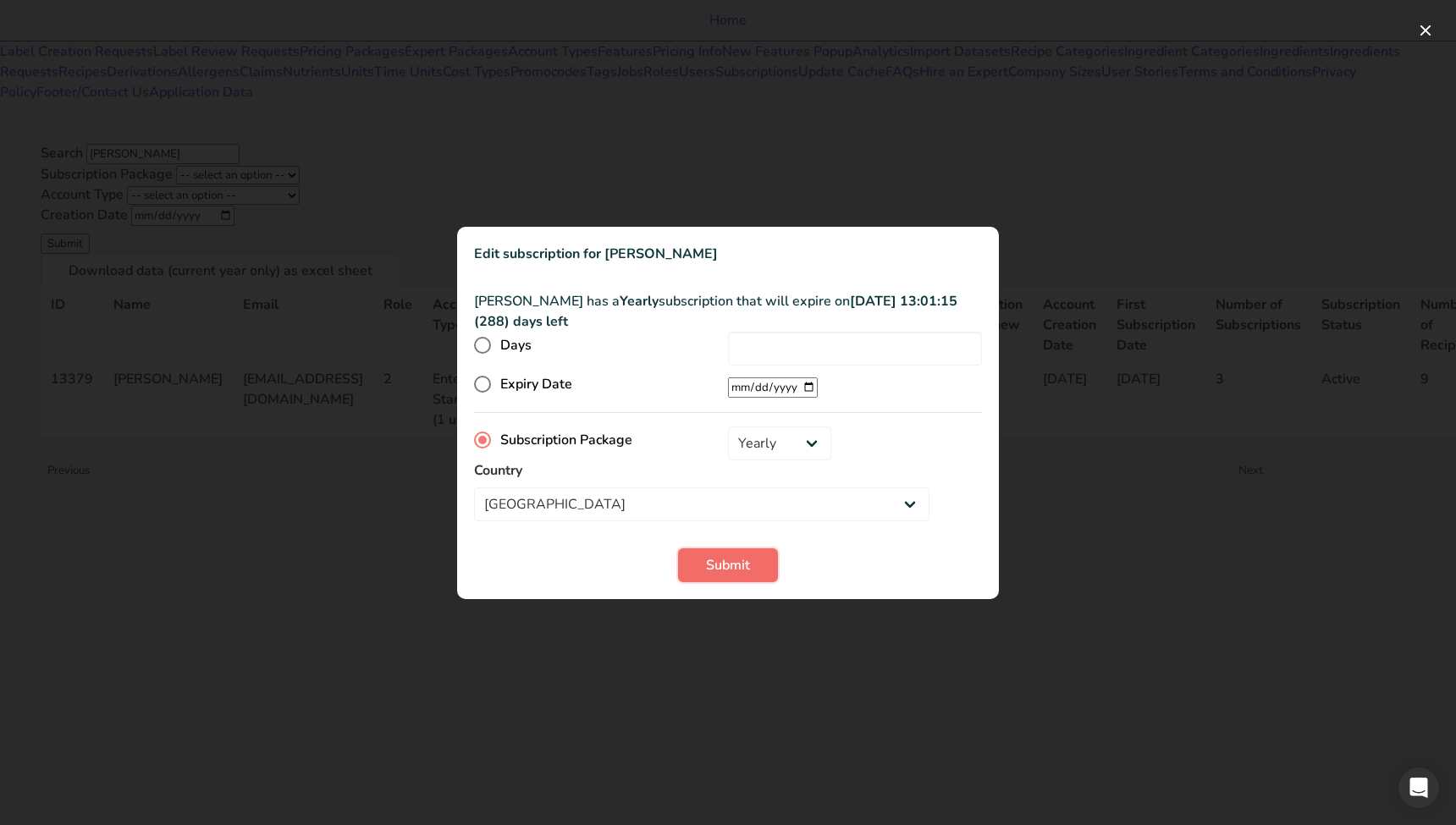
click at [760, 582] on button "Submit" at bounding box center [728, 565] width 100 height 34
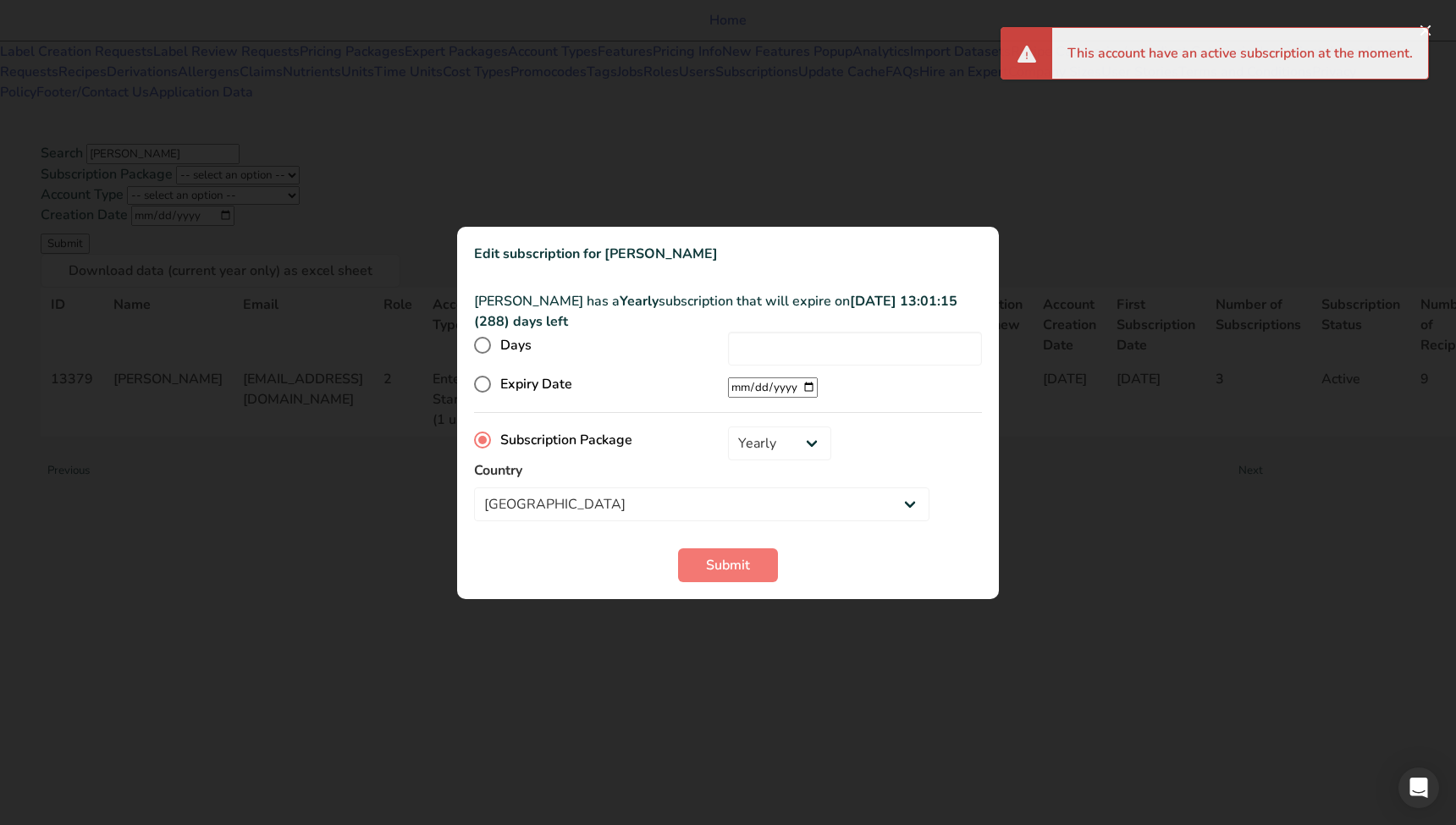
click at [1259, 368] on div at bounding box center [728, 412] width 1456 height 825
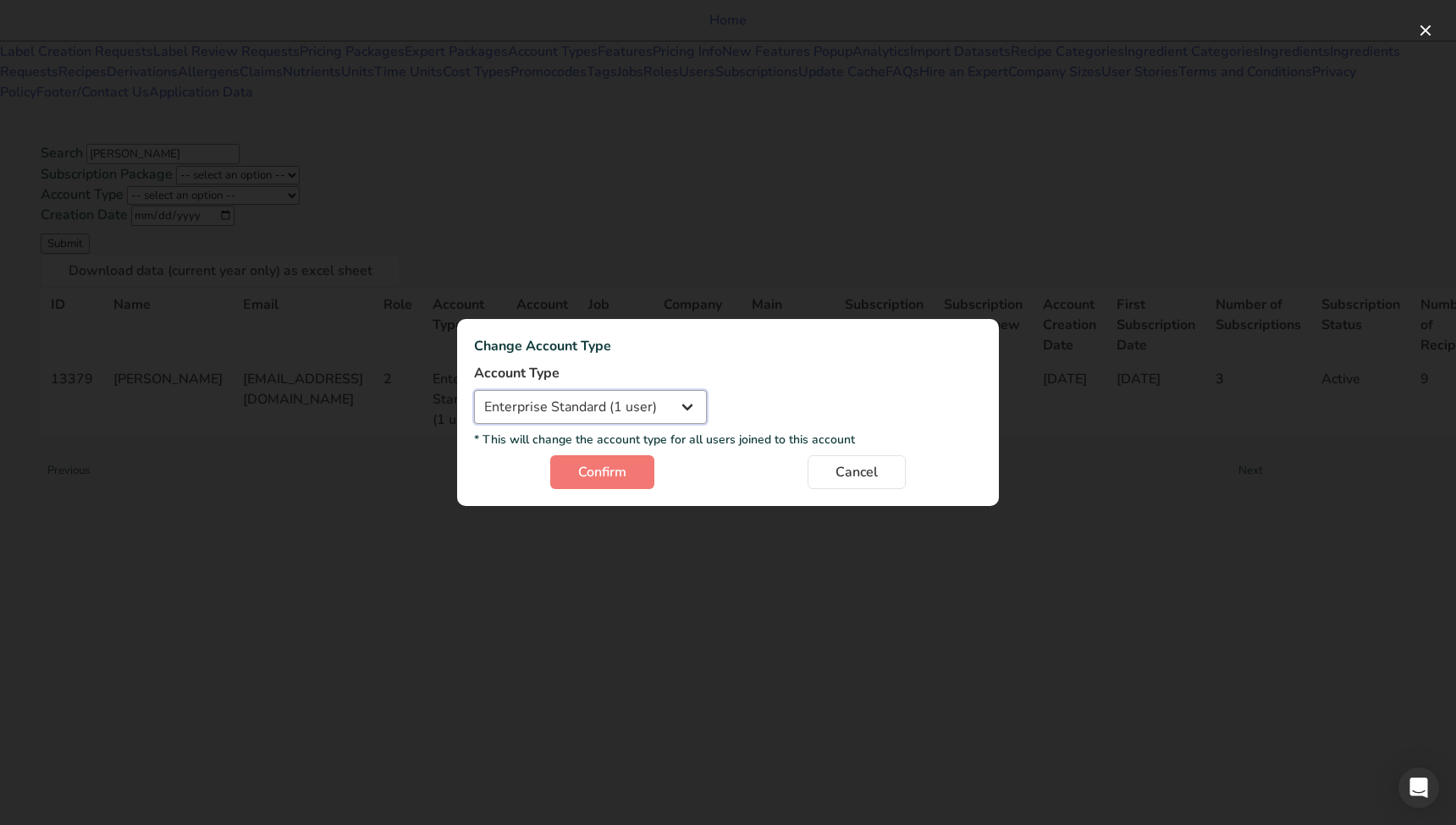
click at [591, 414] on select "Individual Essential Pro Business Old Enterprise 3 Users (799$) Old Enterprise …" at bounding box center [590, 406] width 233 height 34
select select "34"
click at [474, 392] on select "Individual Essential Pro Business Old Enterprise 3 Users (799$) Old Enterprise …" at bounding box center [590, 406] width 233 height 34
click at [596, 482] on span "Confirm" at bounding box center [601, 472] width 48 height 21
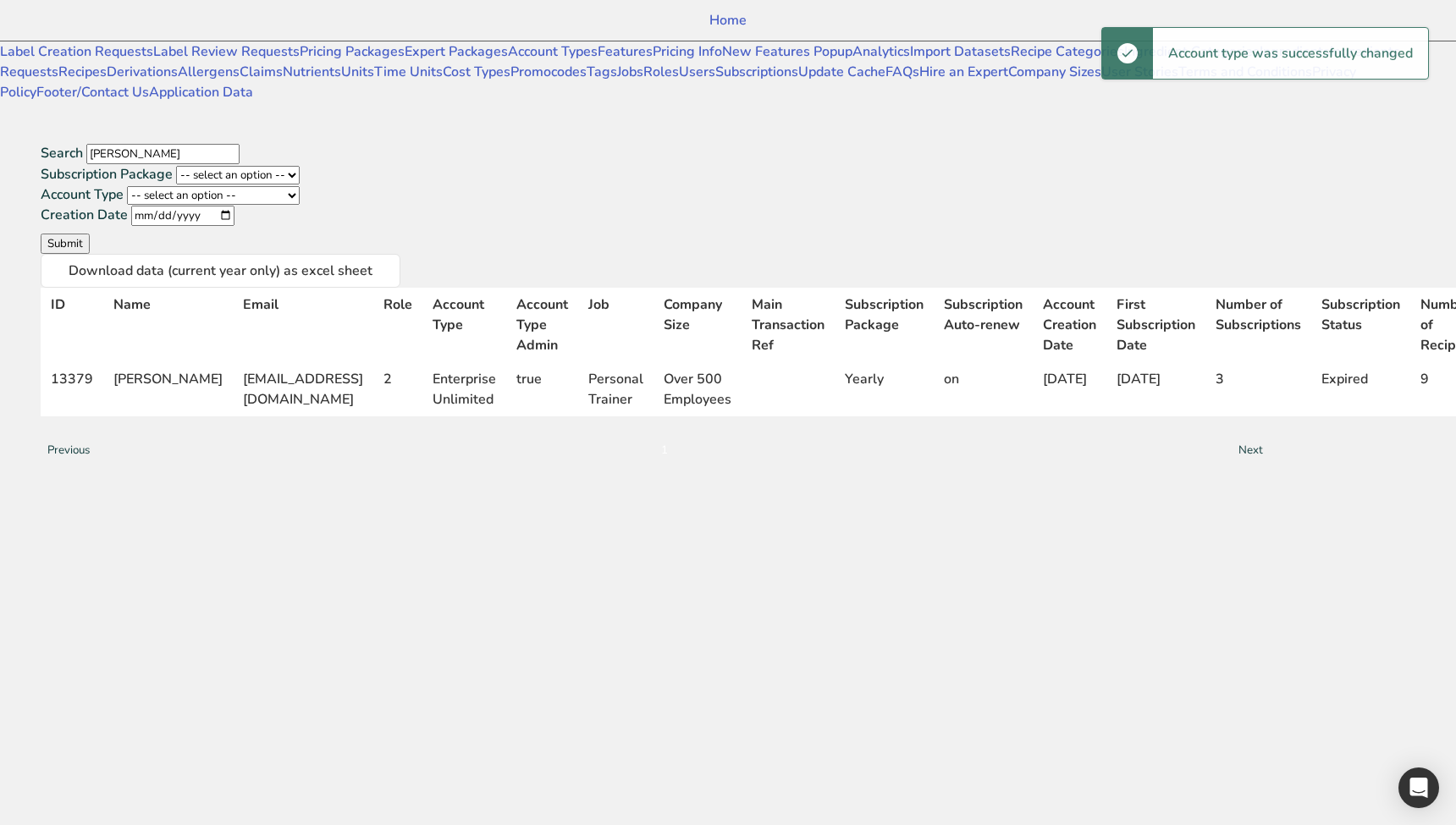
click at [1248, 457] on div "Search ahmad@food Subscription Package -- select an option -- Monthly Yearly Qu…" at bounding box center [655, 303] width 1310 height 402
click at [1228, 402] on div "ID Name Email Role Account Type Account Type Admin Job Company Size Main Transa…" at bounding box center [654, 376] width 1229 height 177
select select "US"
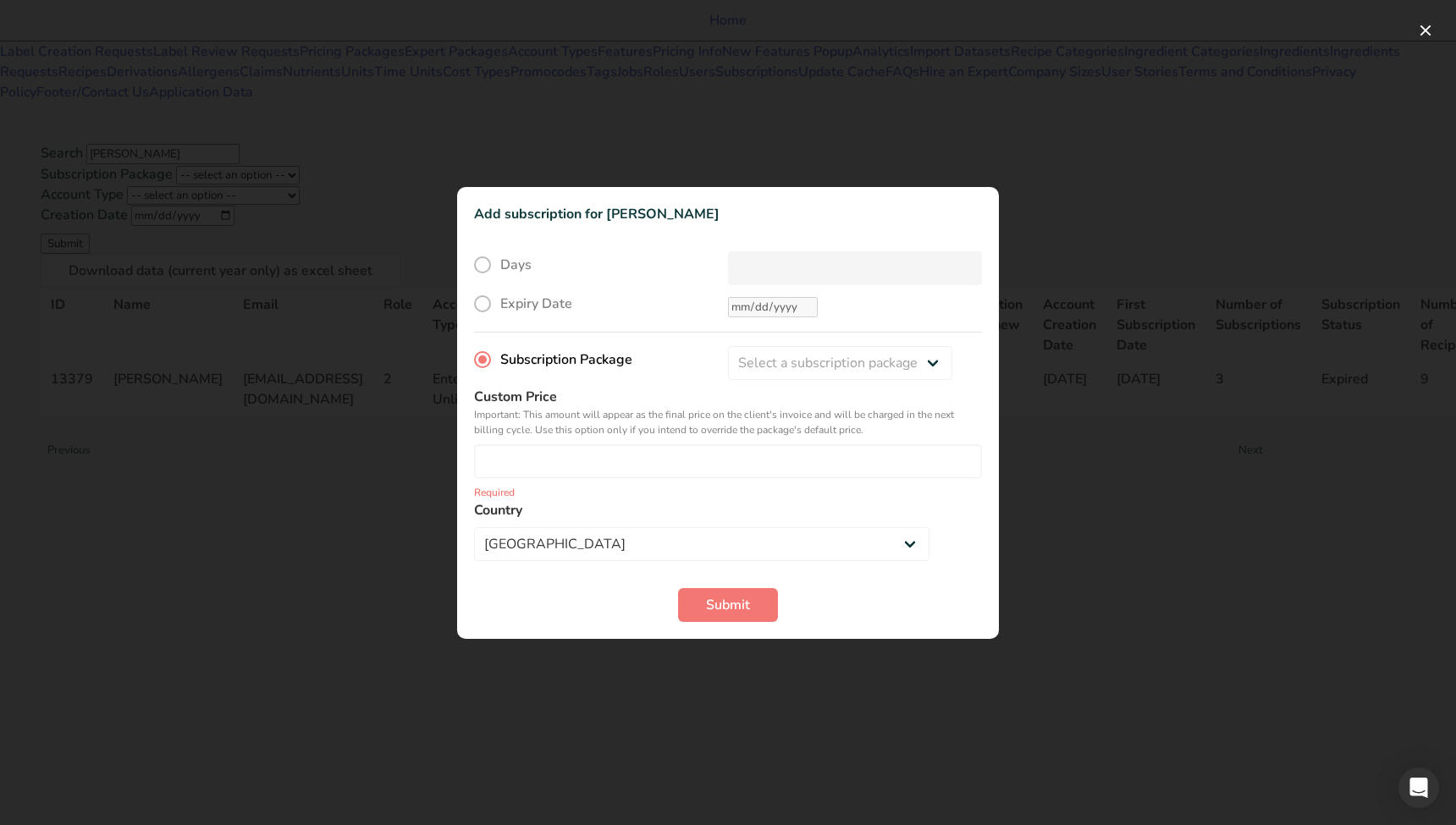
click at [838, 393] on div "Days Expiry Date Subscription Package Select a subscription package Monthly Yea…" at bounding box center [728, 406] width 508 height 309
click at [839, 380] on select "Select a subscription package Monthly Yearly Quarterly Free Trial" at bounding box center [839, 362] width 224 height 34
select select "3"
click at [728, 358] on select "Select a subscription package Monthly Yearly Quarterly Free Trial" at bounding box center [839, 362] width 224 height 34
click at [752, 619] on button "Submit" at bounding box center [728, 605] width 100 height 34
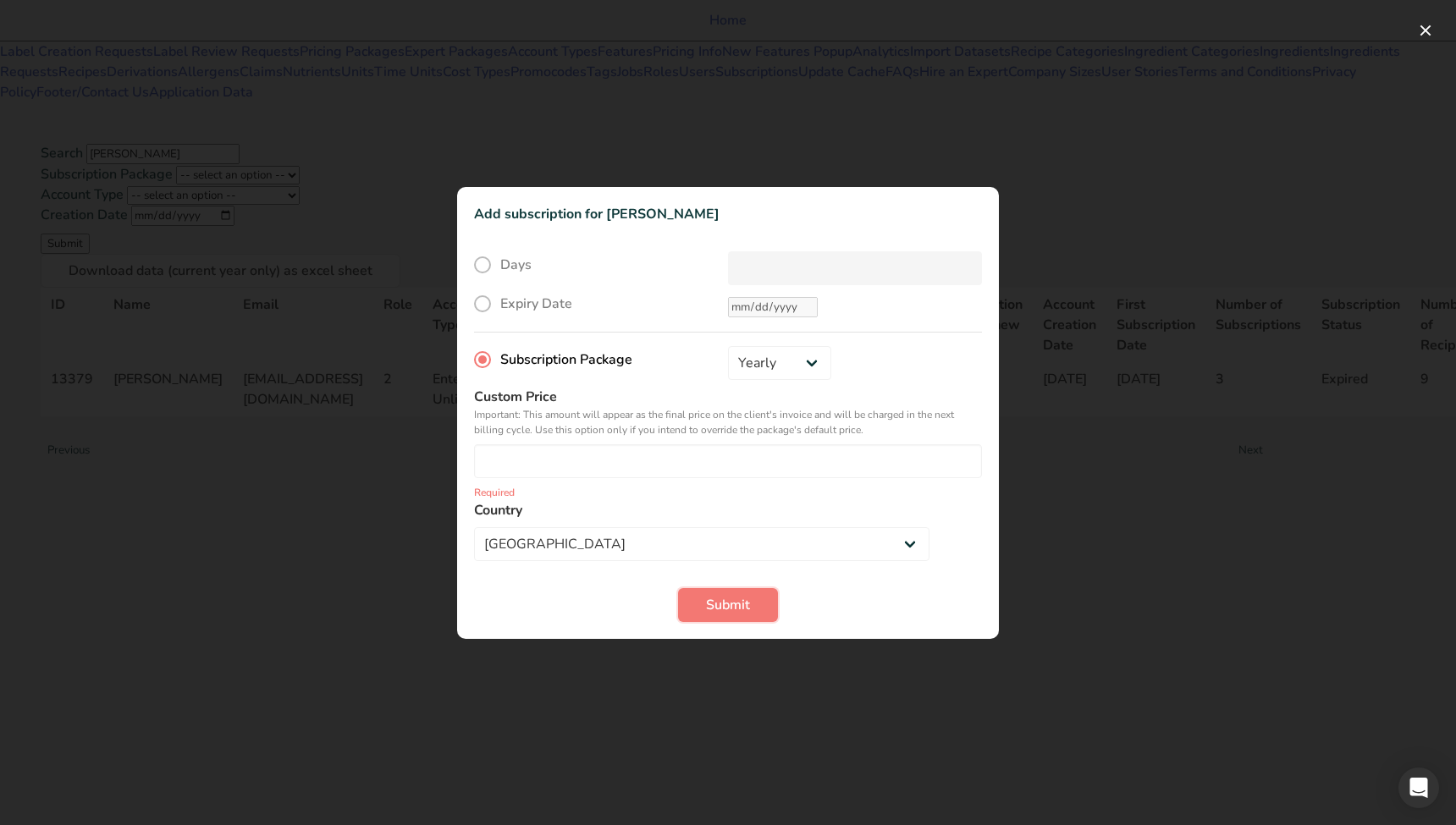
drag, startPoint x: 714, startPoint y: 619, endPoint x: 642, endPoint y: 533, distance: 112.2
click at [713, 615] on span "Submit" at bounding box center [728, 605] width 44 height 21
click at [604, 474] on input "number" at bounding box center [728, 461] width 508 height 34
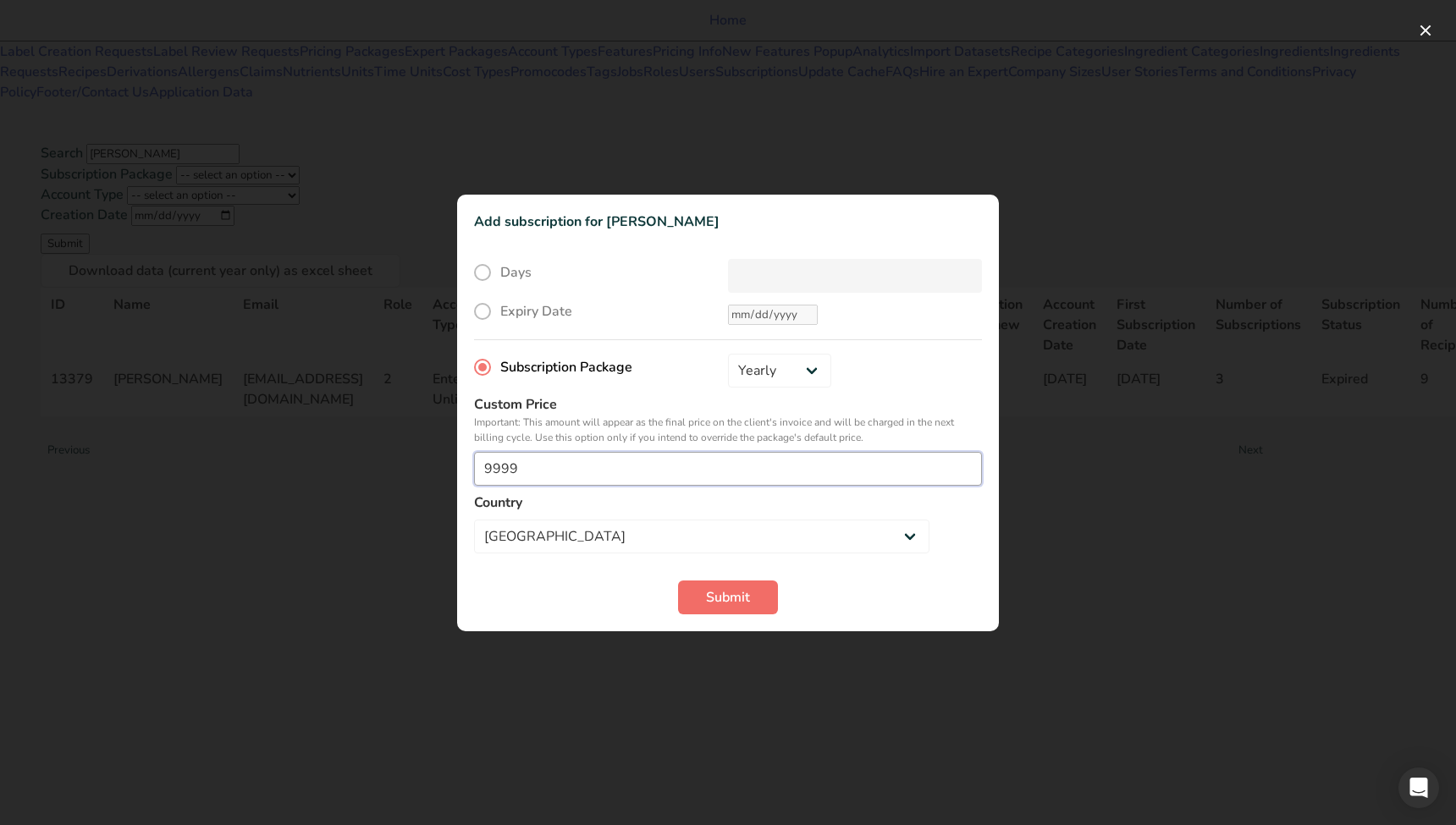
type input "9999"
drag, startPoint x: 722, startPoint y: 610, endPoint x: 732, endPoint y: 613, distance: 10.4
click at [722, 608] on span "Submit" at bounding box center [728, 597] width 44 height 21
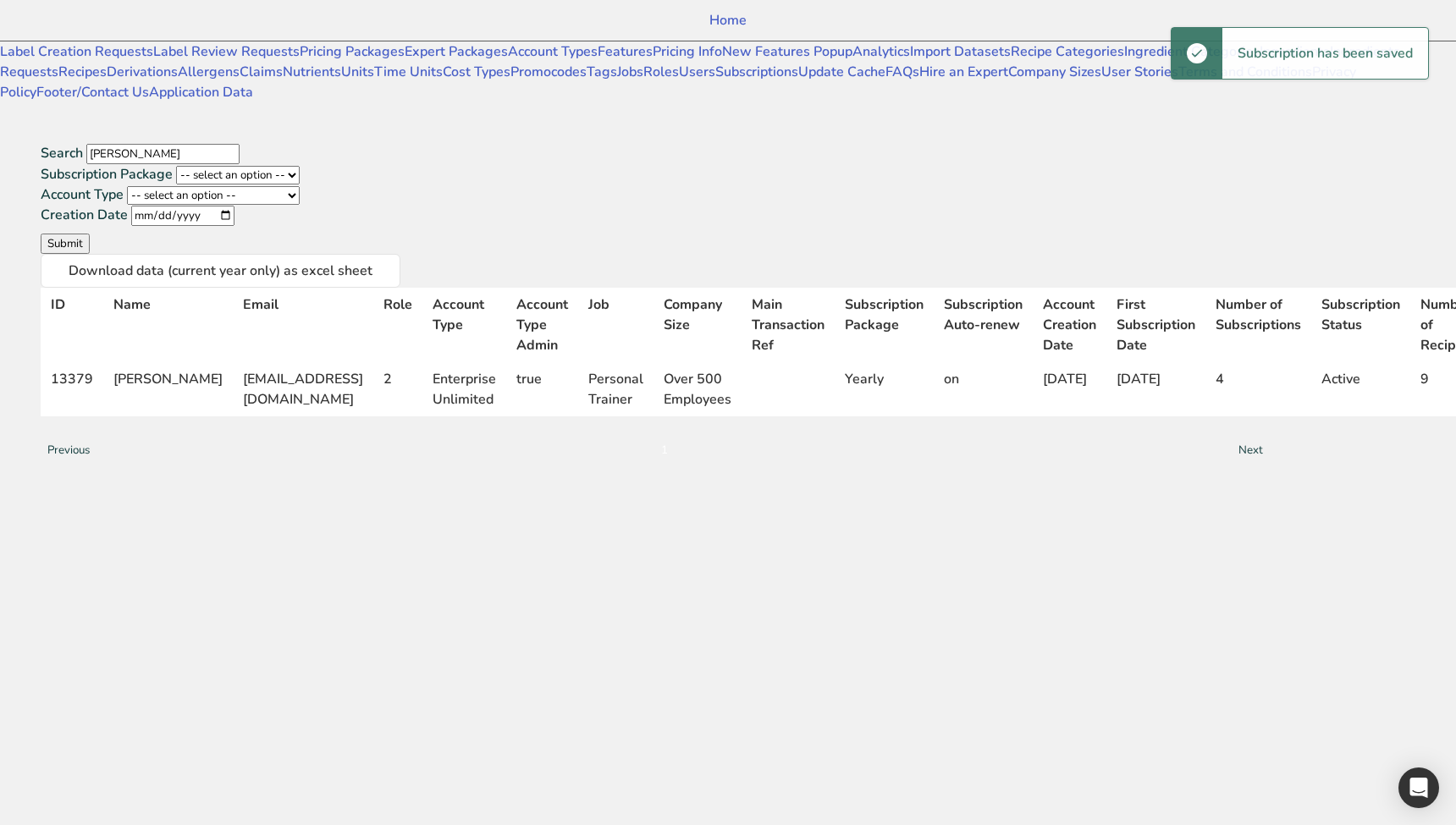
drag, startPoint x: 916, startPoint y: 628, endPoint x: 674, endPoint y: 484, distance: 281.6
click at [903, 505] on div "Search ahmad@food Subscription Package -- select an option -- Monthly Yearly Qu…" at bounding box center [655, 303] width 1310 height 402
click at [597, 61] on link "Features" at bounding box center [625, 51] width 55 height 19
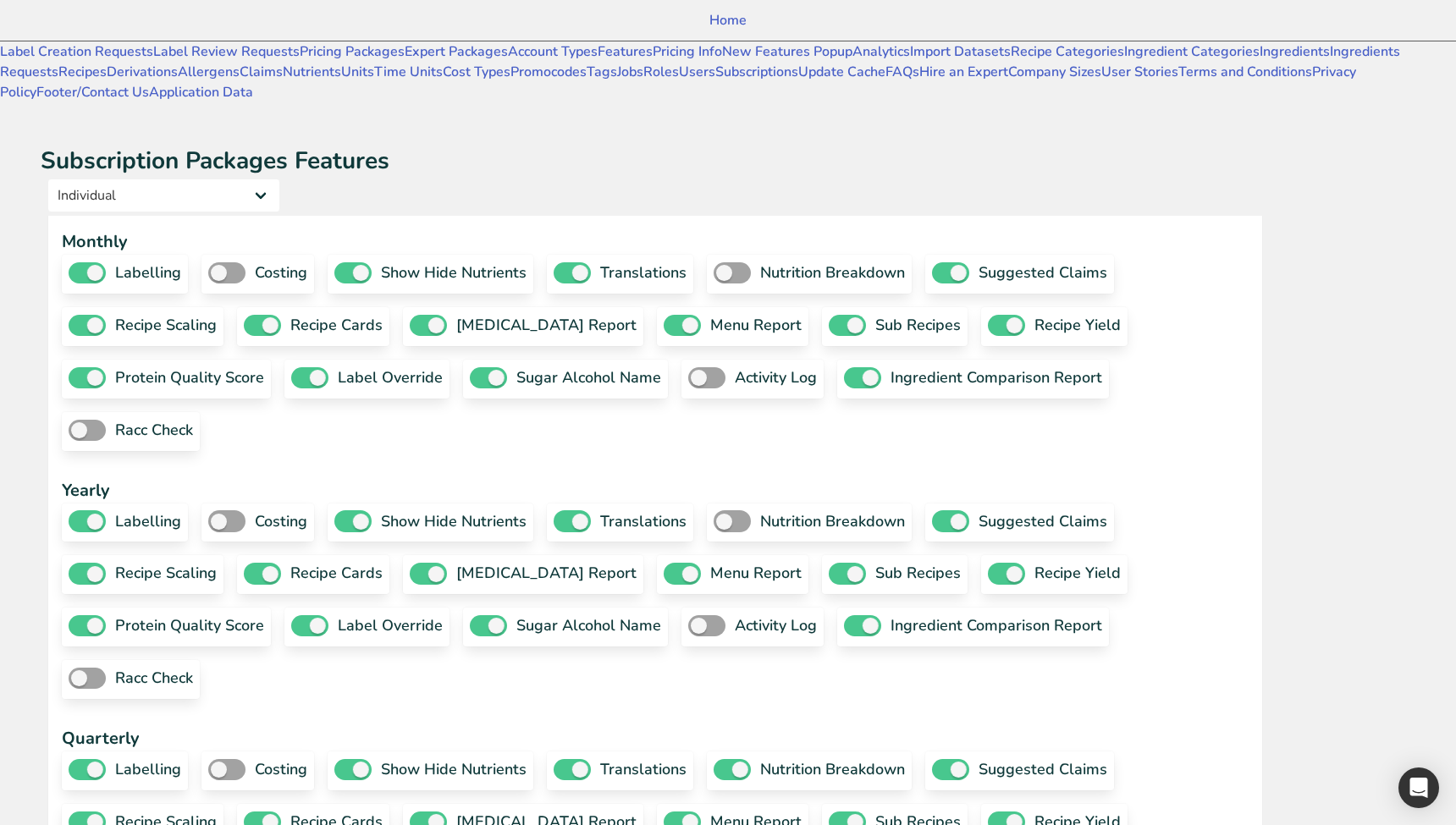
click at [352, 143] on h1 "Subscription Packages Features" at bounding box center [654, 160] width 1229 height 35
click at [280, 178] on select "Individual Essential Pro Business Old Enterprise 3 Users (799$) Old Enterprise …" at bounding box center [164, 195] width 233 height 34
select select "34"
click at [228, 178] on select "Individual Essential Pro Business Old Enterprise 3 Users (799$) Old Enterprise …" at bounding box center [164, 195] width 233 height 34
checkbox input "true"
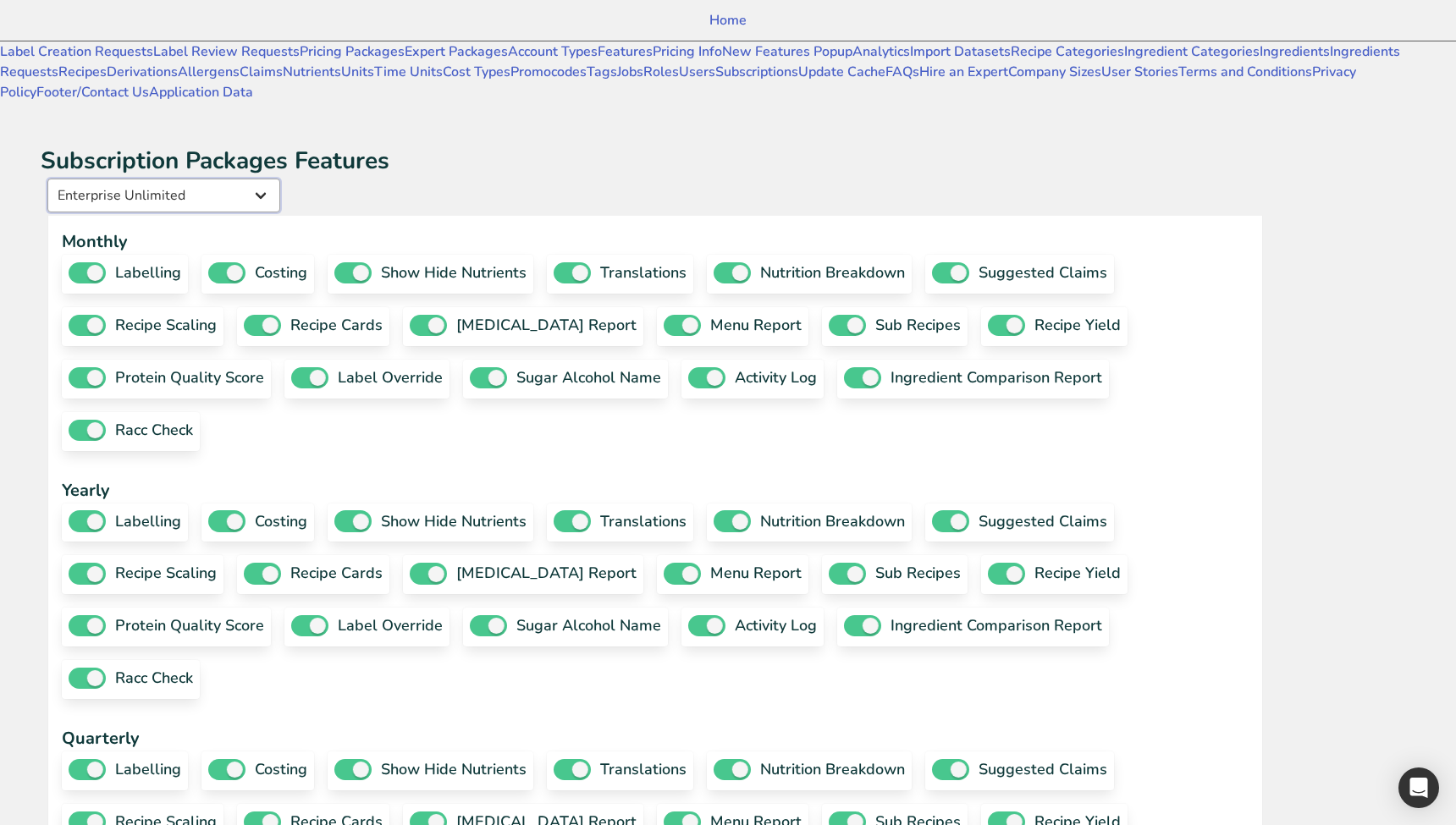
checkbox input "true"
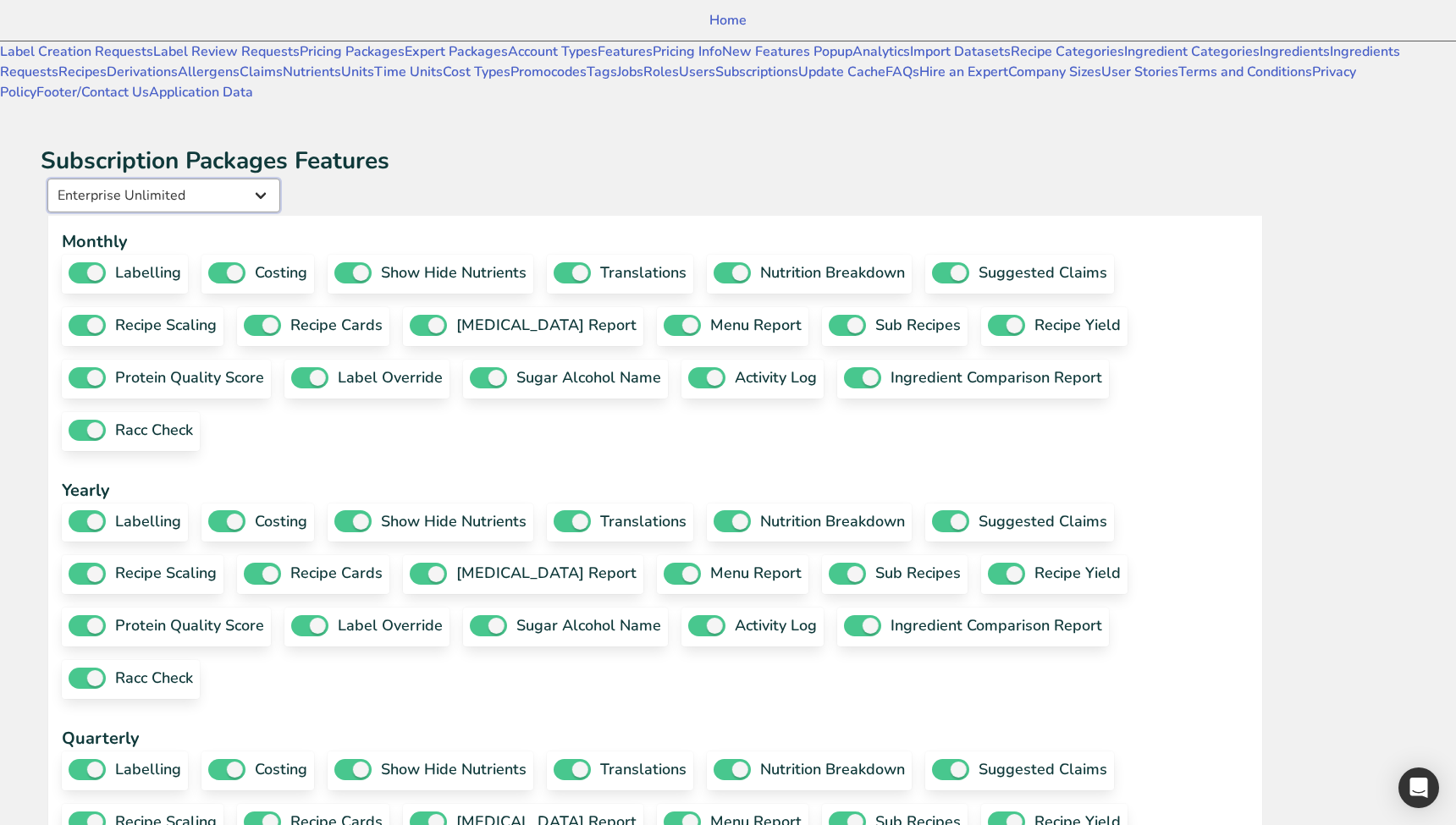
checkbox input "true"
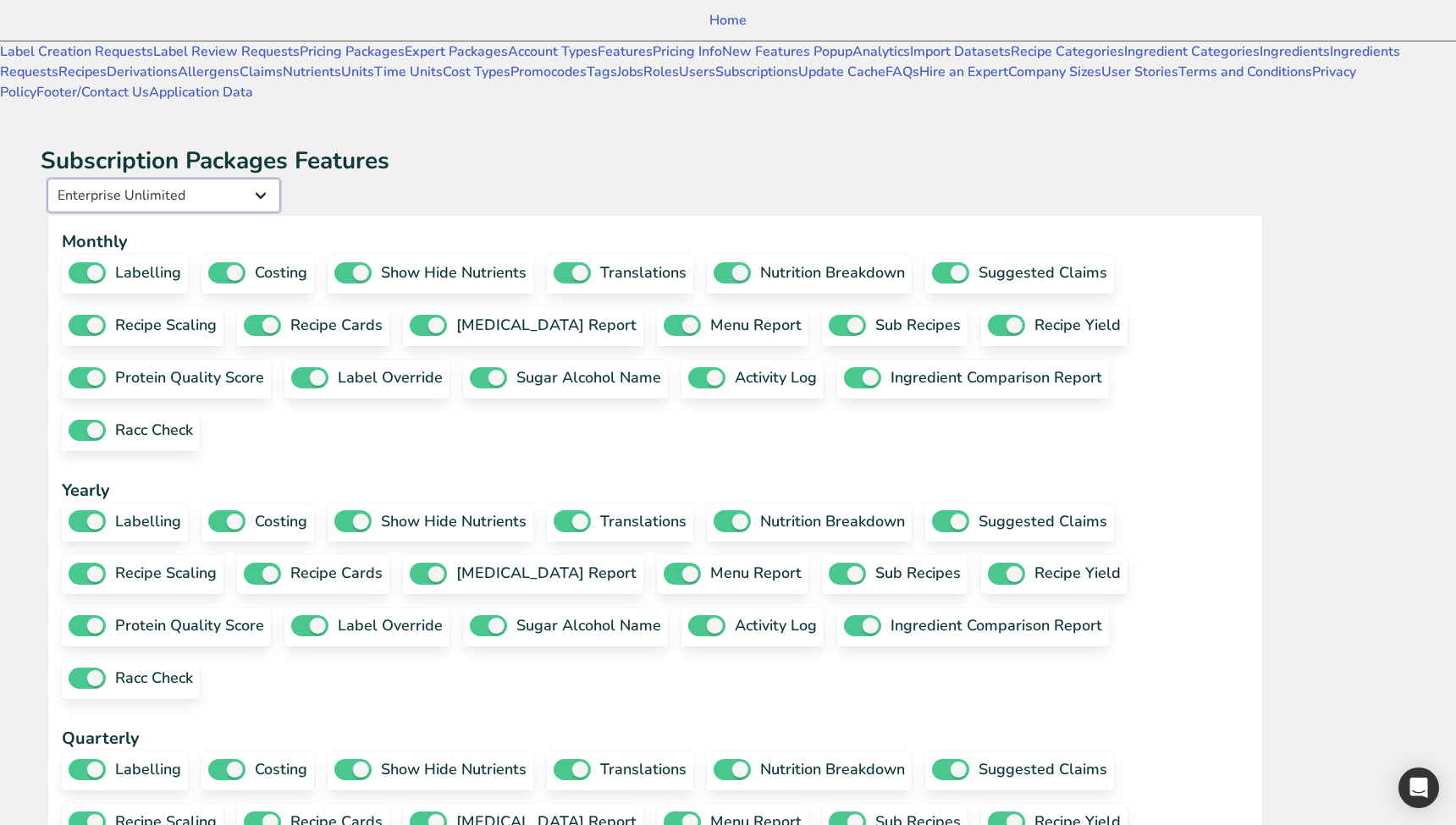
checkbox input "true"
click at [95, 19] on link "Home" at bounding box center [728, 20] width 1456 height 40
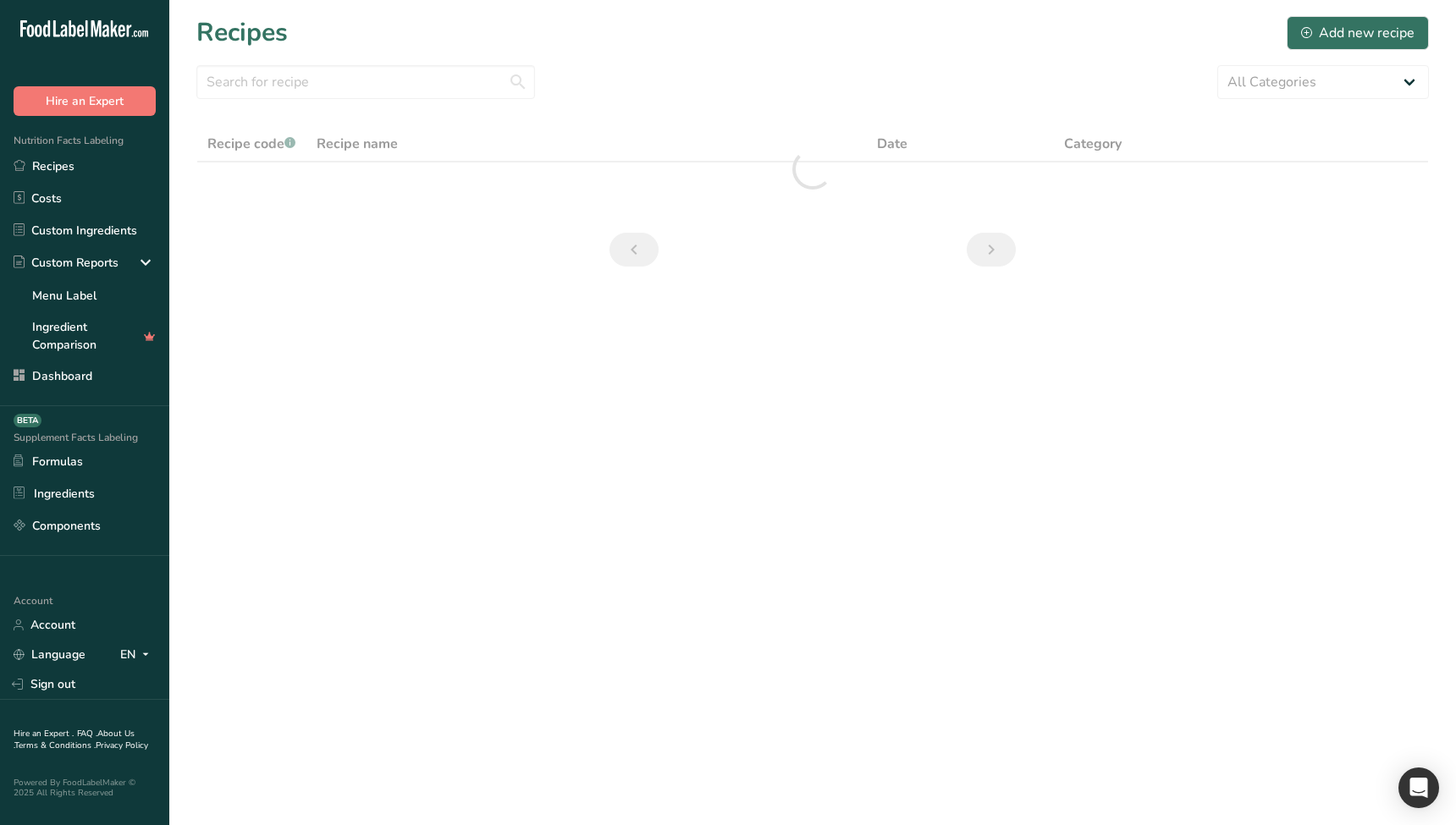
click at [378, 532] on main "Recipes Add new recipe All Categories Baked Goods Beverages category Cooked Mea…" at bounding box center [728, 412] width 1456 height 825
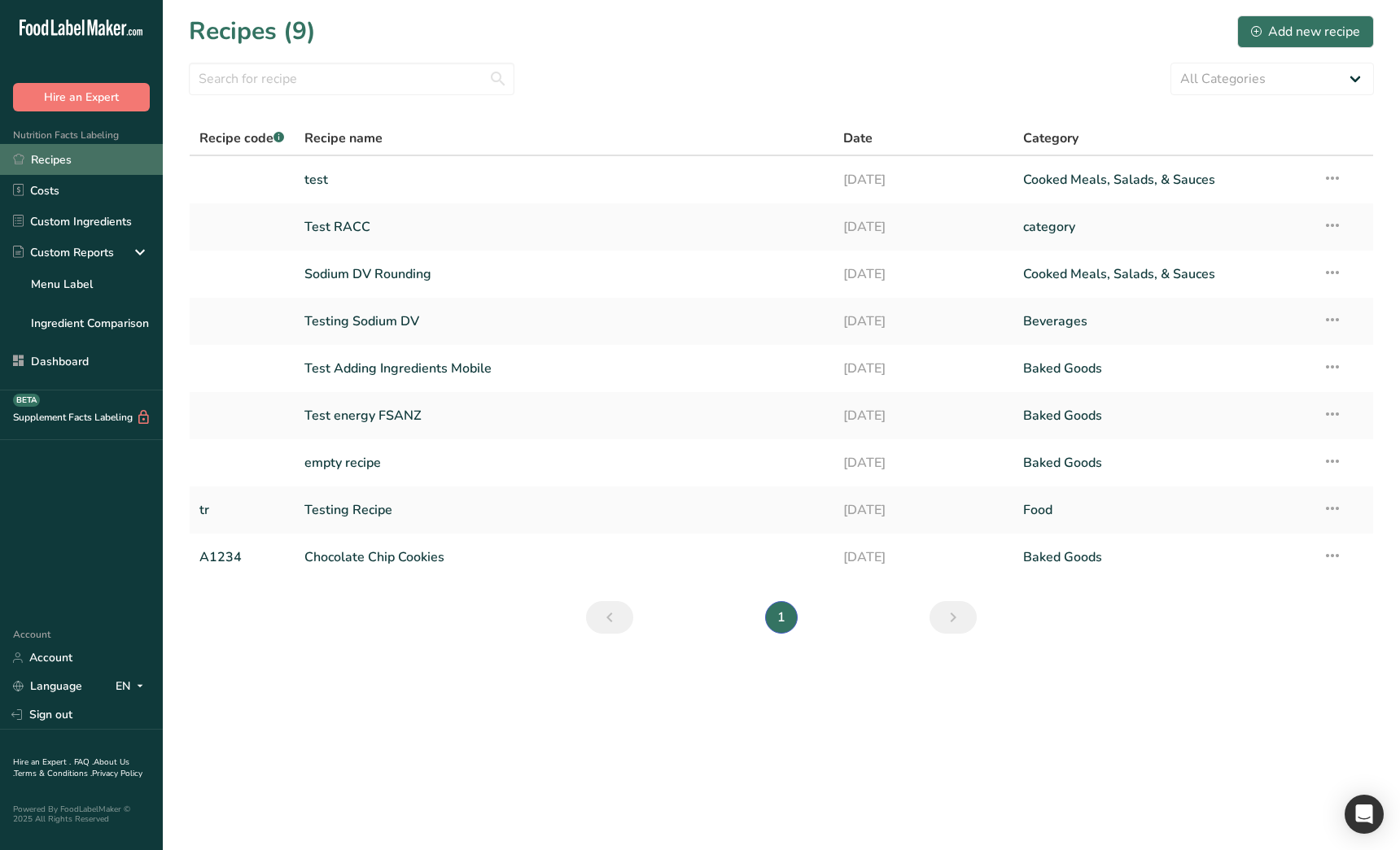
click at [75, 155] on link "Recipes" at bounding box center [81, 159] width 163 height 31
click at [364, 186] on link "test" at bounding box center [564, 180] width 520 height 34
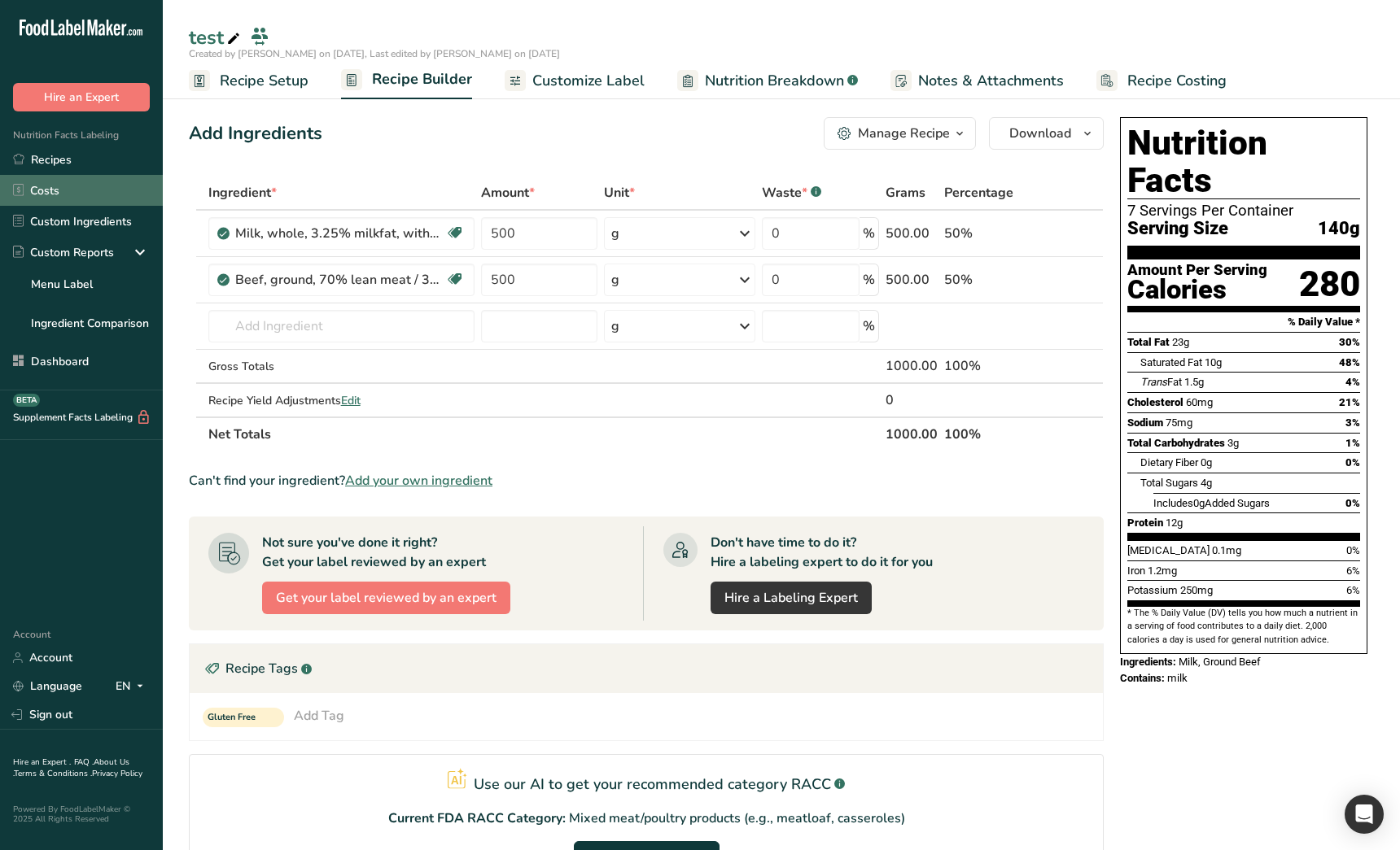
click at [67, 191] on link "Costs" at bounding box center [81, 190] width 163 height 31
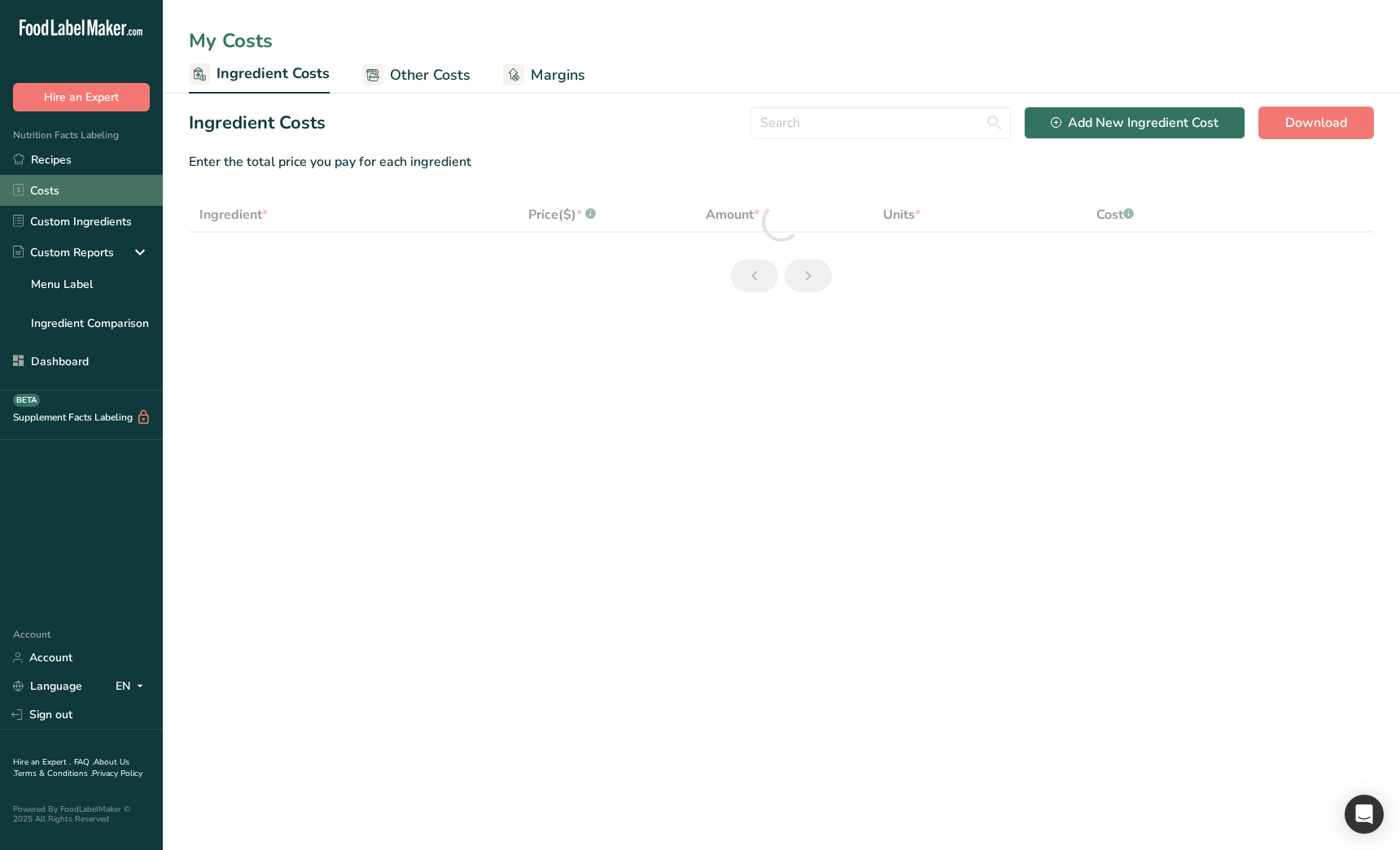
select select "1"
select select "17"
select select "1"
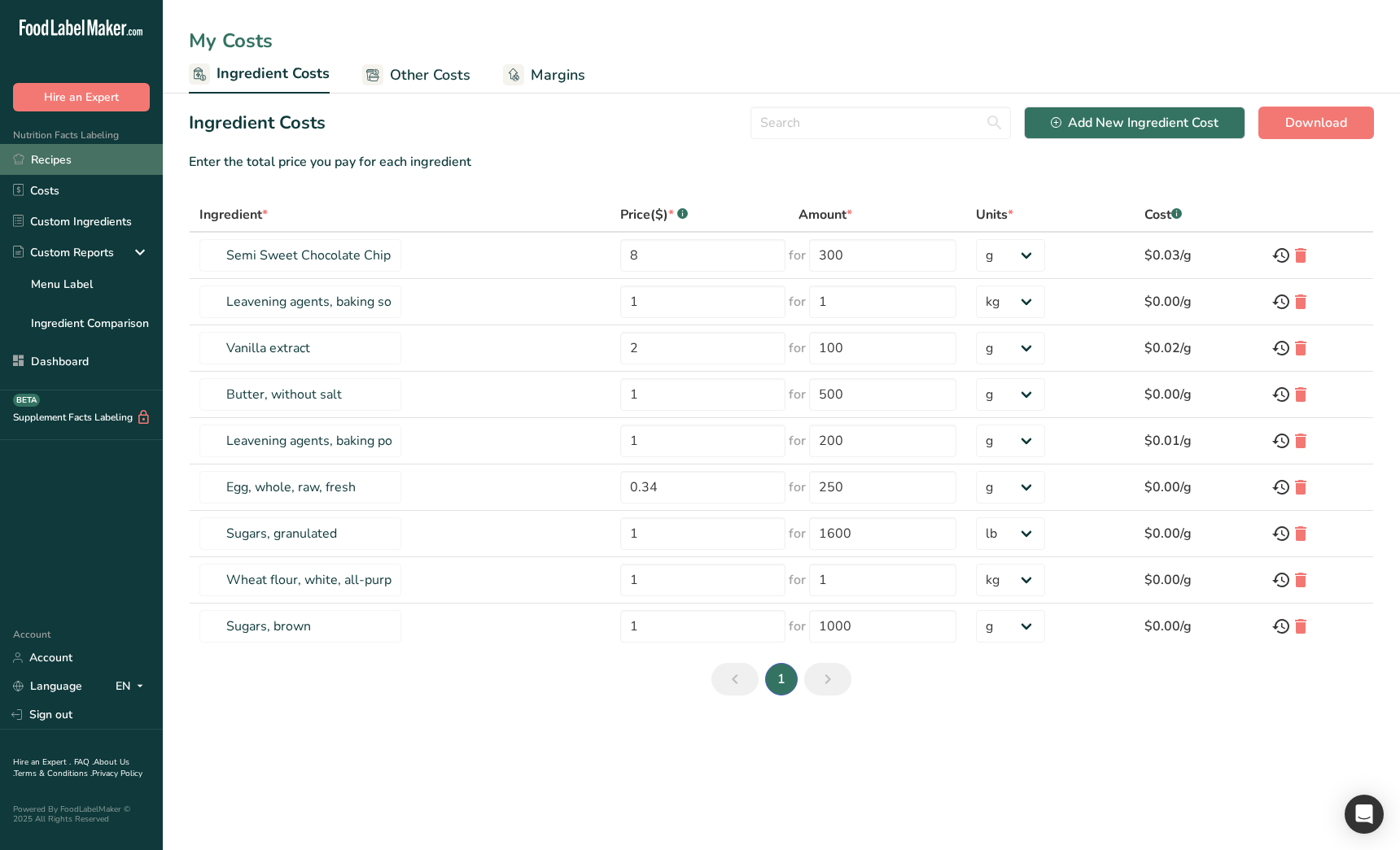
click at [99, 159] on link "Recipes" at bounding box center [81, 159] width 163 height 31
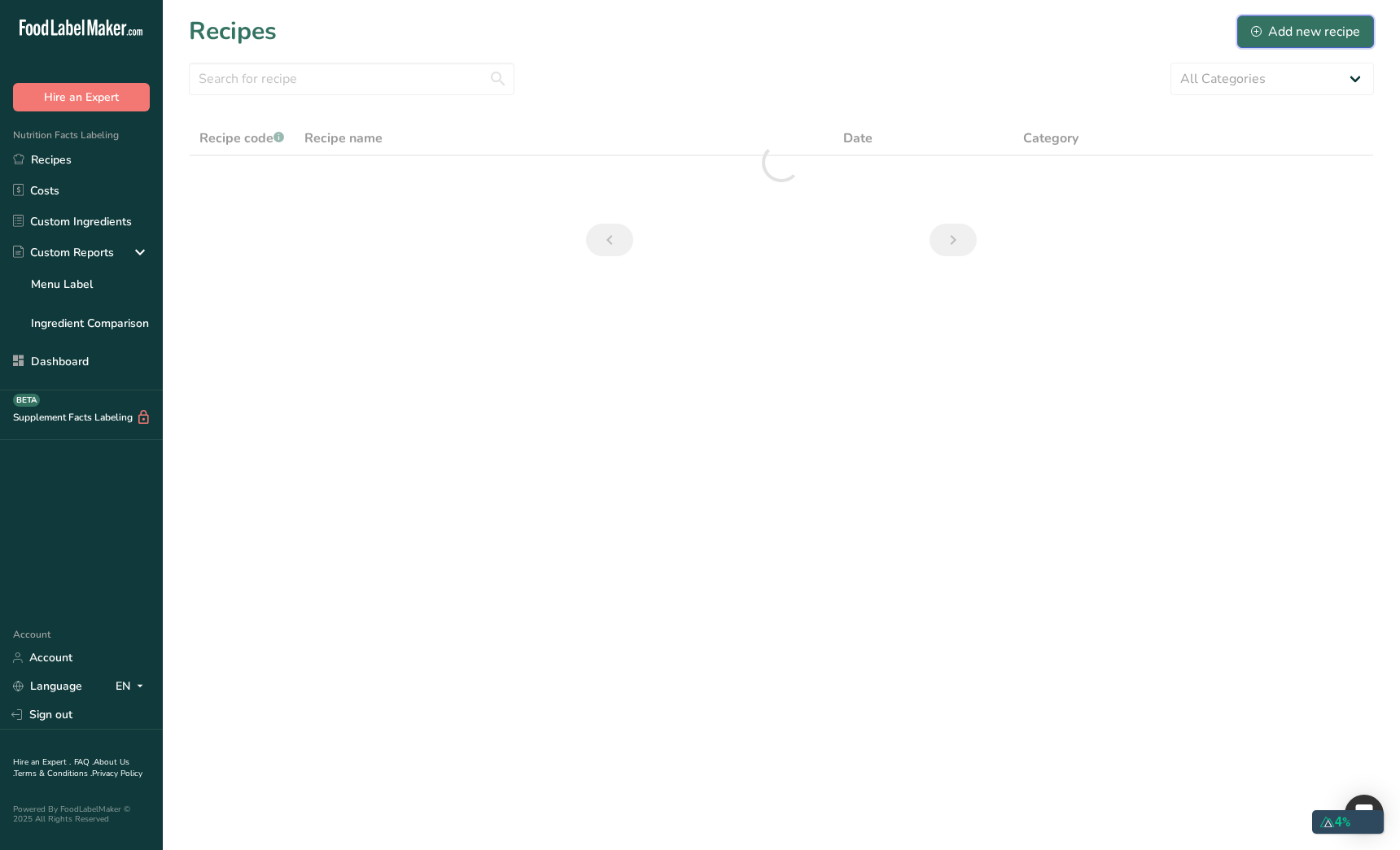
click at [1311, 34] on div "Add new recipe" at bounding box center [1305, 31] width 109 height 20
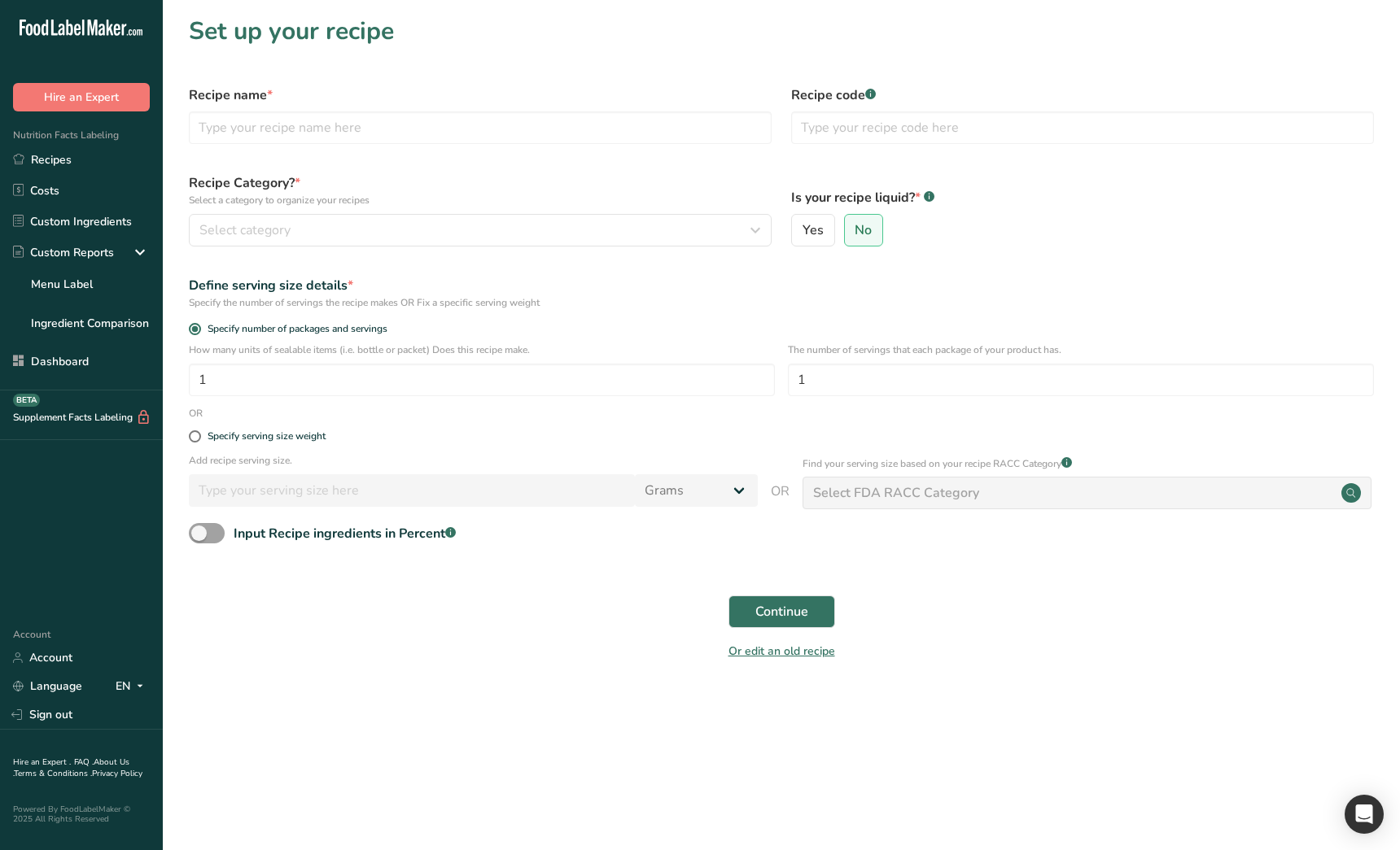
click at [1075, 620] on div "Continue" at bounding box center [780, 611] width 1204 height 52
click at [92, 165] on link "Recipes" at bounding box center [81, 159] width 163 height 31
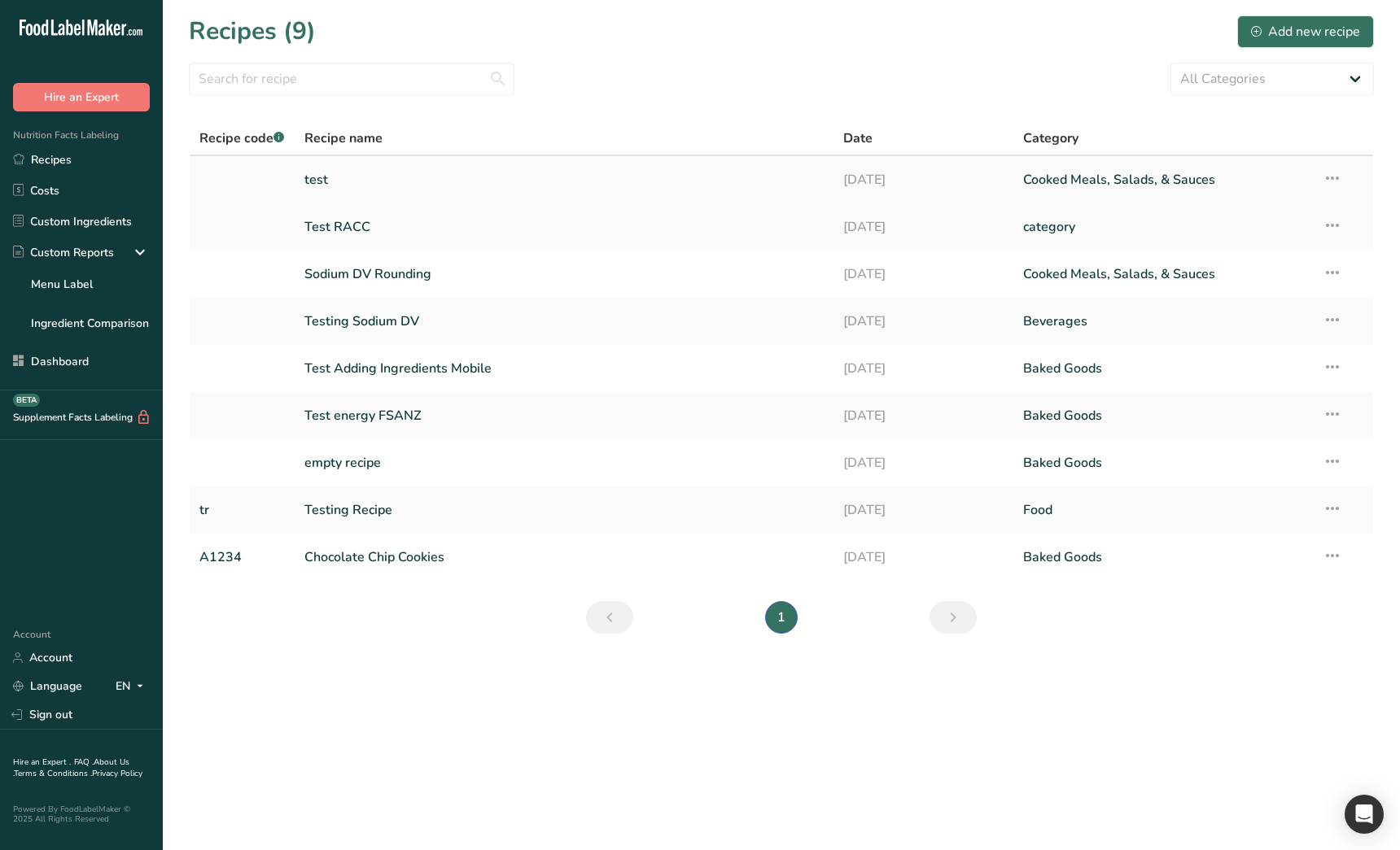
click at [420, 181] on link "test" at bounding box center [564, 180] width 520 height 34
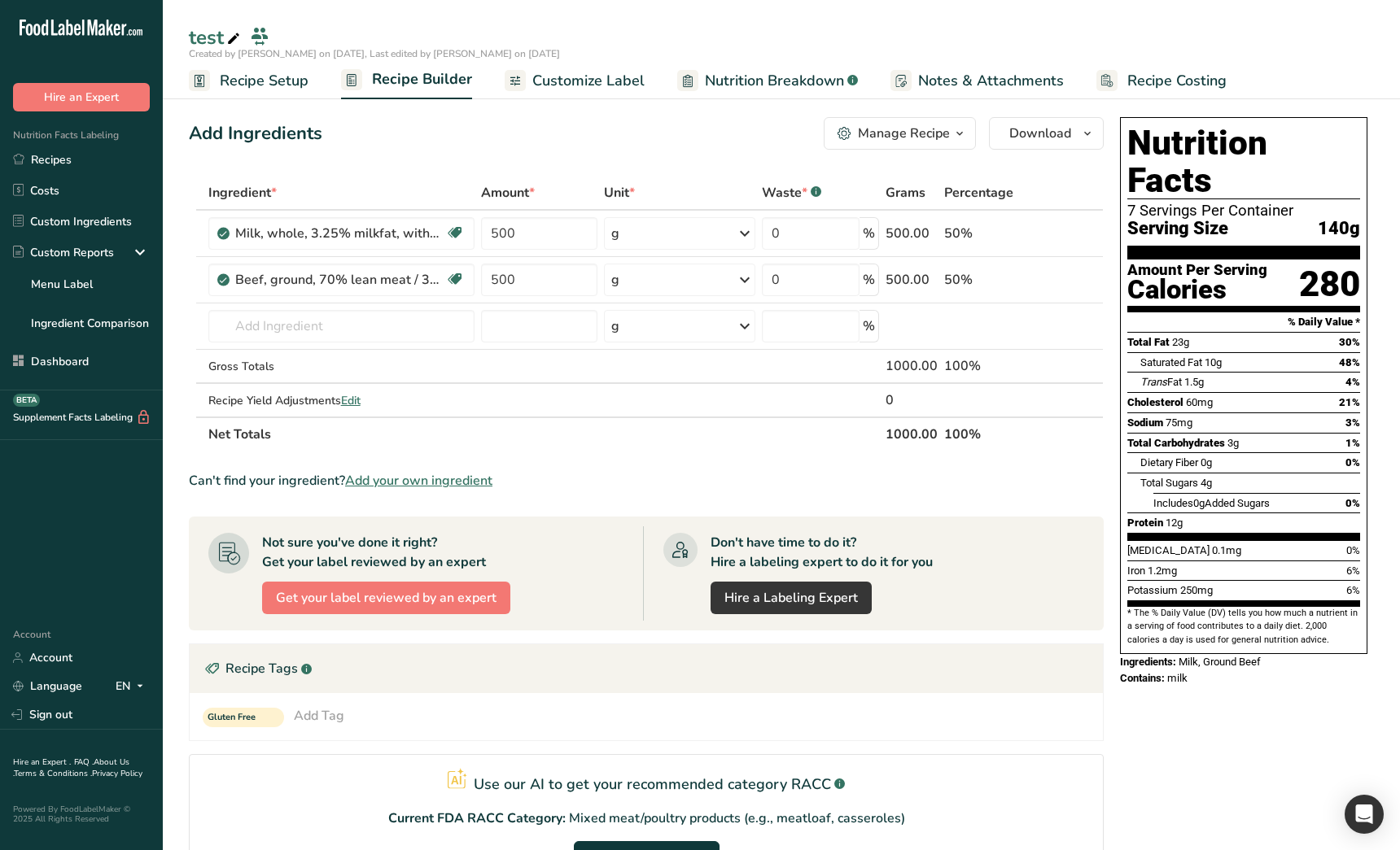
click at [282, 81] on span "Recipe Setup" at bounding box center [264, 80] width 89 height 22
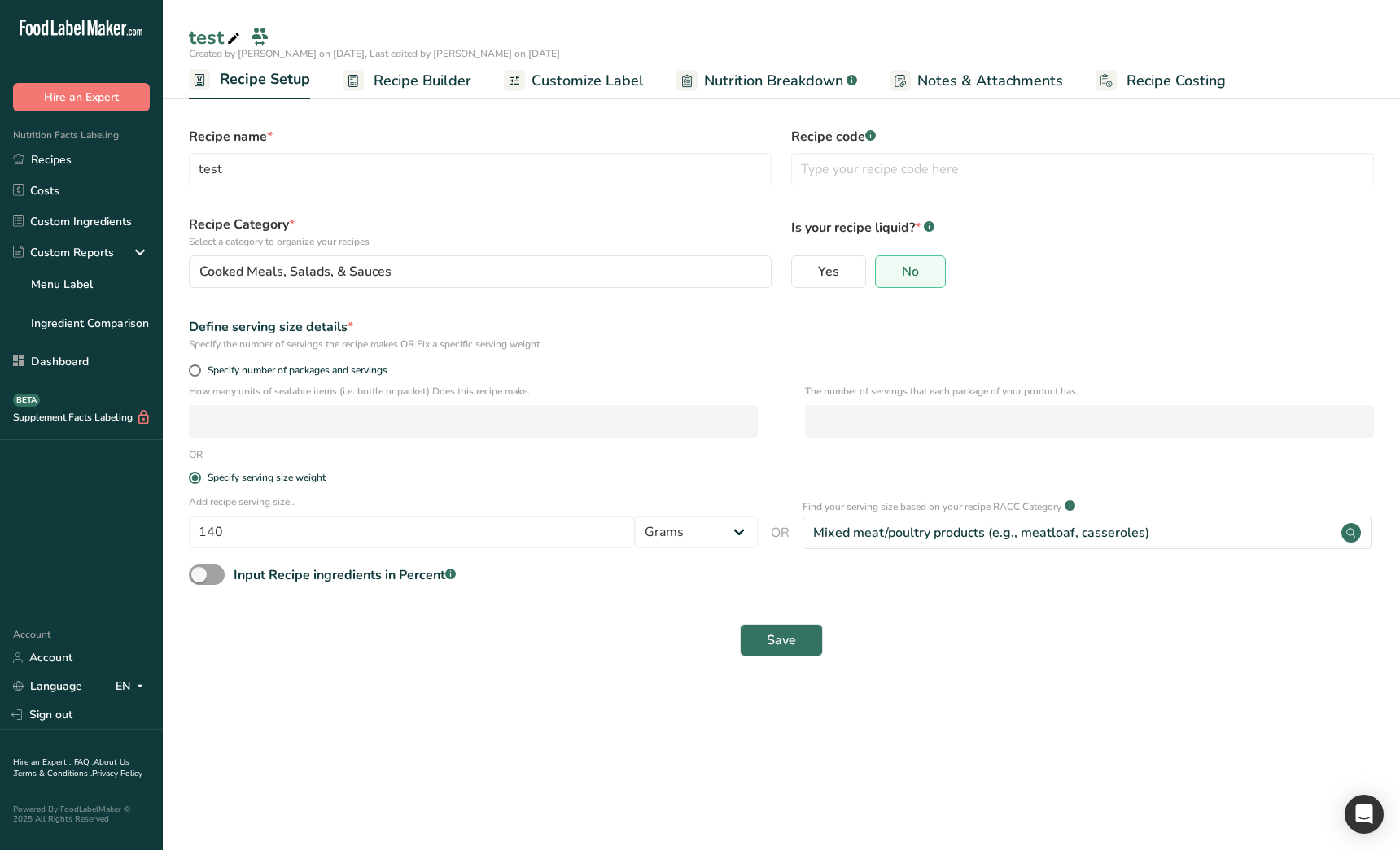
click at [671, 631] on div "Save" at bounding box center [781, 640] width 1184 height 33
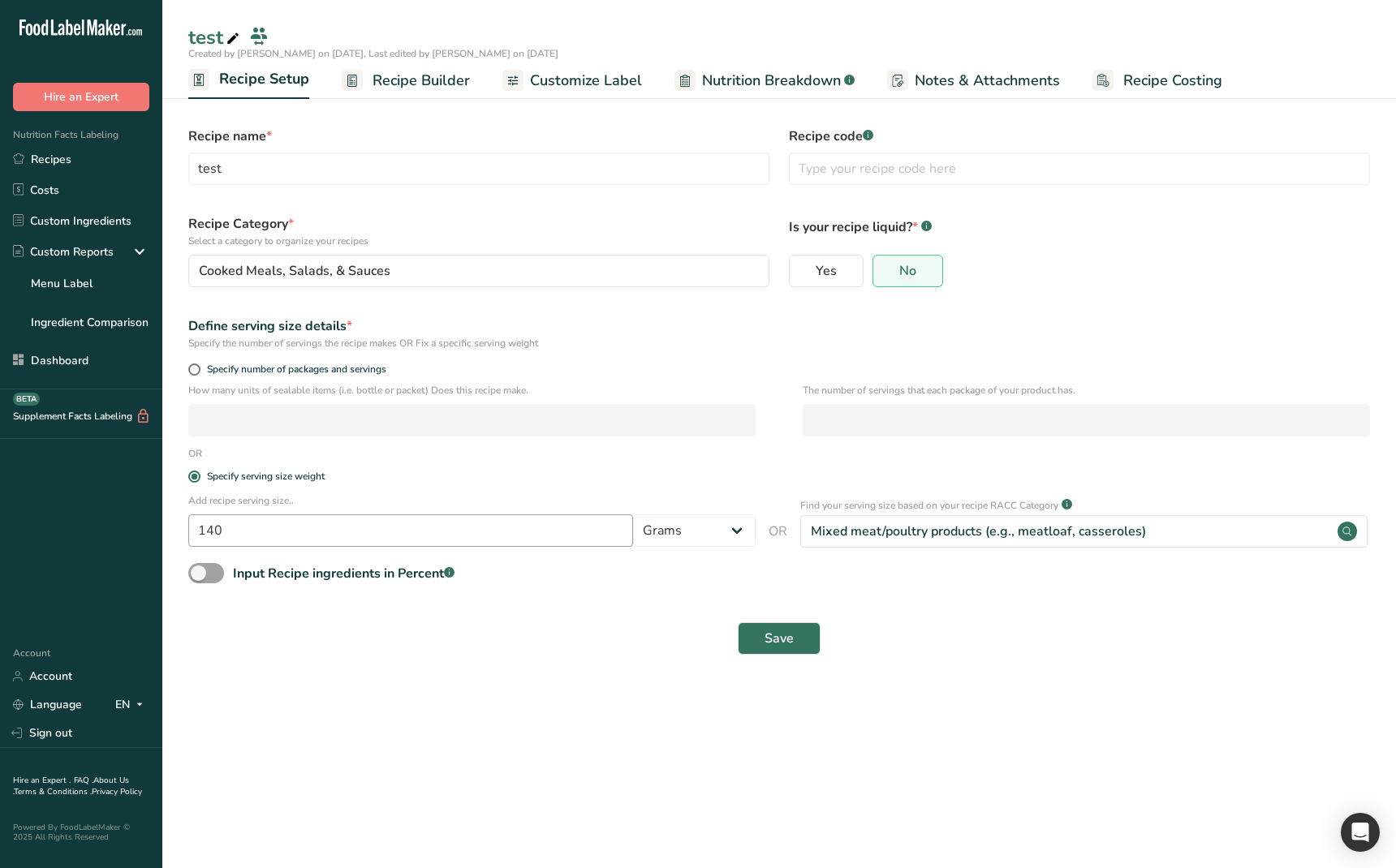
drag, startPoint x: 415, startPoint y: 647, endPoint x: 222, endPoint y: 520, distance: 231.0
click at [405, 644] on div "Save" at bounding box center [779, 638] width 1181 height 33
click at [389, 734] on main "test Created by [PERSON_NAME] on [DATE], Last edited by [PERSON_NAME] on [DATE]…" at bounding box center [698, 434] width 1396 height 868
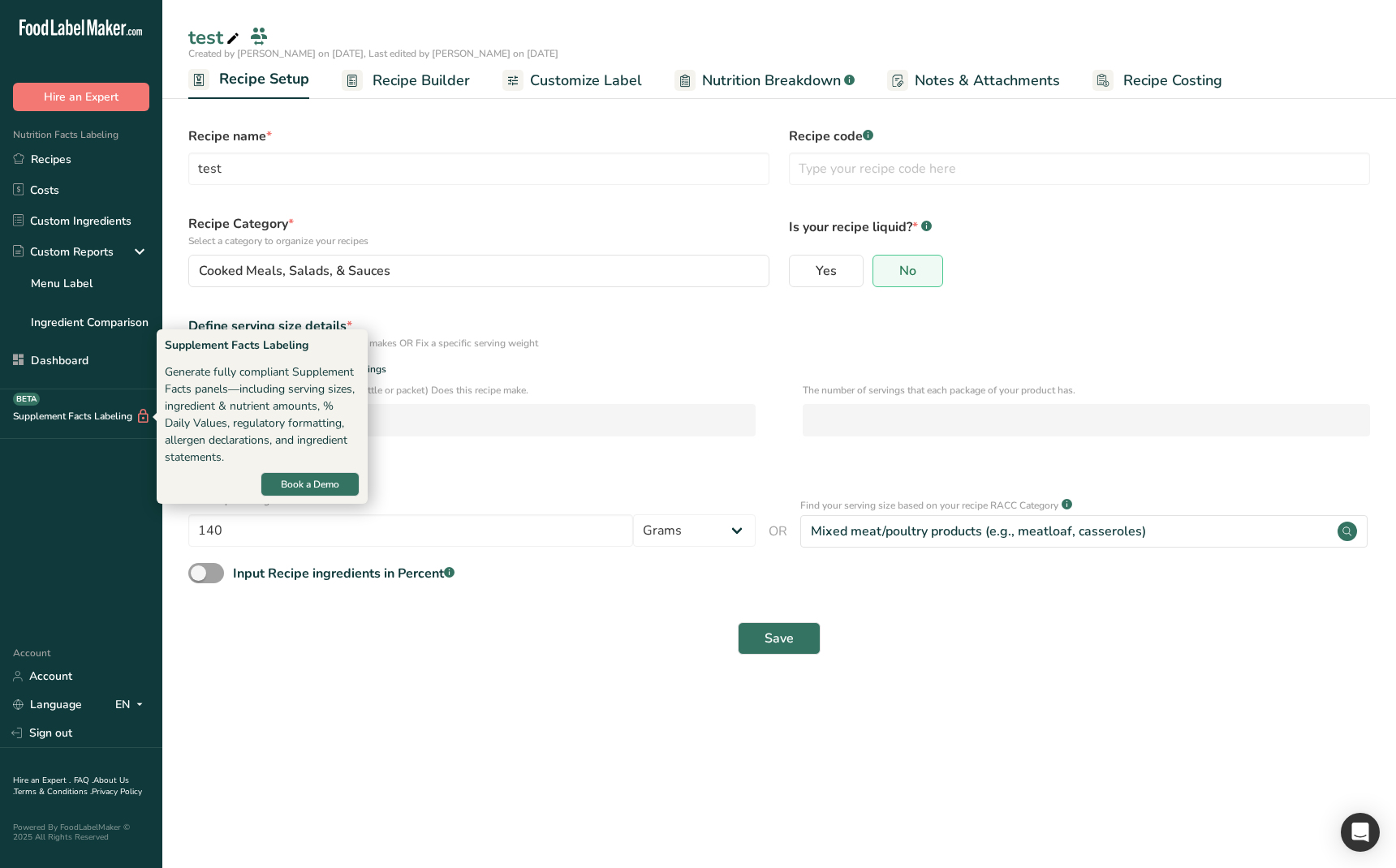
click at [147, 422] on icon at bounding box center [143, 417] width 15 height 17
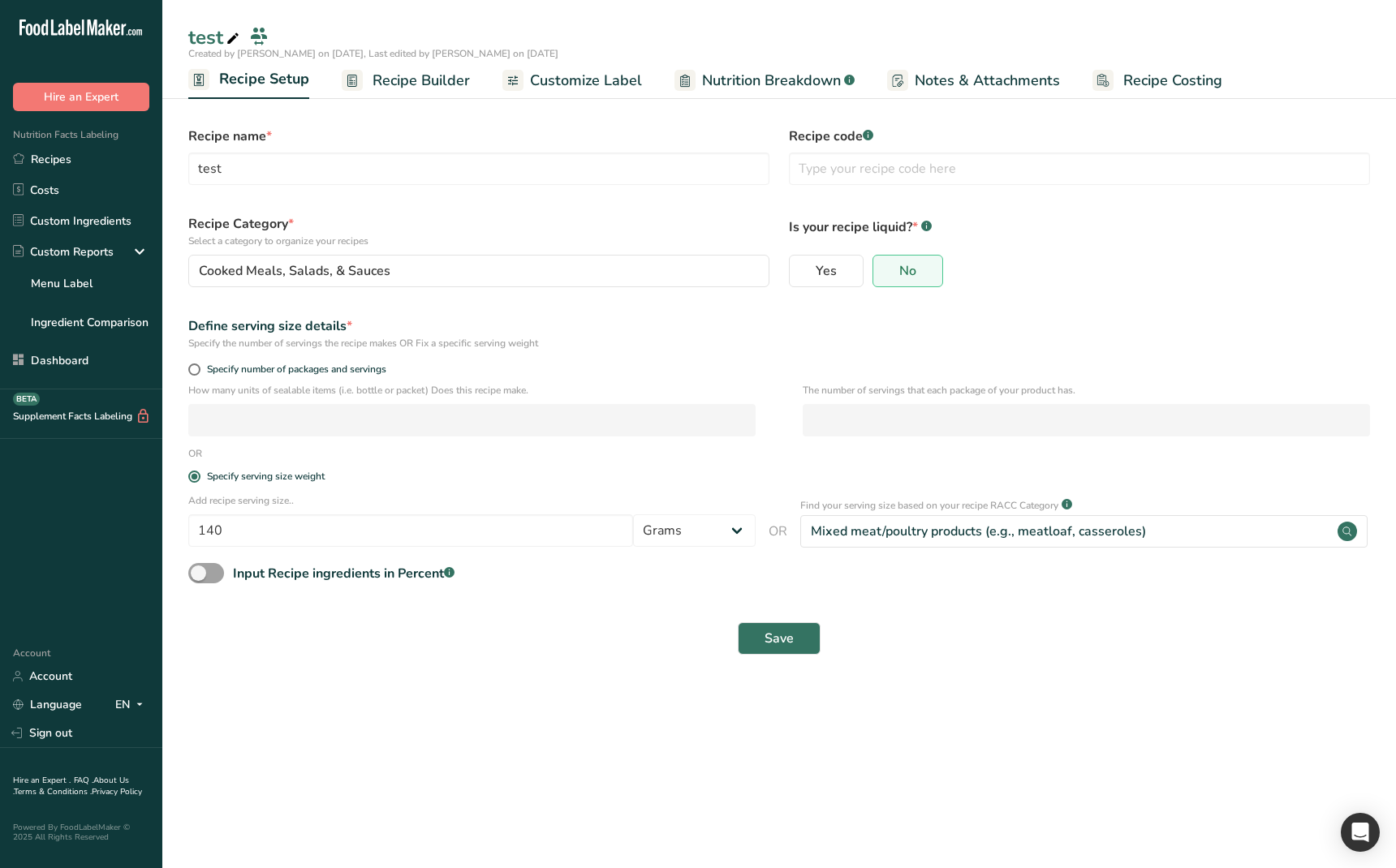
drag, startPoint x: 376, startPoint y: 776, endPoint x: 324, endPoint y: 758, distance: 55.0
click at [376, 776] on main "test Created by [PERSON_NAME] on [DATE], Last edited by [PERSON_NAME] on [DATE]…" at bounding box center [698, 434] width 1396 height 868
click at [496, 753] on main "test Created by [PERSON_NAME] on [DATE], Last edited by [PERSON_NAME] on [DATE]…" at bounding box center [698, 434] width 1396 height 868
click at [380, 752] on main "test Created by [PERSON_NAME] on [DATE], Last edited by [PERSON_NAME] on [DATE]…" at bounding box center [698, 434] width 1396 height 868
drag, startPoint x: 547, startPoint y: 702, endPoint x: 639, endPoint y: 121, distance: 588.2
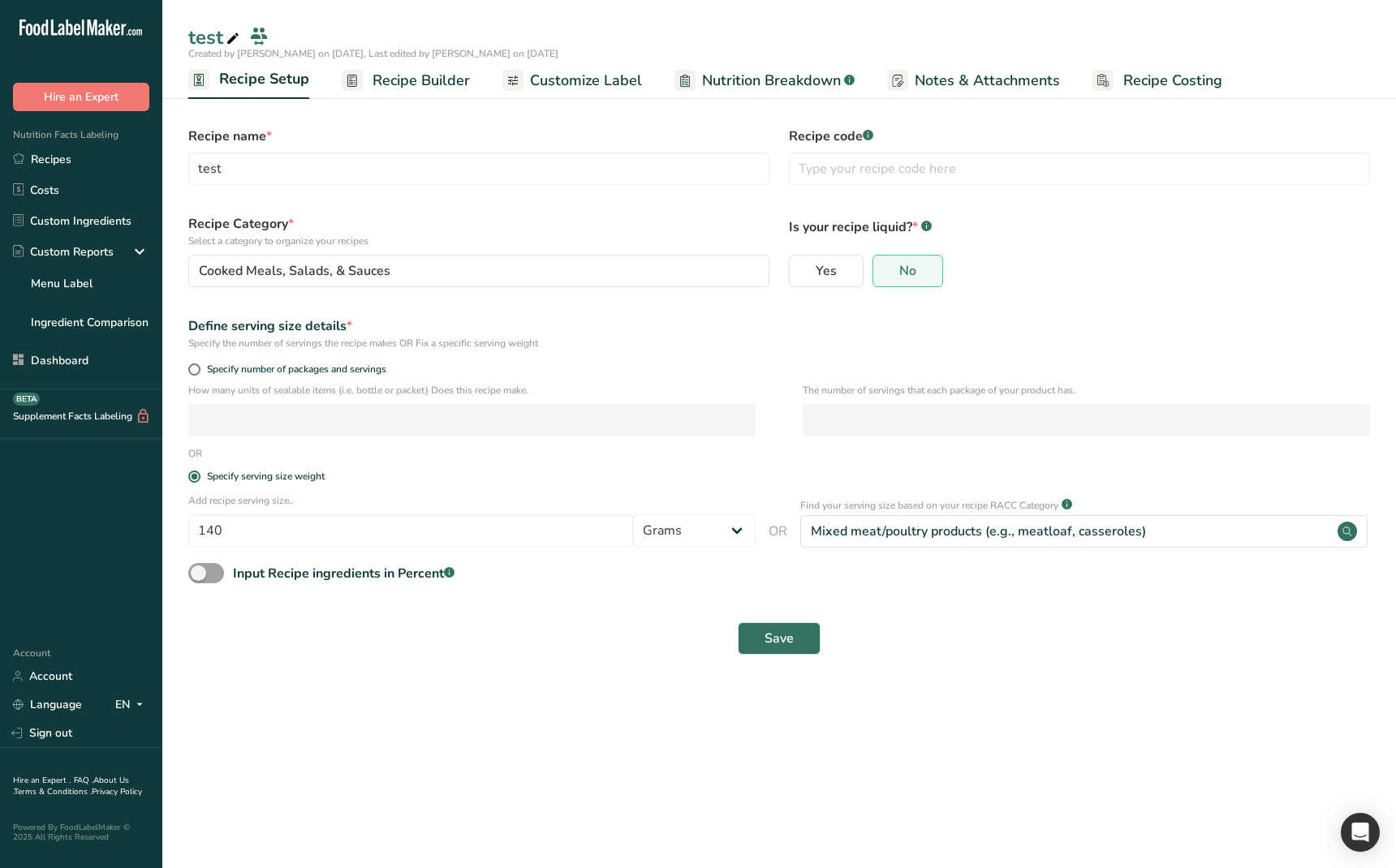
click at [547, 702] on main "test Created by [PERSON_NAME] on [DATE], Last edited by [PERSON_NAME] on [DATE]…" at bounding box center [698, 434] width 1396 height 868
click at [379, 721] on main "test Created by [PERSON_NAME] on [DATE], Last edited by [PERSON_NAME] on [DATE]…" at bounding box center [698, 434] width 1396 height 868
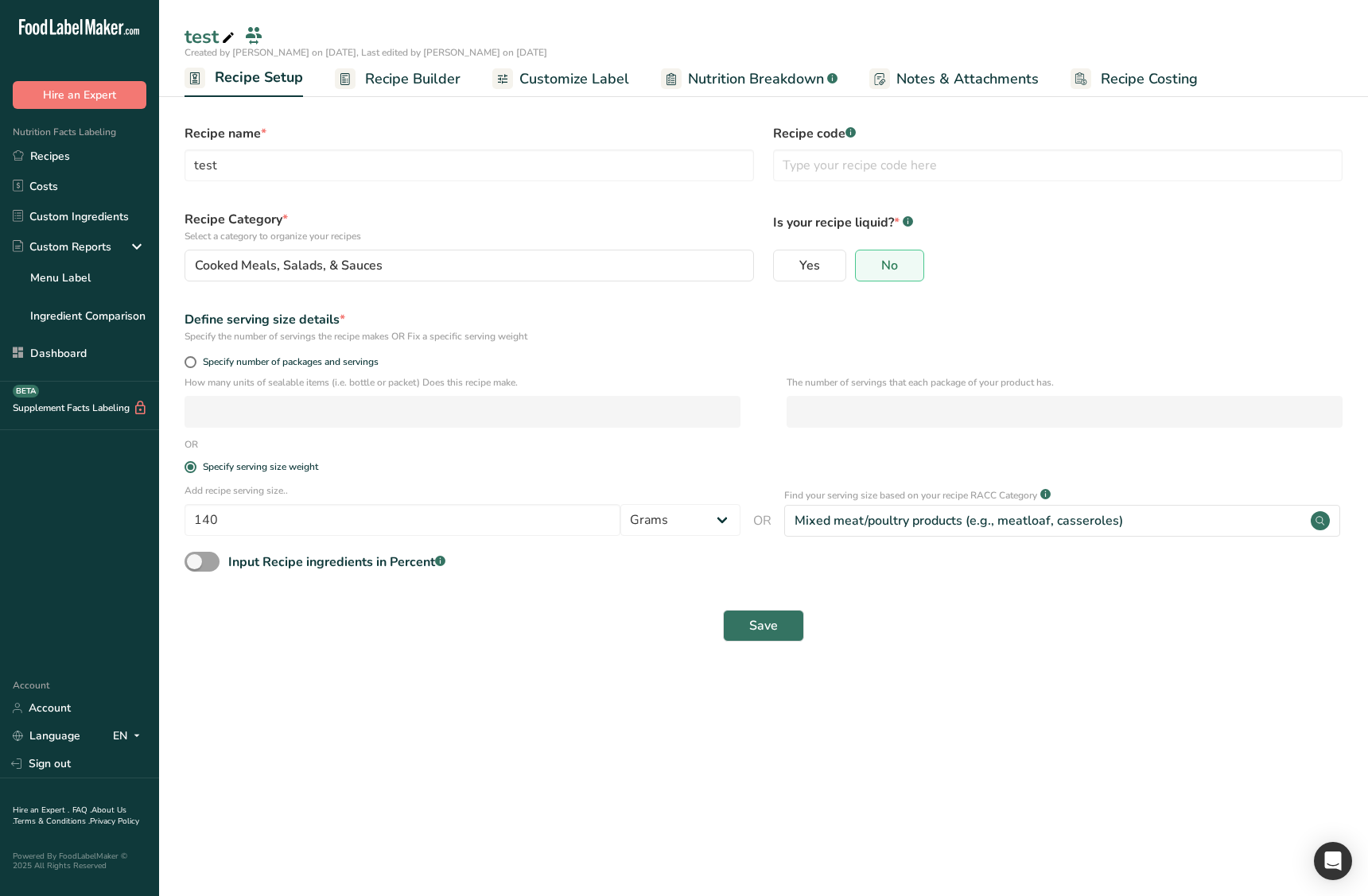
click at [735, 775] on main "test Created by [PERSON_NAME] on [DATE], Last edited by [PERSON_NAME] on [DATE]…" at bounding box center [684, 448] width 1368 height 896
